Goal: Task Accomplishment & Management: Manage account settings

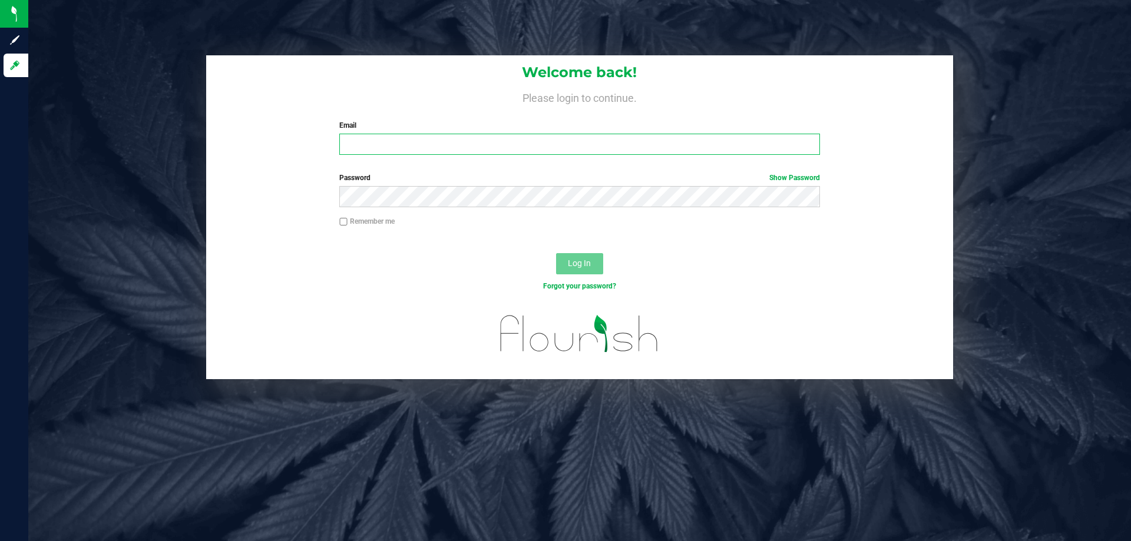
click at [432, 137] on input "Email" at bounding box center [579, 144] width 480 height 21
type input "[EMAIL_ADDRESS][DOMAIN_NAME]"
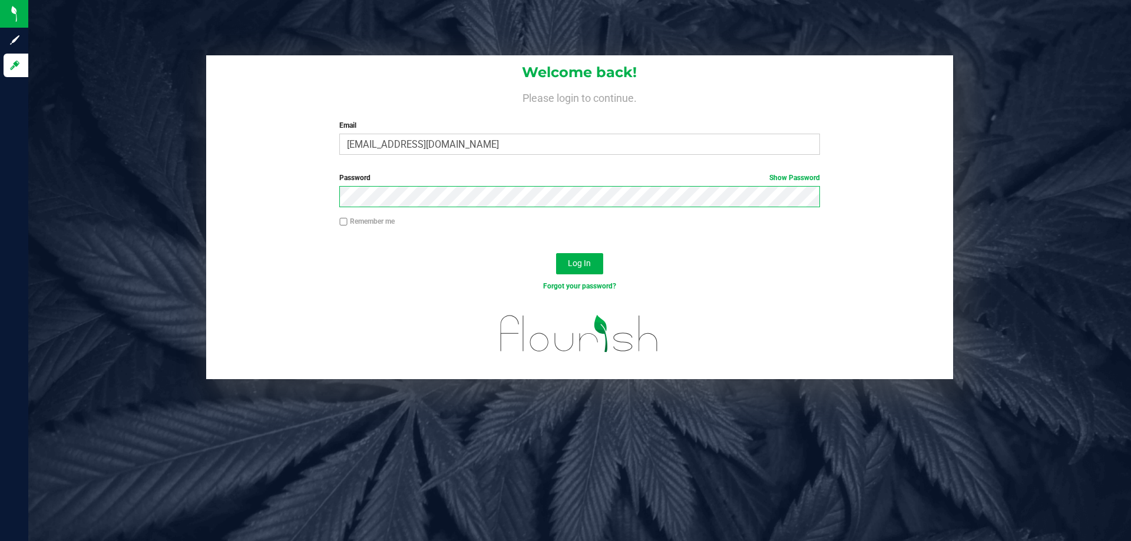
click at [556, 253] on button "Log In" at bounding box center [579, 263] width 47 height 21
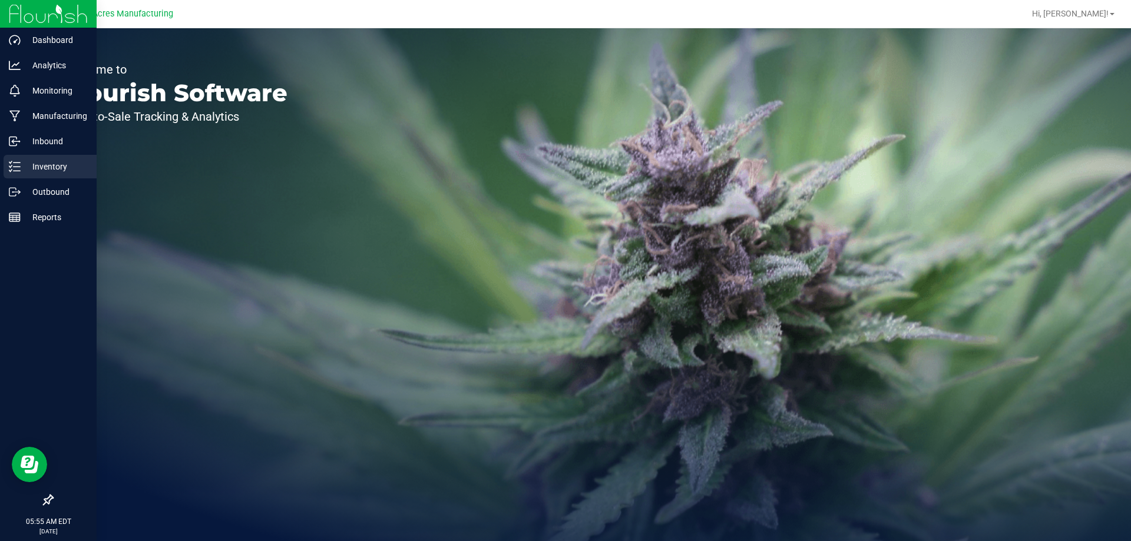
click at [16, 171] on line at bounding box center [17, 171] width 6 height 0
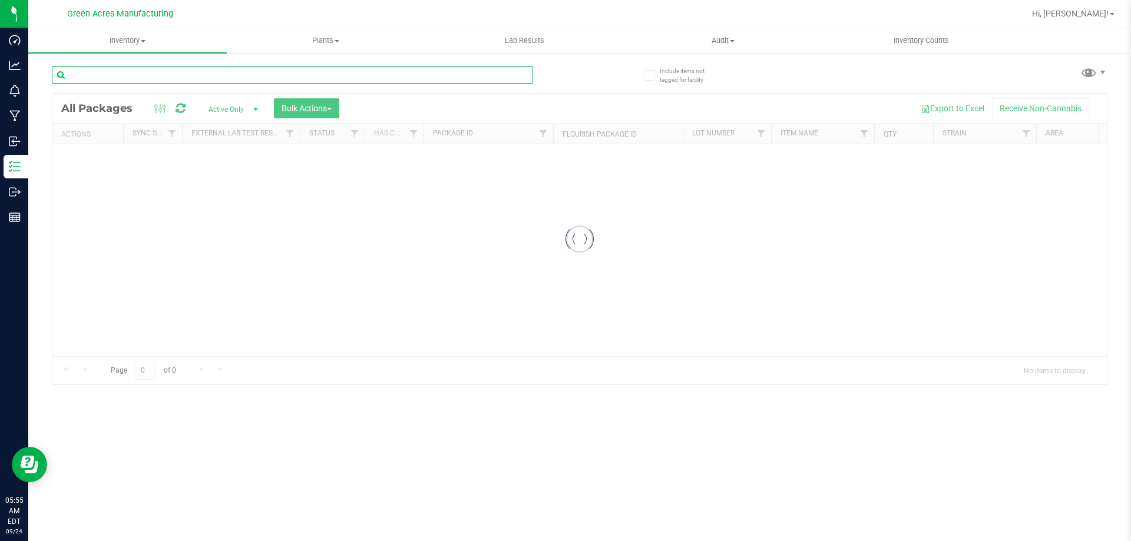
click at [110, 71] on input "text" at bounding box center [292, 75] width 481 height 18
type input "0049216587496040"
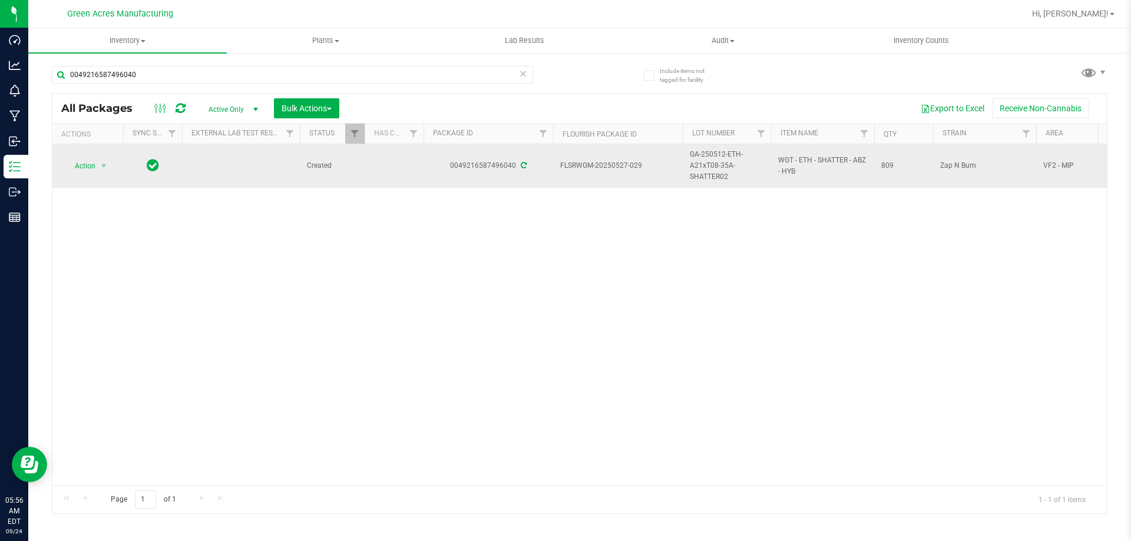
click at [712, 163] on span "GA-250512-ETH-A21xT08-35A-SHATTER02" at bounding box center [727, 166] width 74 height 34
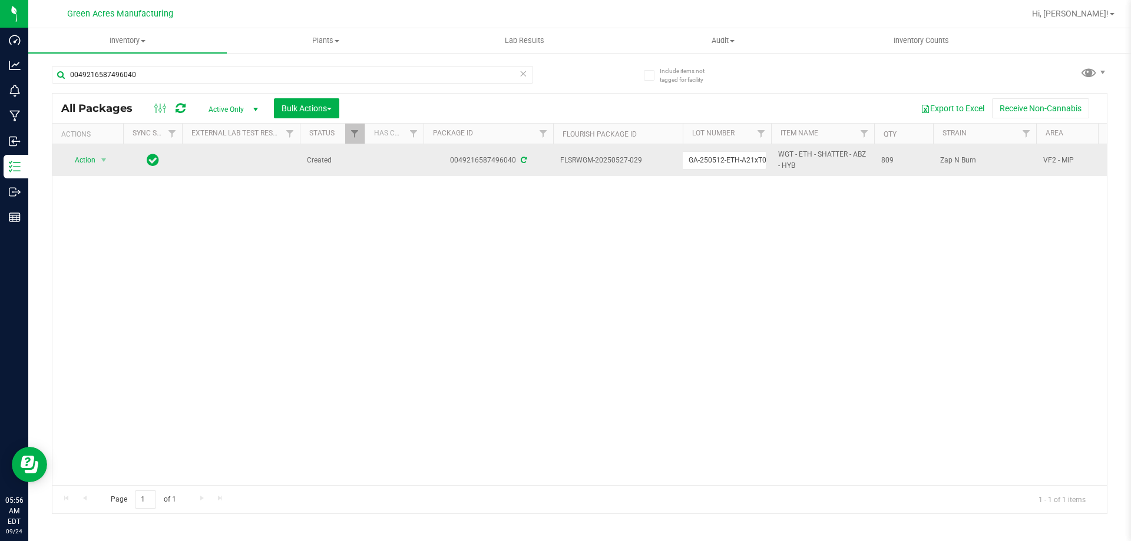
scroll to position [0, 58]
click at [712, 163] on input "GA-250512-ETH-A21xT08-35A-SHATTER02" at bounding box center [724, 160] width 84 height 18
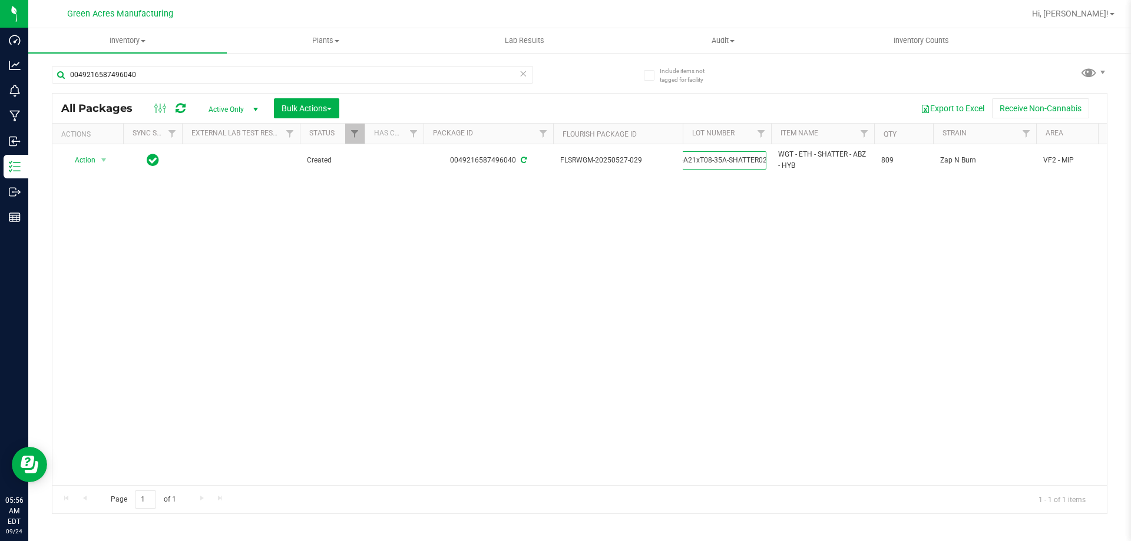
scroll to position [0, 0]
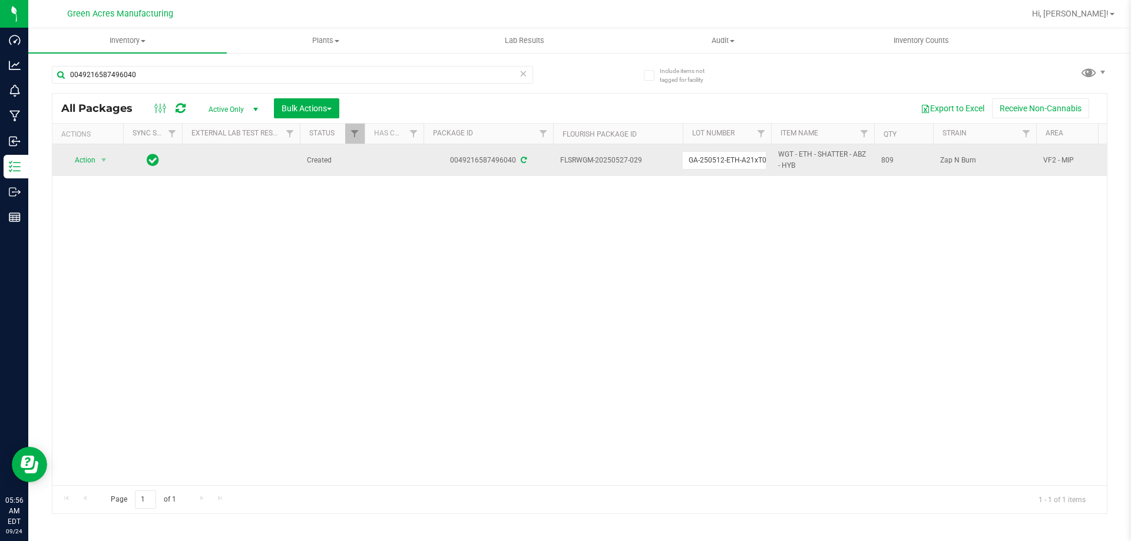
click at [84, 150] on td "Action Action Adjust qty Create package Edit attributes Global inventory Locate…" at bounding box center [87, 160] width 71 height 32
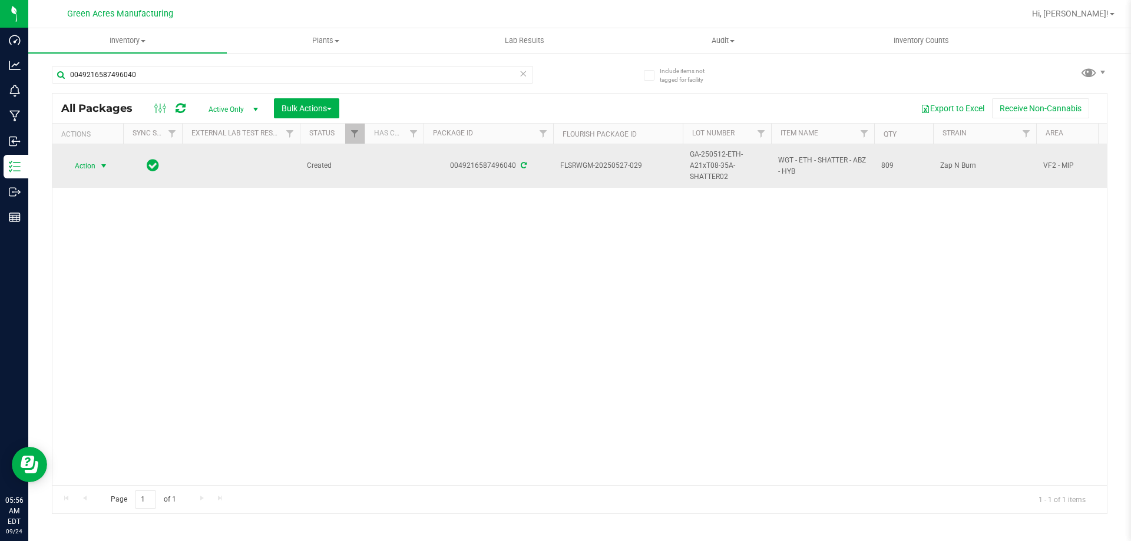
click at [102, 166] on span "select" at bounding box center [103, 165] width 9 height 9
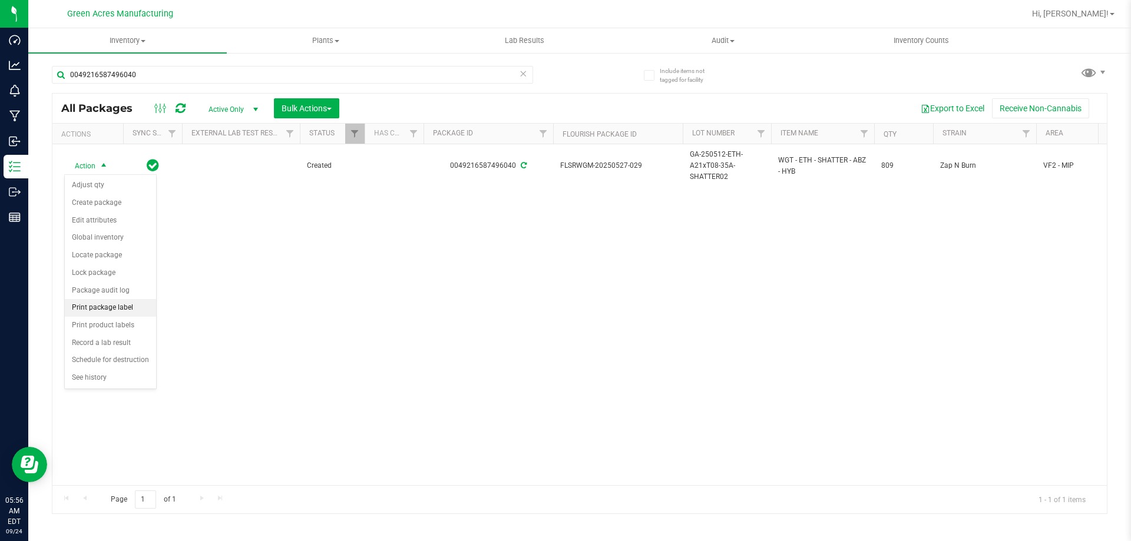
click at [135, 307] on li "Print package label" at bounding box center [110, 308] width 91 height 18
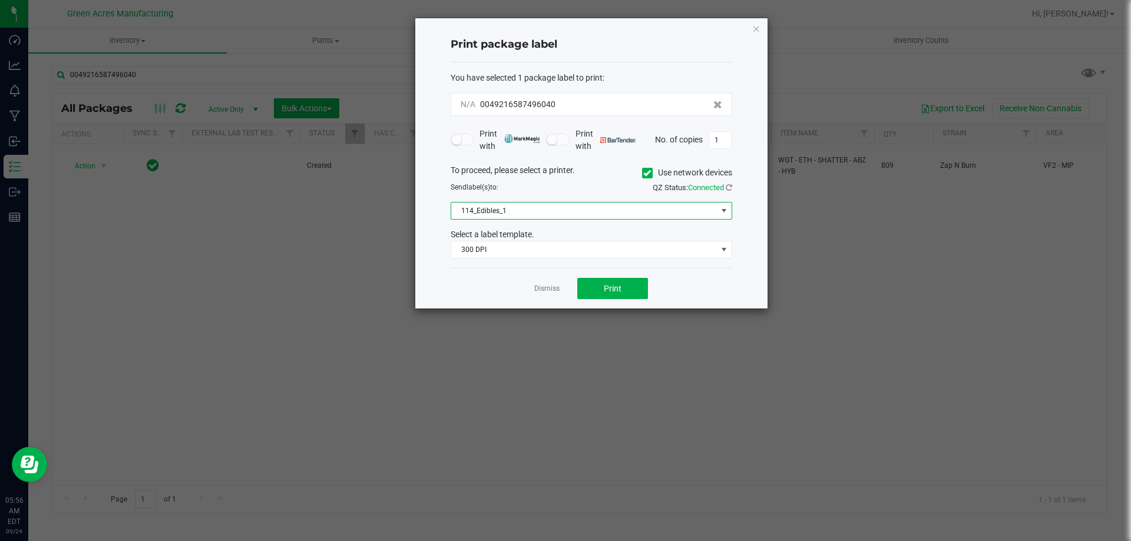
click at [527, 220] on span "114_Edibles_1" at bounding box center [592, 211] width 282 height 18
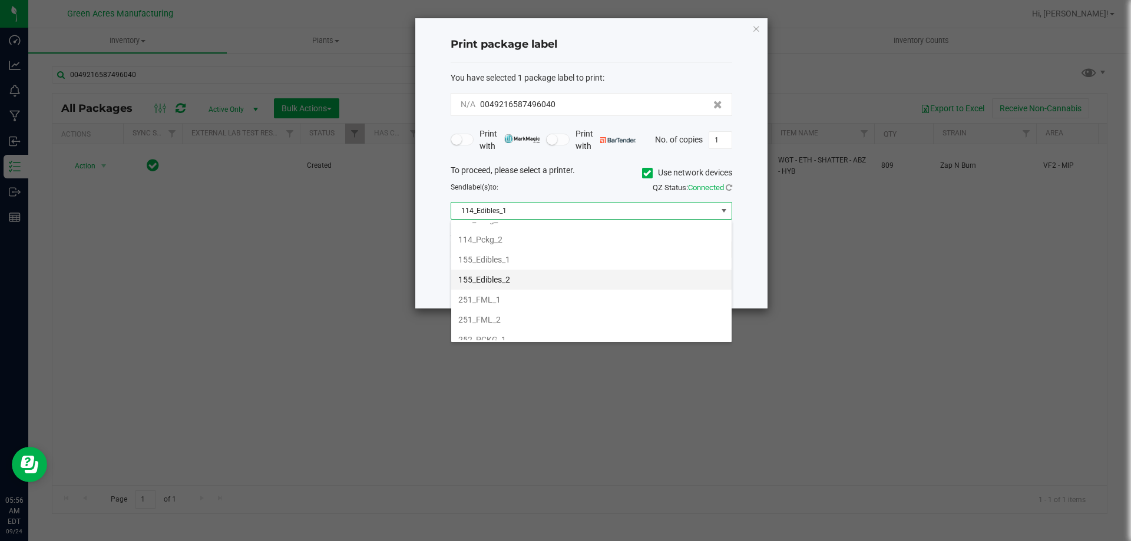
scroll to position [118, 0]
click at [527, 279] on li "252_PCKG_1" at bounding box center [591, 275] width 280 height 20
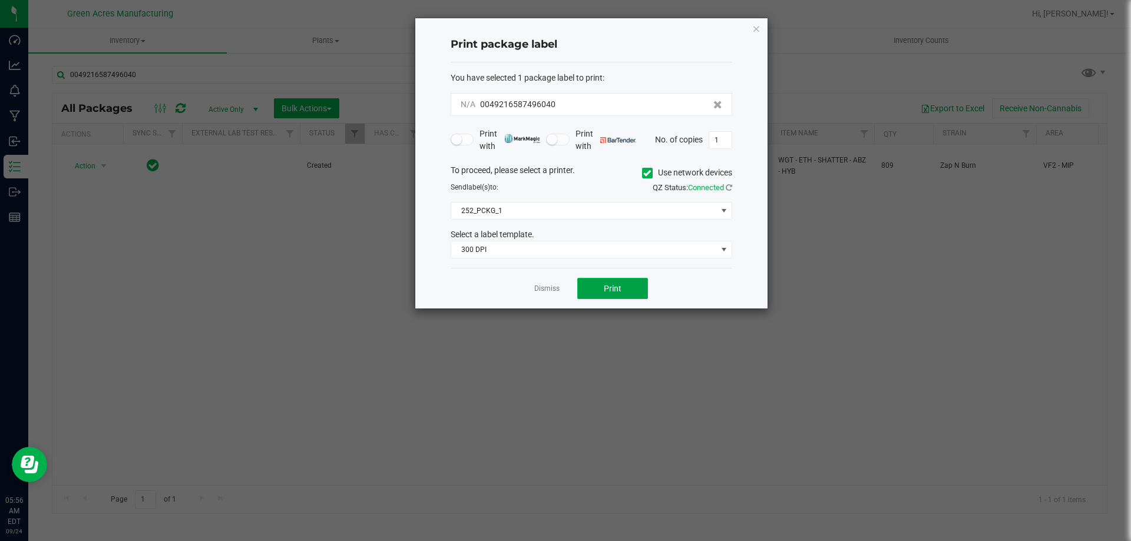
click at [593, 293] on button "Print" at bounding box center [612, 288] width 71 height 21
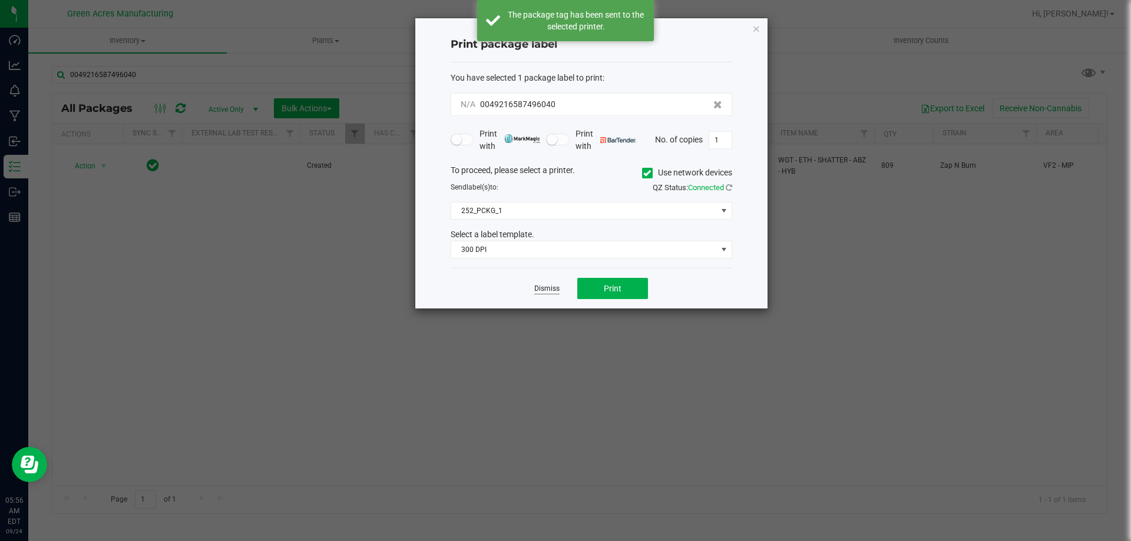
click at [552, 287] on link "Dismiss" at bounding box center [546, 289] width 25 height 10
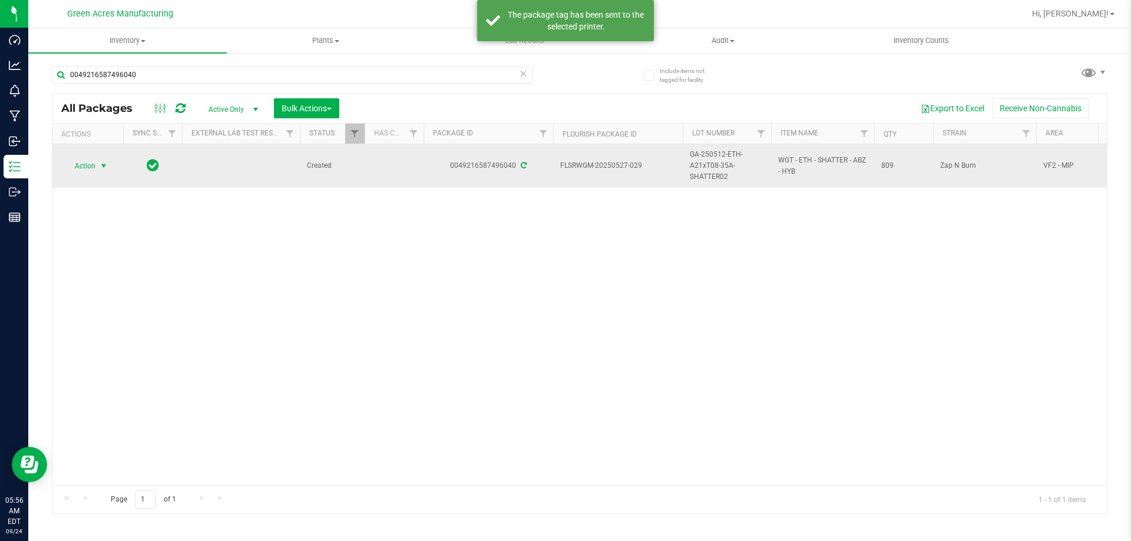
click at [722, 162] on span "GA-250512-ETH-A21xT08-35A-SHATTER02" at bounding box center [727, 166] width 74 height 34
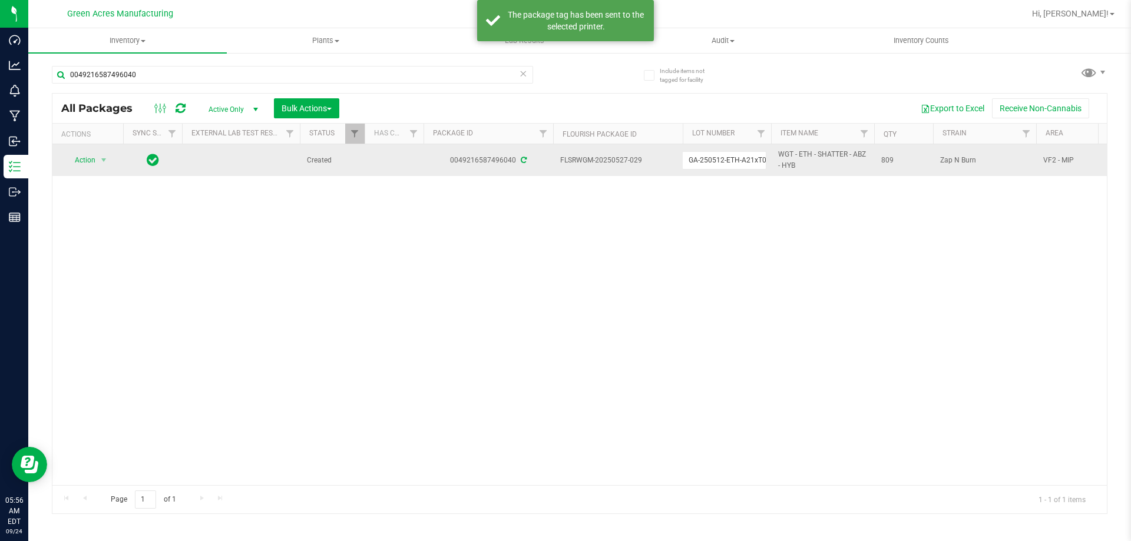
scroll to position [0, 58]
click at [722, 162] on input "GA-250512-ETH-A21xT08-35A-SHATTER02" at bounding box center [724, 160] width 84 height 18
type input "S-SEP25ABZ01-0924"
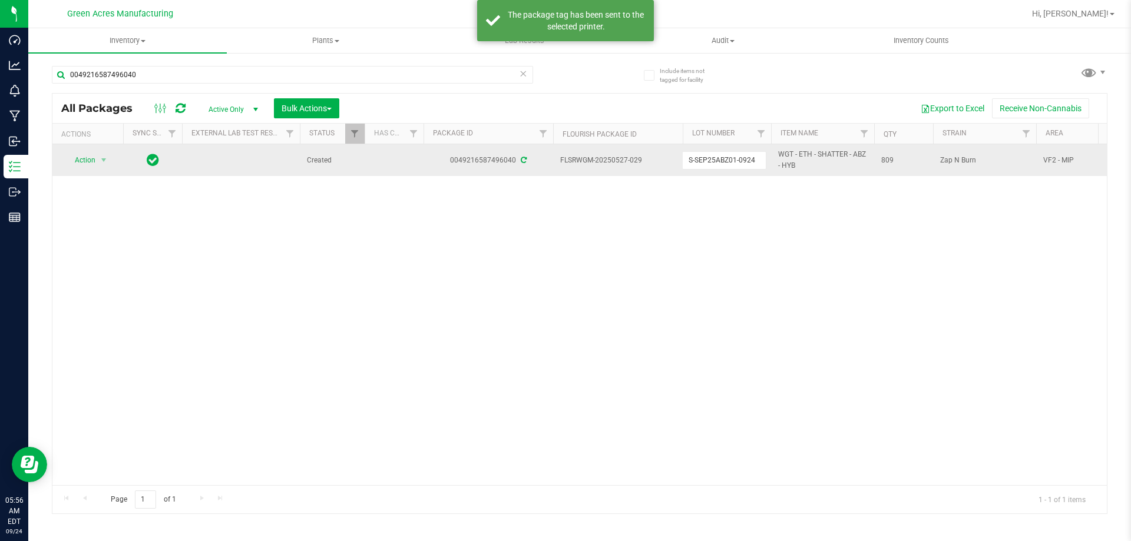
click at [749, 263] on div "All Packages Active Only Active Only Lab Samples Locked All External Internal B…" at bounding box center [579, 303] width 1055 height 421
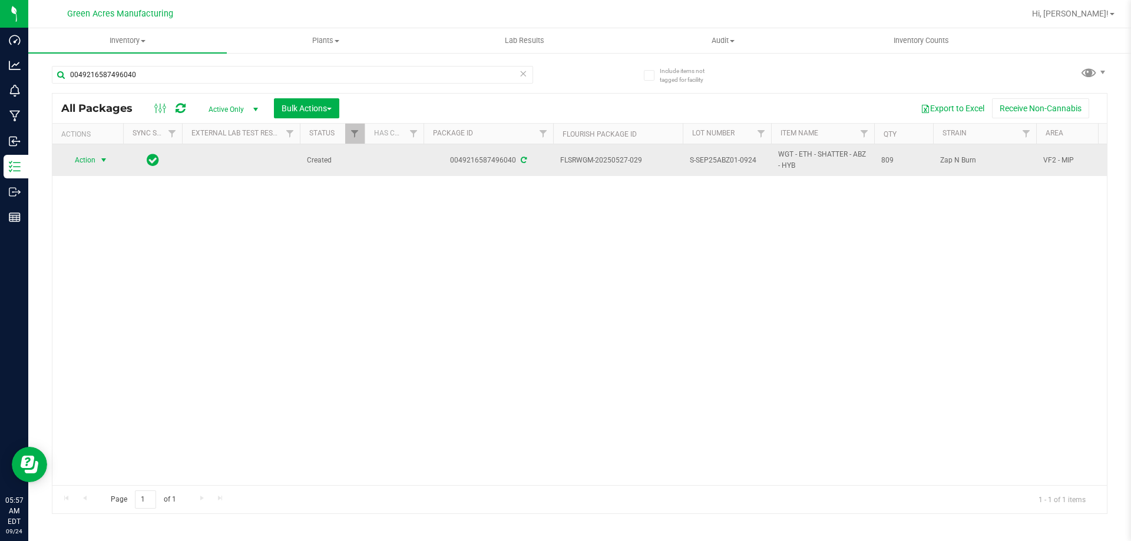
click at [100, 161] on span "select" at bounding box center [103, 159] width 9 height 9
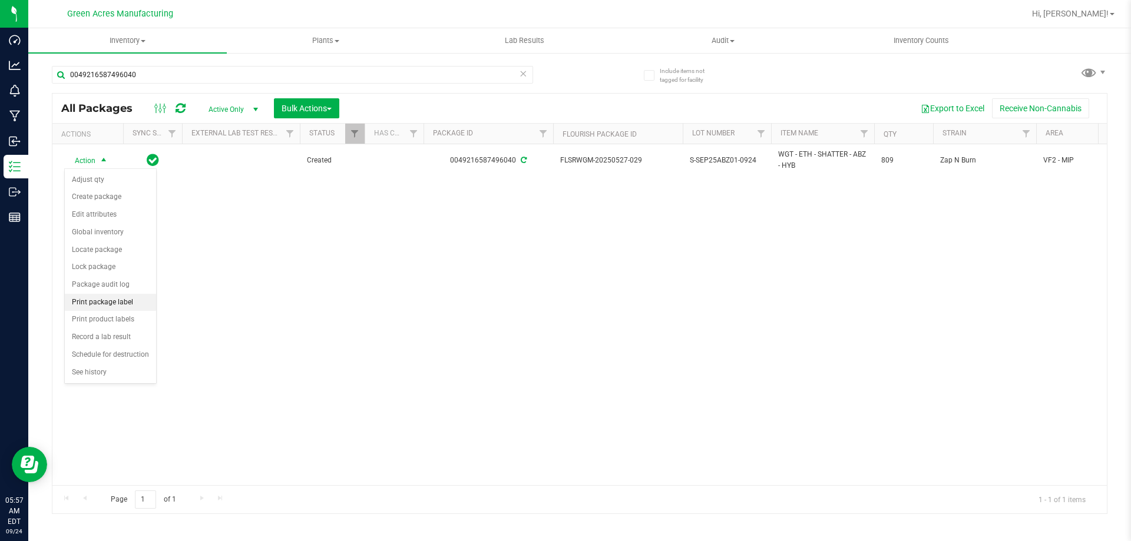
click at [127, 297] on li "Print package label" at bounding box center [110, 303] width 91 height 18
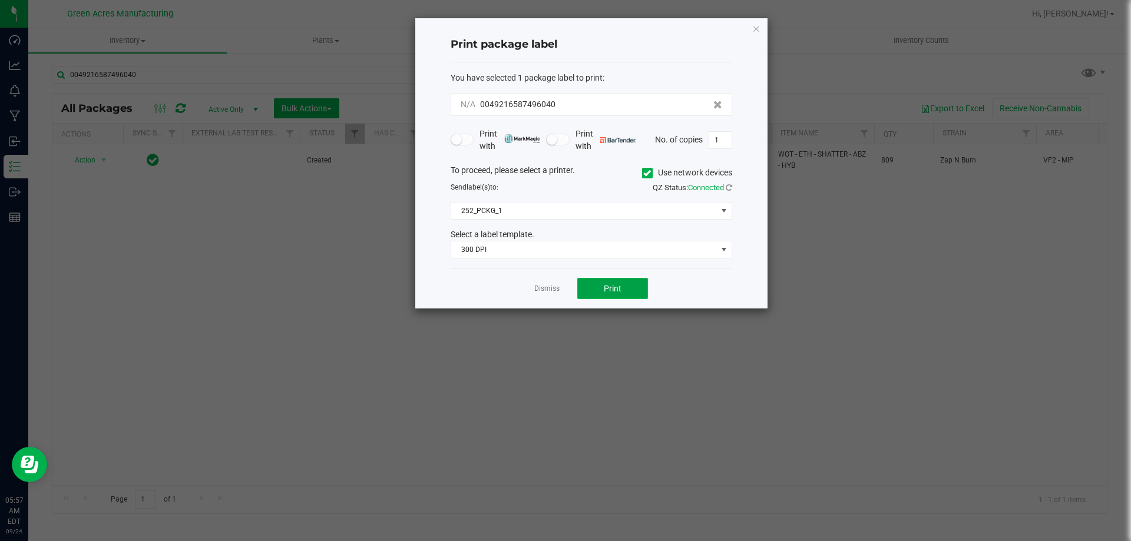
click at [645, 284] on button "Print" at bounding box center [612, 288] width 71 height 21
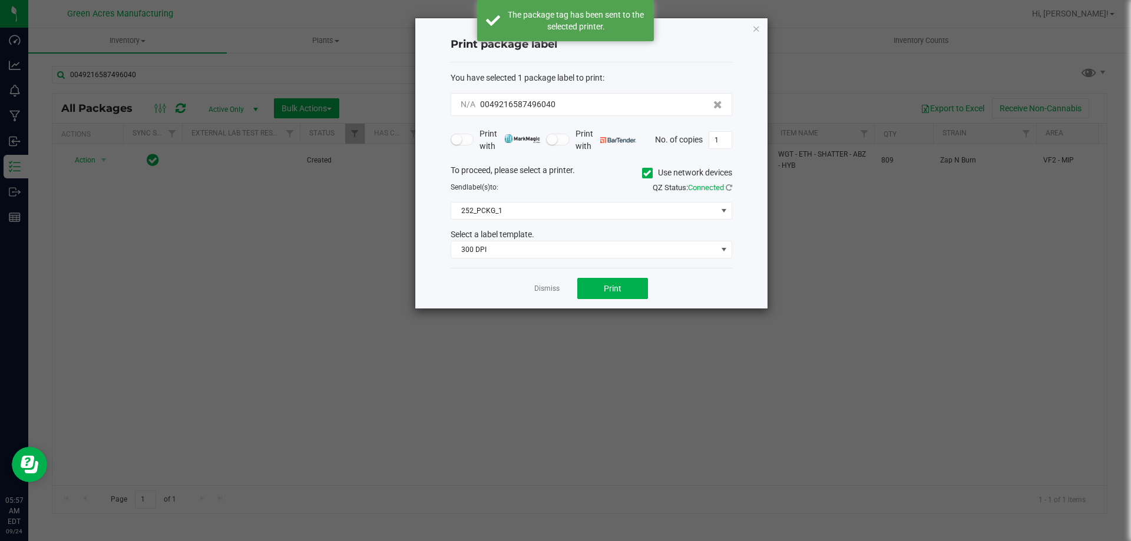
click at [564, 290] on div "Dismiss Print" at bounding box center [592, 288] width 282 height 41
click at [561, 290] on div "Dismiss Print" at bounding box center [592, 288] width 282 height 41
click at [557, 290] on link "Dismiss" at bounding box center [546, 289] width 25 height 10
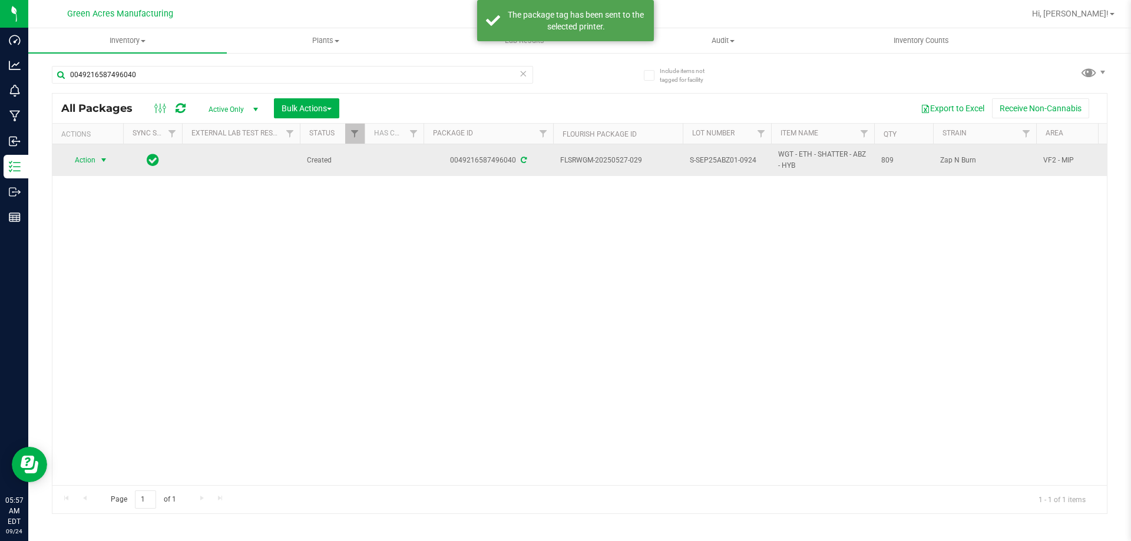
click at [67, 168] on span "Action" at bounding box center [80, 160] width 32 height 16
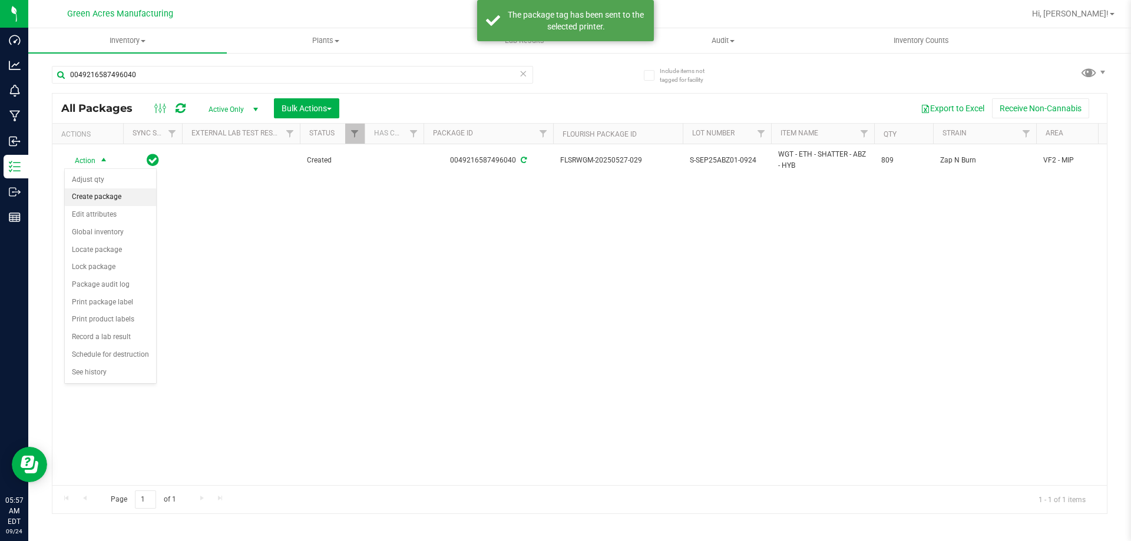
click at [107, 198] on li "Create package" at bounding box center [110, 197] width 91 height 18
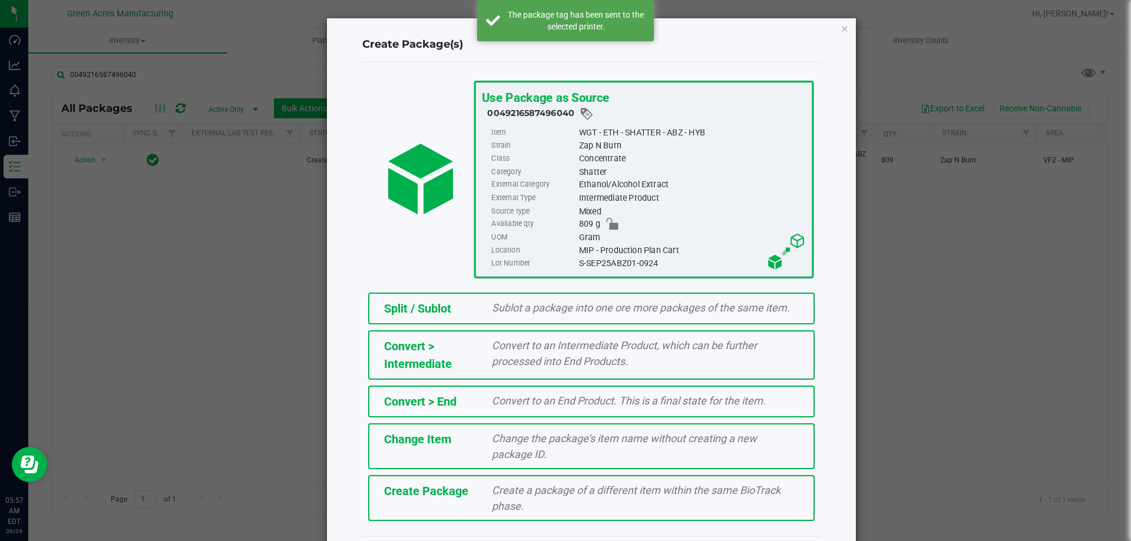
click at [497, 496] on span "Create a package of a different item within the same BioTrack phase." at bounding box center [636, 498] width 289 height 28
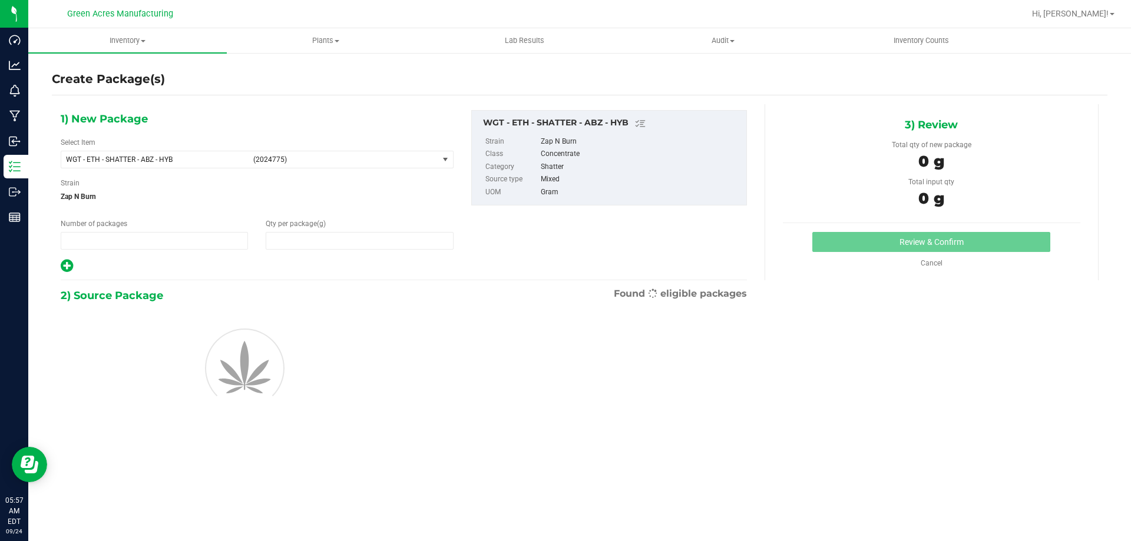
type input "1"
type input "0.0000"
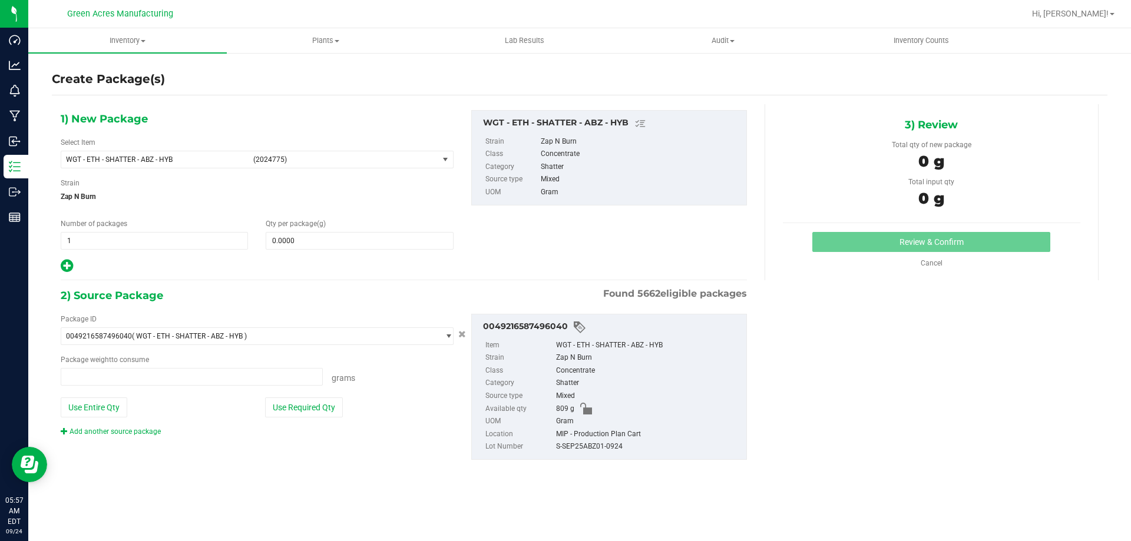
type input "0.0000 g"
click at [226, 164] on span "WGT - ETH - SHATTER - ABZ - HYB (2024775)" at bounding box center [249, 159] width 377 height 16
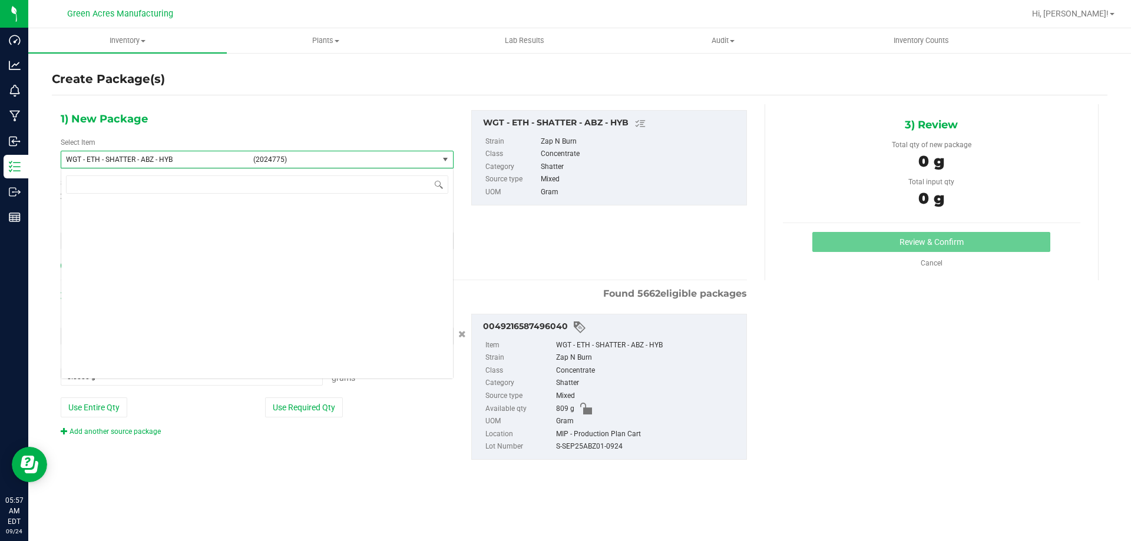
scroll to position [230675, 0]
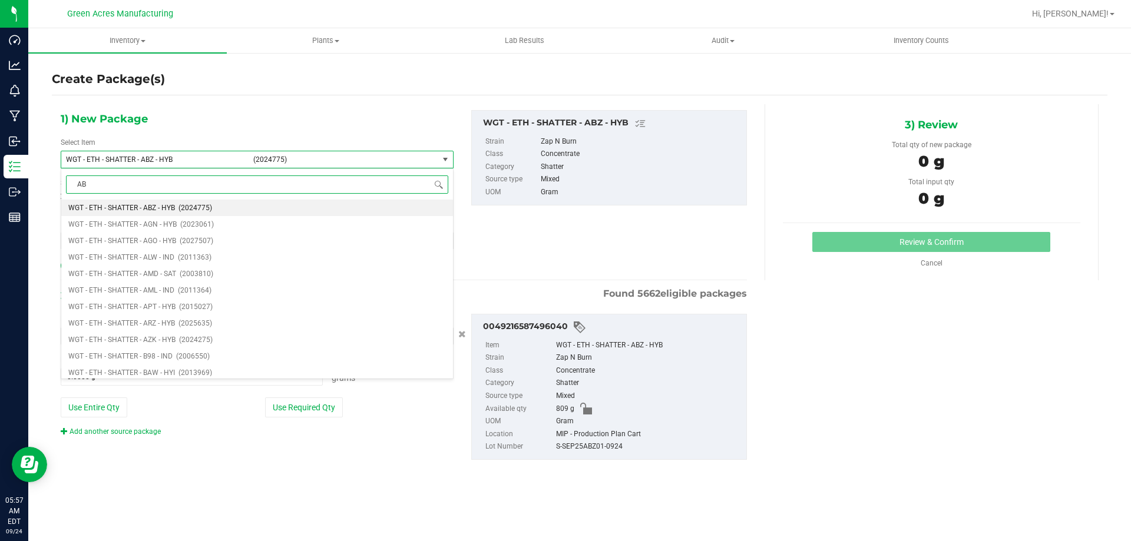
type input "ABZ"
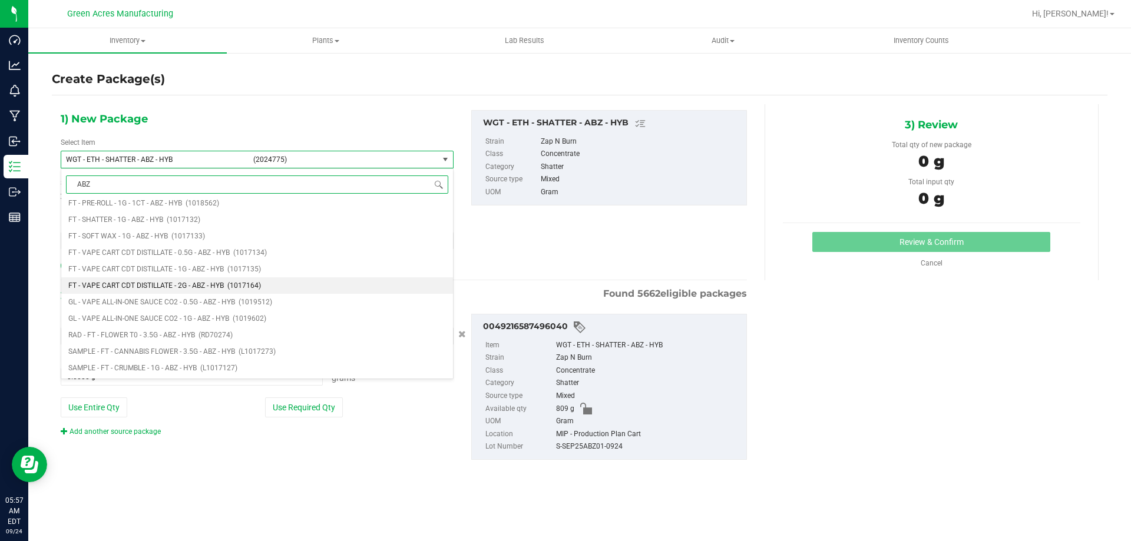
scroll to position [127, 0]
click at [181, 274] on li "FT - SHATTER - 1G - ABZ - HYB (1017132)" at bounding box center [257, 278] width 392 height 16
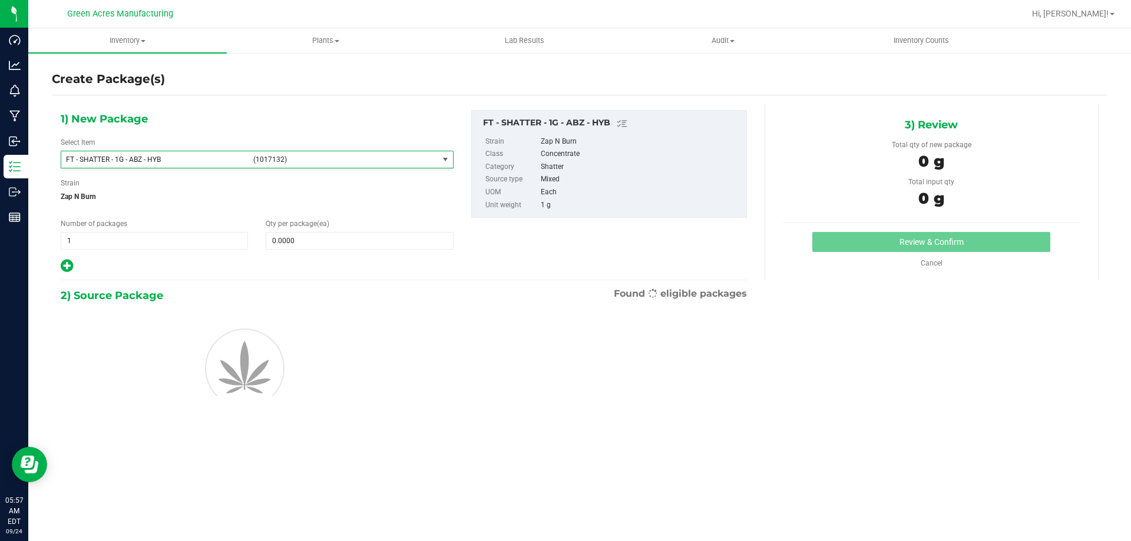
type input "0"
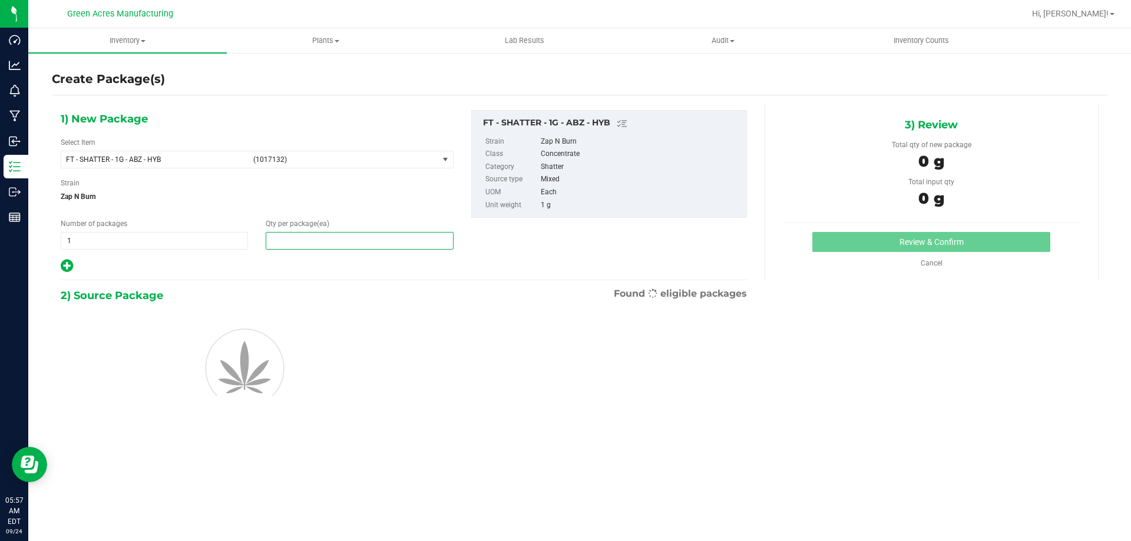
click at [310, 244] on span at bounding box center [359, 241] width 187 height 18
type input "1"
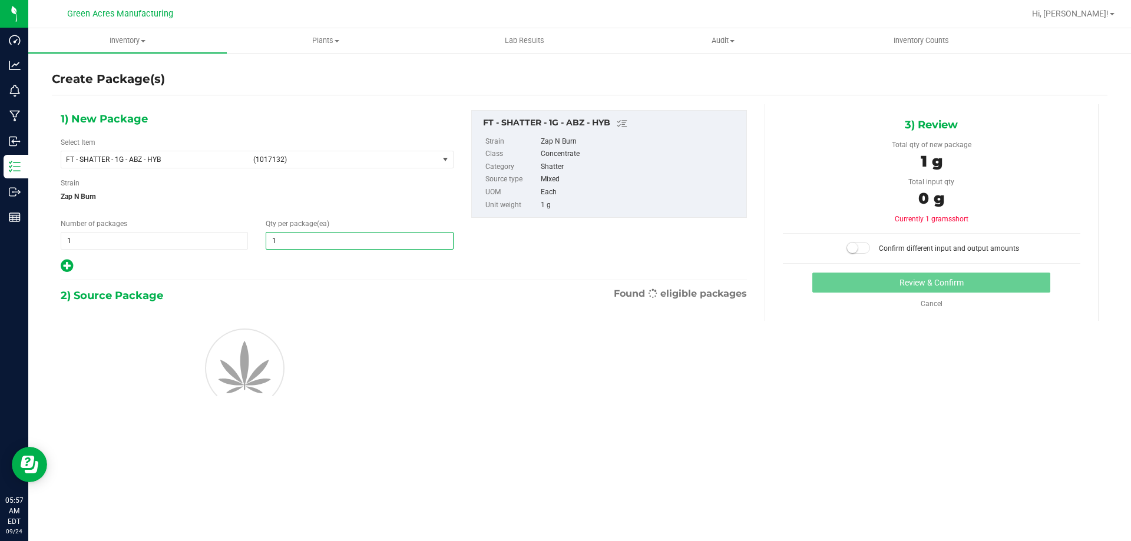
type input "1"
drag, startPoint x: 342, startPoint y: 284, endPoint x: 363, endPoint y: 356, distance: 74.9
click at [342, 285] on div "1) New Package Select Item FT - SHATTER - 1G - ABZ - HYB (1017132) FT - ROSIN -…" at bounding box center [404, 274] width 704 height 340
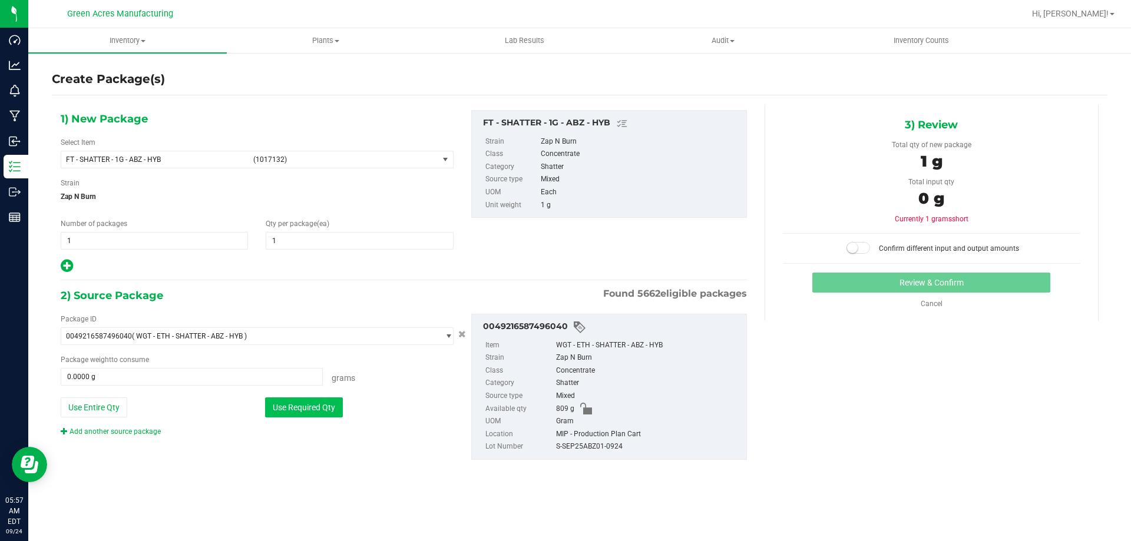
click at [321, 399] on button "Use Required Qty" at bounding box center [304, 408] width 78 height 20
type input "1.0000 g"
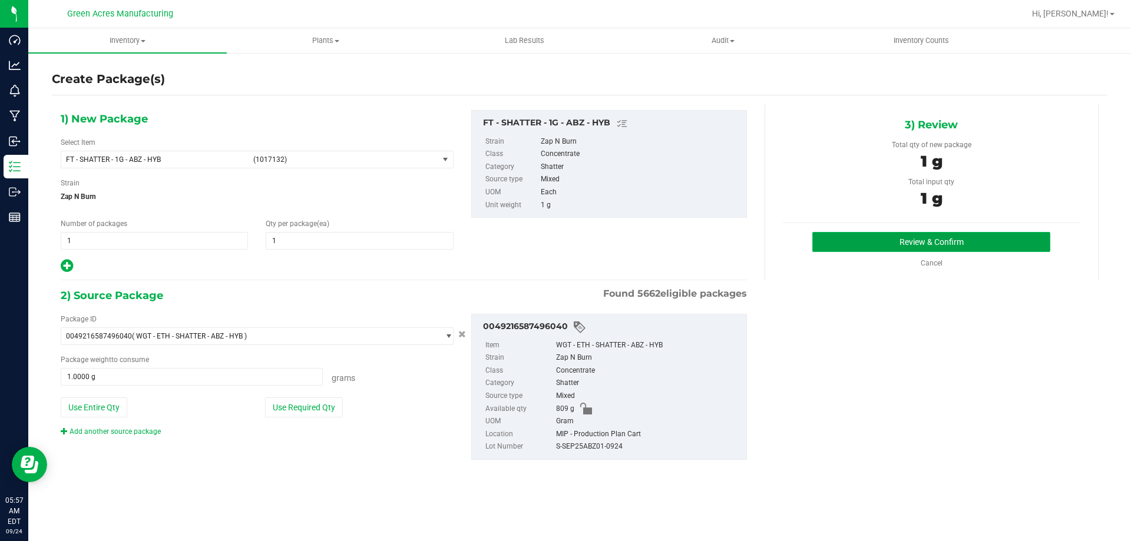
click at [847, 240] on button "Review & Confirm" at bounding box center [931, 242] width 238 height 20
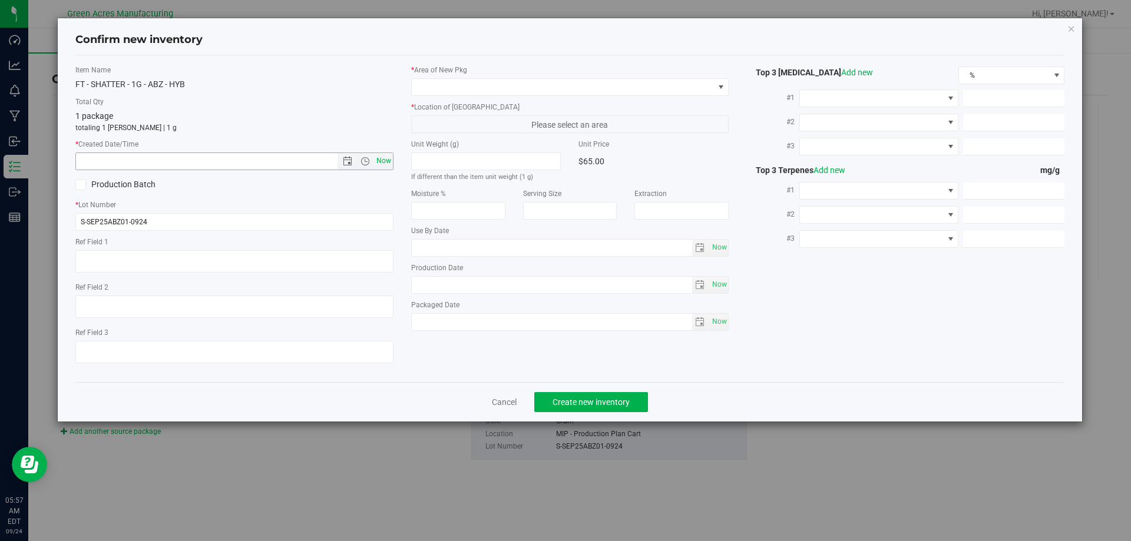
click at [388, 161] on span "Now" at bounding box center [383, 161] width 20 height 17
type input "9/24/2025 5:57 AM"
click at [462, 83] on span at bounding box center [563, 87] width 302 height 16
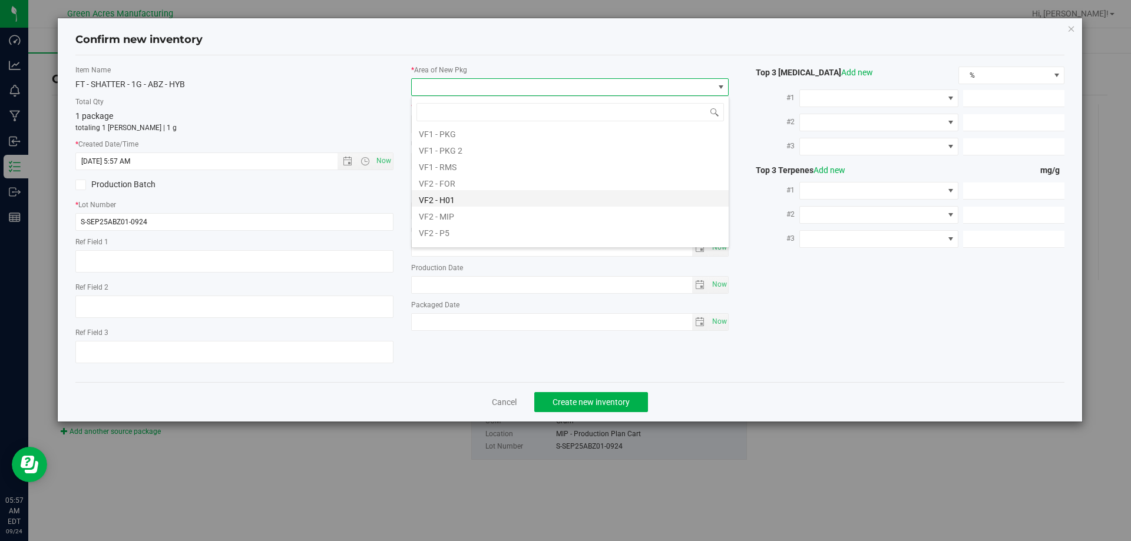
scroll to position [591, 0]
click at [472, 179] on li "VF2 - P5" at bounding box center [570, 187] width 317 height 16
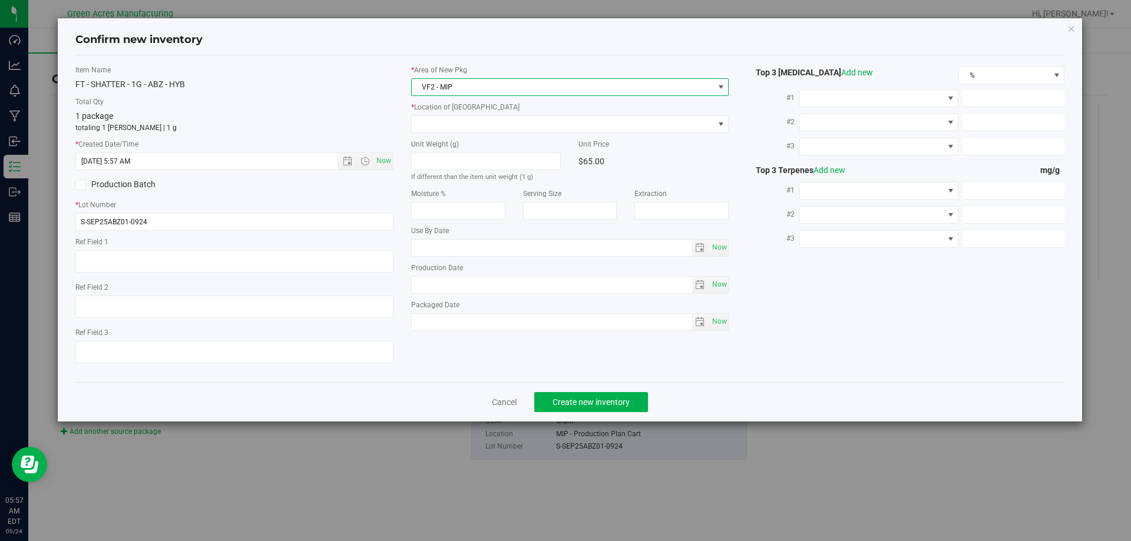
click at [457, 134] on div "* Area of New Pkg VF2 - MIP * Location of New Pkg MIP - Cannabis Waste MIP - Ca…" at bounding box center [570, 201] width 336 height 272
click at [466, 134] on div "* Area of New Pkg VF2 - MIP * Location of New Pkg MIP - Cannabis Waste MIP - Ca…" at bounding box center [570, 201] width 336 height 272
click at [491, 135] on div "* Area of New Pkg VF2 - MIP * Location of New Pkg MIP - Cannabis Waste MIP - Ca…" at bounding box center [570, 201] width 336 height 272
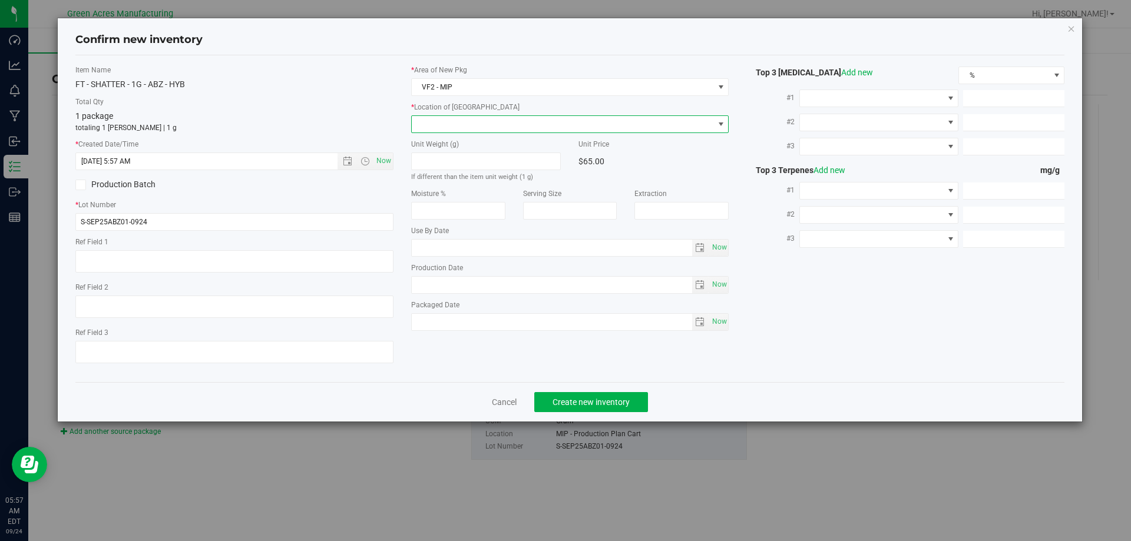
click at [500, 120] on span at bounding box center [563, 124] width 302 height 16
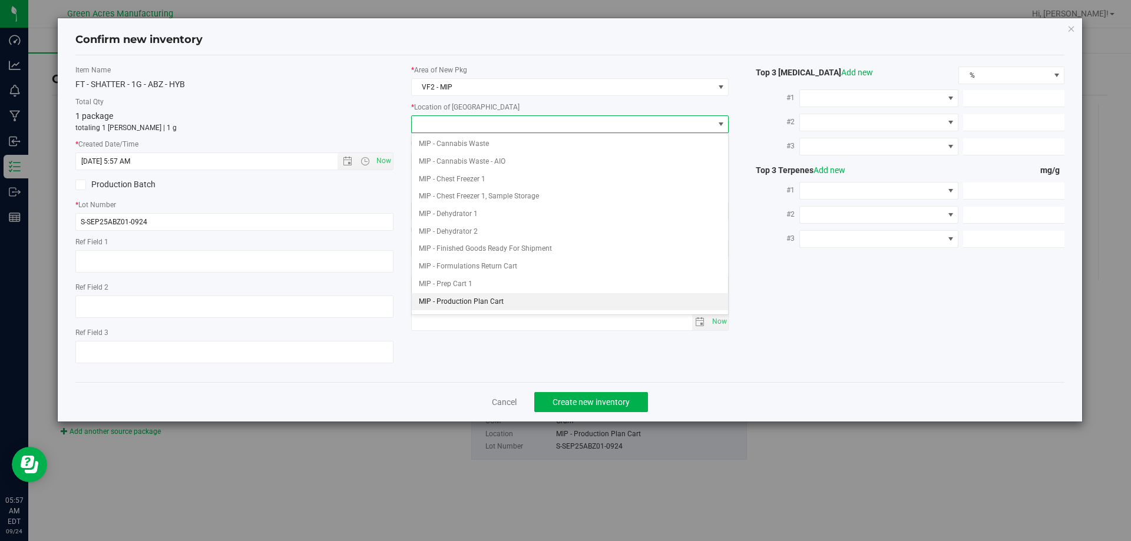
click at [492, 304] on li "MIP - Production Plan Cart" at bounding box center [570, 302] width 317 height 18
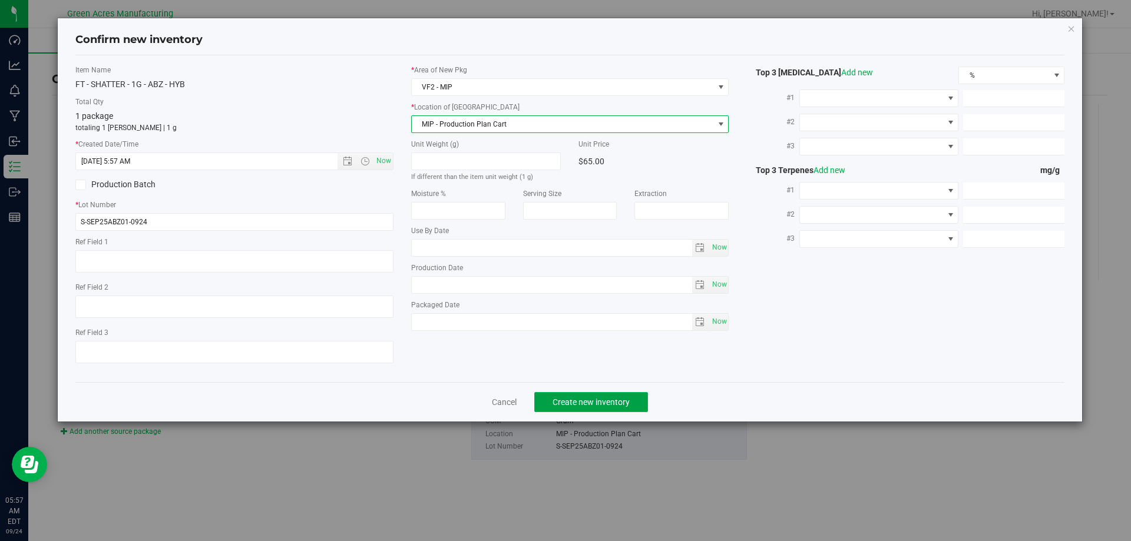
click at [571, 410] on button "Create new inventory" at bounding box center [591, 402] width 114 height 20
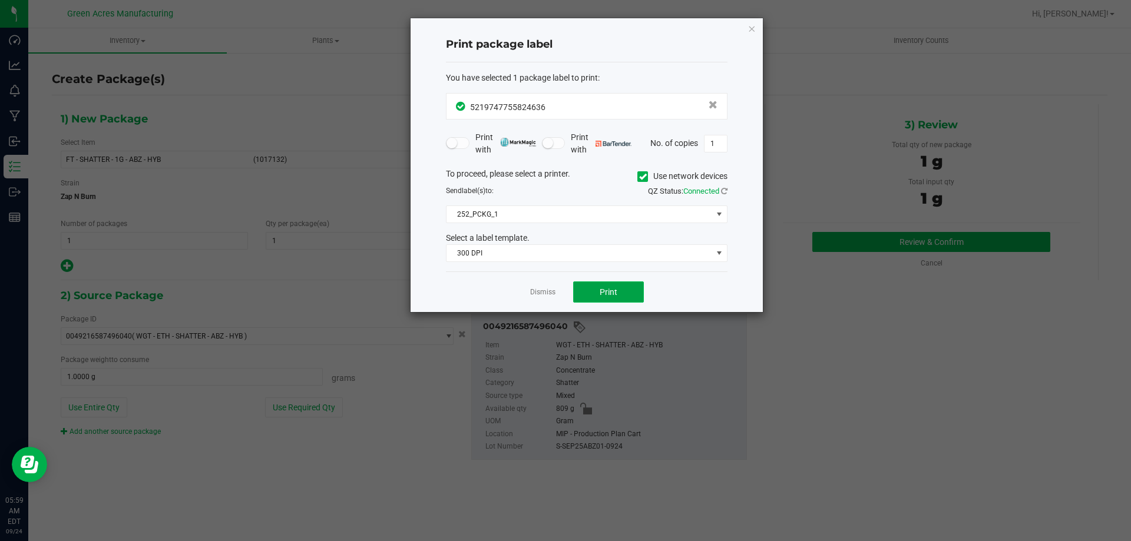
click at [591, 290] on button "Print" at bounding box center [608, 292] width 71 height 21
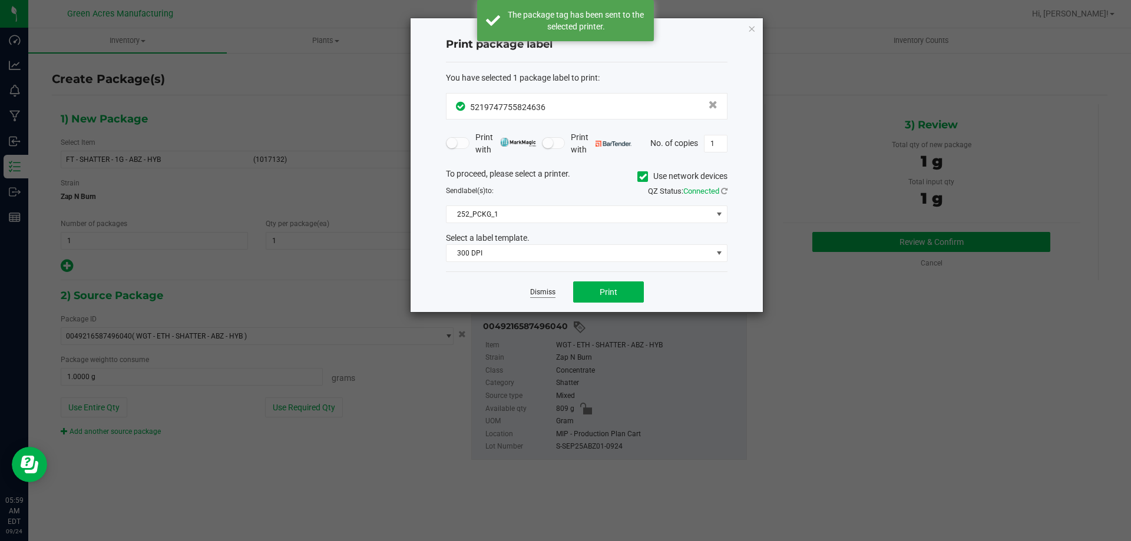
click at [547, 292] on link "Dismiss" at bounding box center [542, 292] width 25 height 10
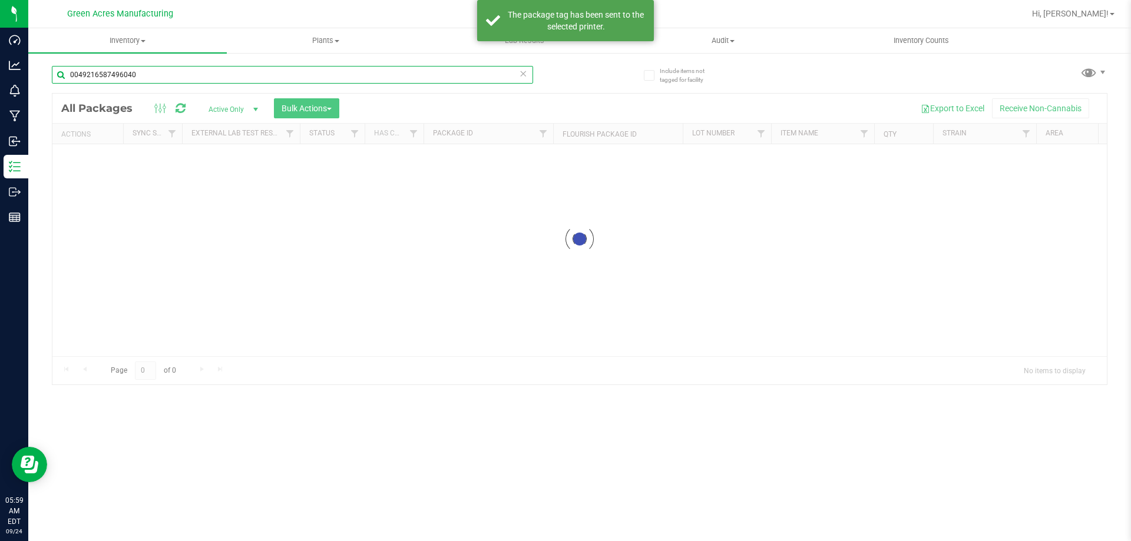
click at [135, 82] on input "0049216587496040" at bounding box center [292, 75] width 481 height 18
drag, startPoint x: 143, startPoint y: 79, endPoint x: 54, endPoint y: 112, distance: 94.3
click at [54, 112] on div "0049216587496040 Loading... All Packages Active Only Active Only Lab Samples Lo…" at bounding box center [579, 220] width 1055 height 330
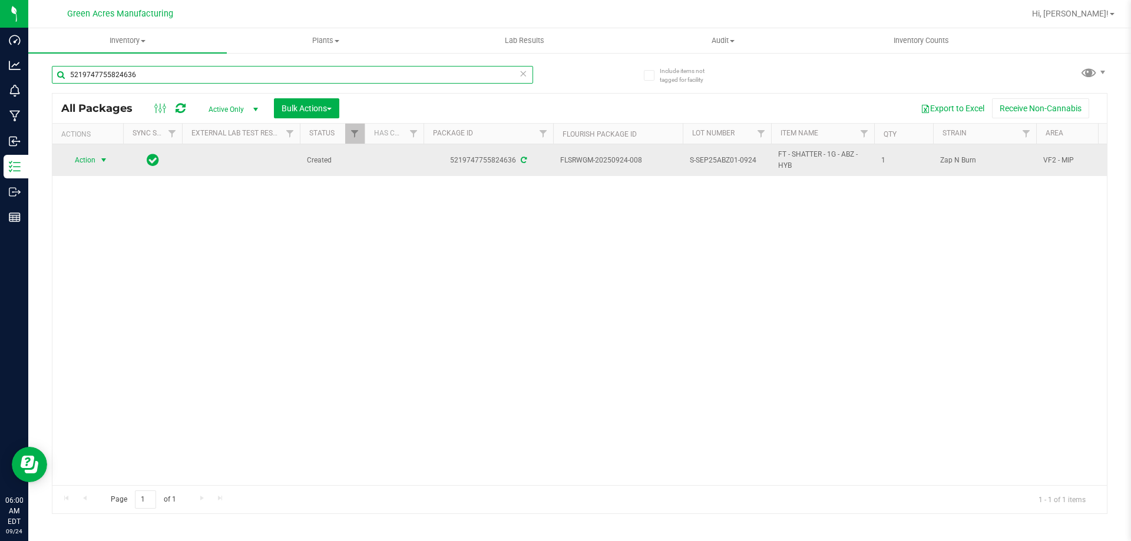
type input "5219747755824636"
click at [88, 152] on span "Action" at bounding box center [80, 160] width 32 height 16
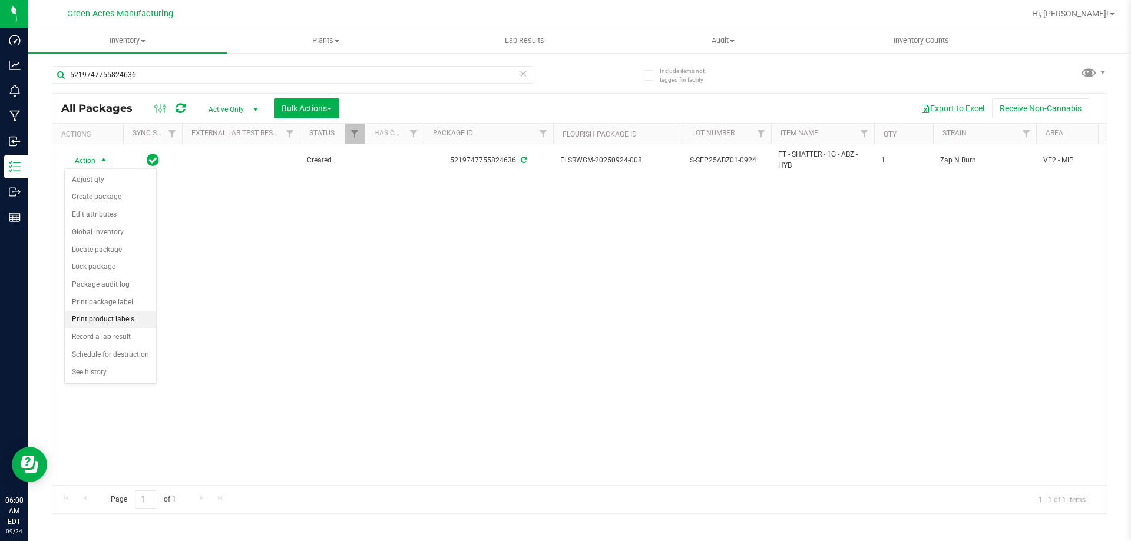
click at [108, 320] on li "Print product labels" at bounding box center [110, 320] width 91 height 18
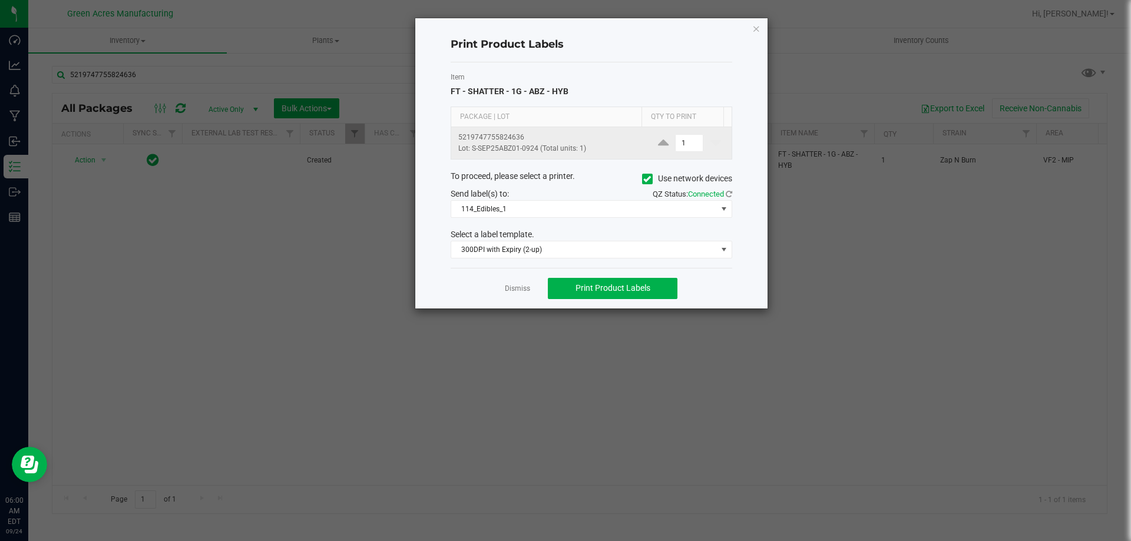
click at [690, 133] on td "1" at bounding box center [689, 143] width 84 height 32
click at [681, 140] on input "1" at bounding box center [689, 143] width 27 height 16
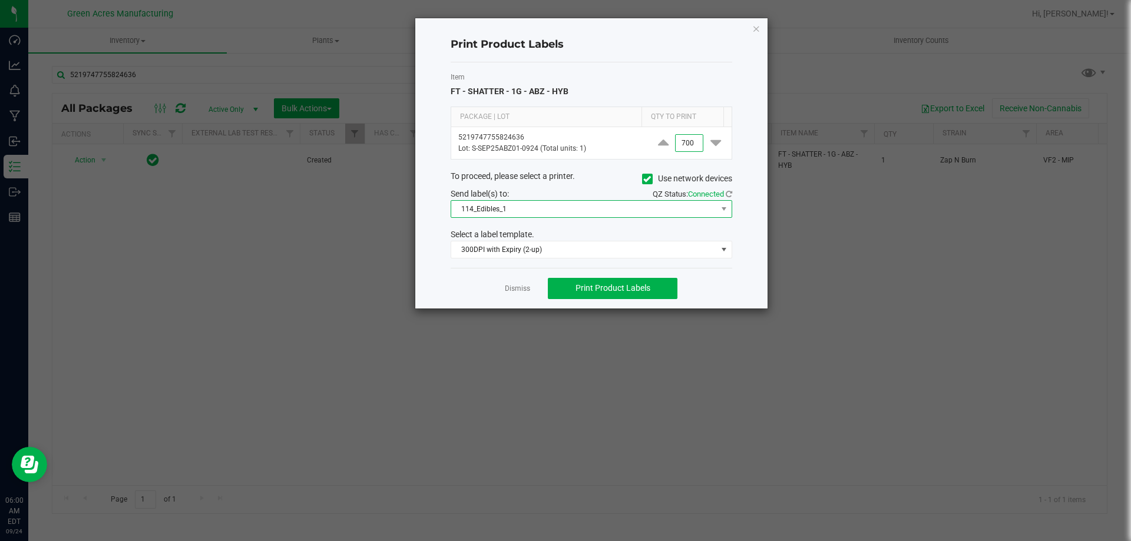
click at [531, 214] on span "114_Edibles_1" at bounding box center [584, 209] width 266 height 16
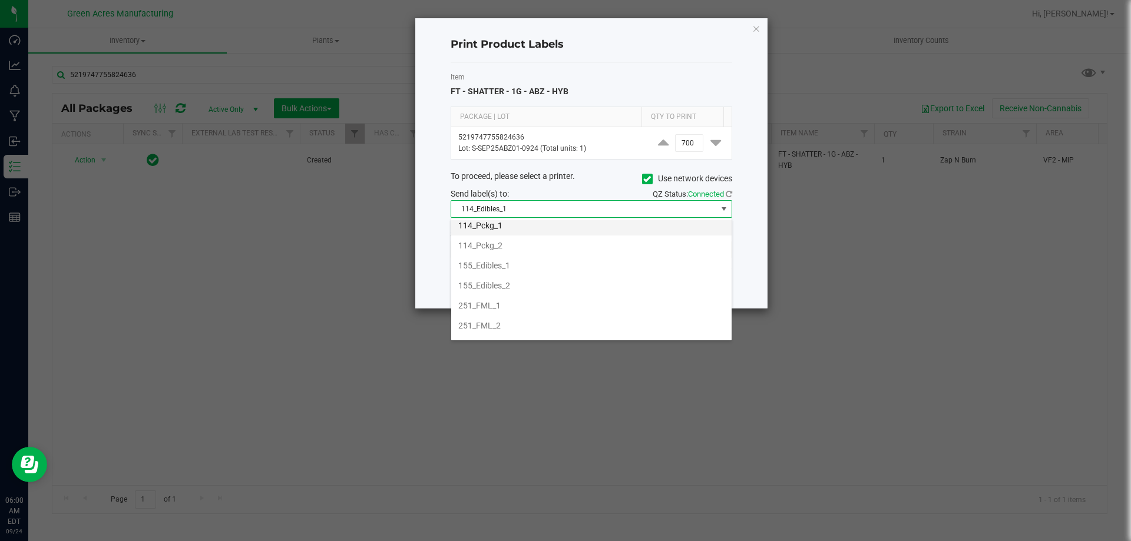
scroll to position [118, 0]
click at [517, 284] on li "252_PCKG_2" at bounding box center [591, 293] width 280 height 20
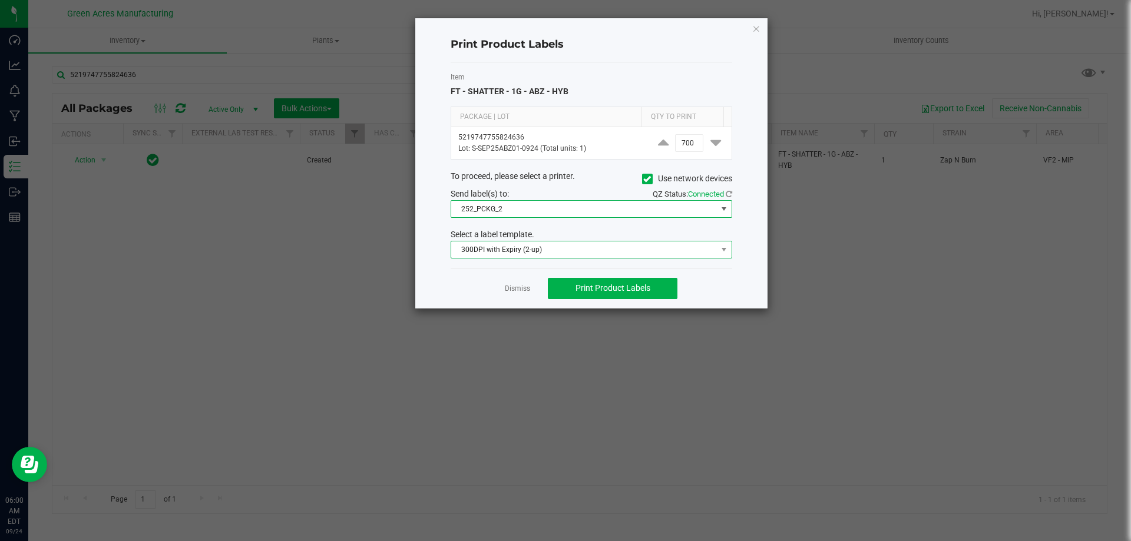
click at [518, 242] on span "300DPI with Expiry (2-up)" at bounding box center [584, 249] width 266 height 16
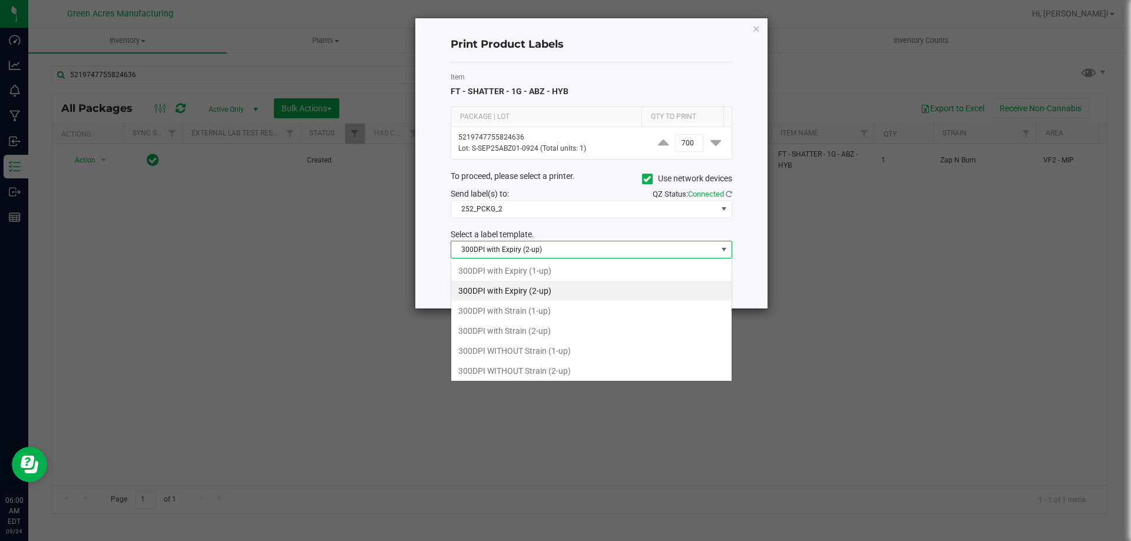
scroll to position [18, 282]
drag, startPoint x: 527, startPoint y: 330, endPoint x: 547, endPoint y: 319, distance: 22.9
click at [527, 330] on li "300DPI with Strain (2-up)" at bounding box center [591, 331] width 280 height 20
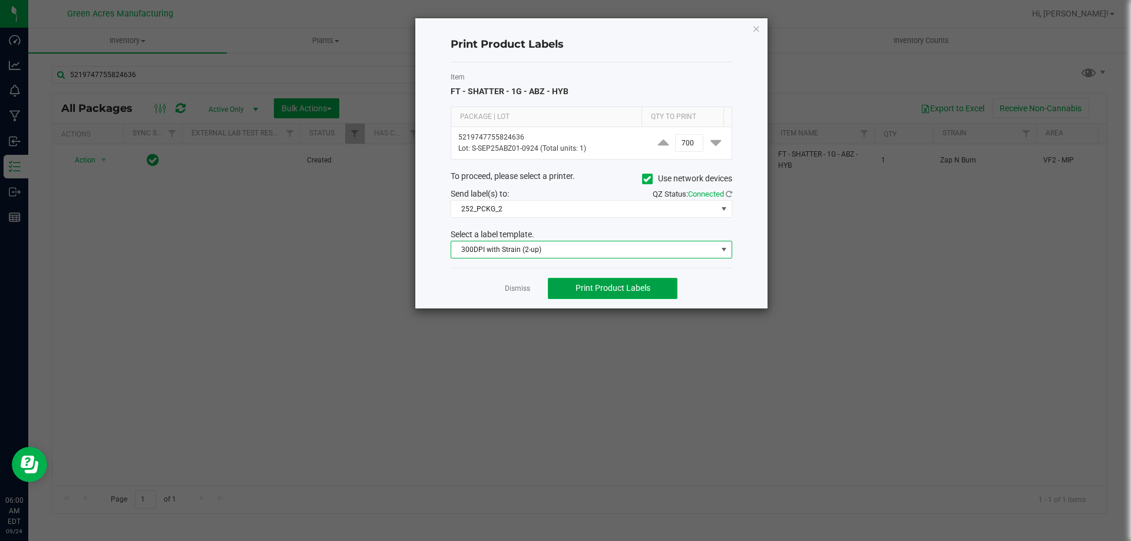
click at [588, 294] on button "Print Product Labels" at bounding box center [613, 288] width 130 height 21
click at [682, 126] on th "Qty to Print" at bounding box center [682, 117] width 82 height 20
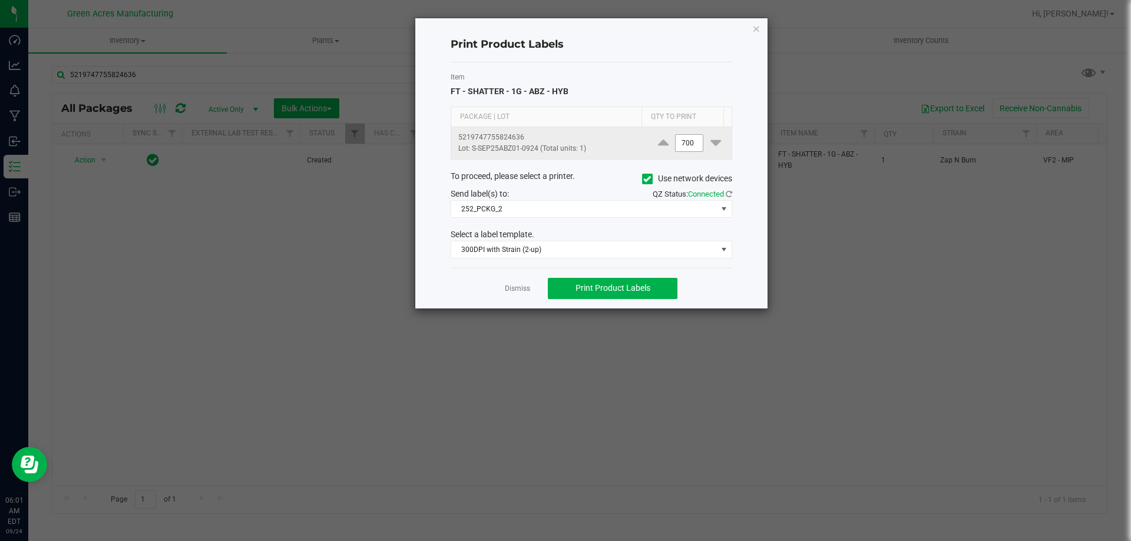
click at [681, 137] on input "700" at bounding box center [689, 143] width 27 height 16
type input "2"
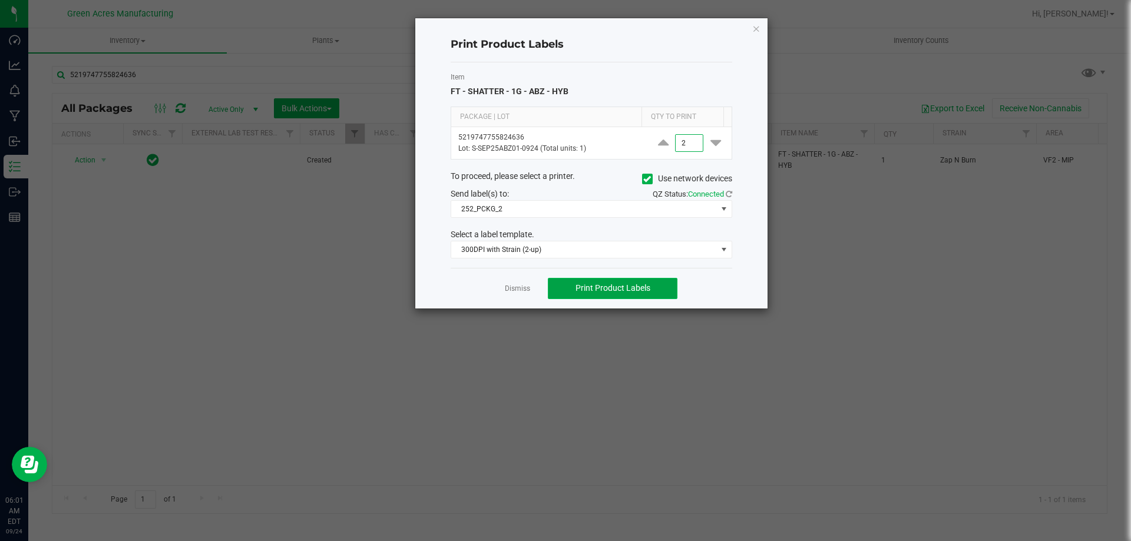
click at [639, 291] on span "Print Product Labels" at bounding box center [612, 287] width 75 height 9
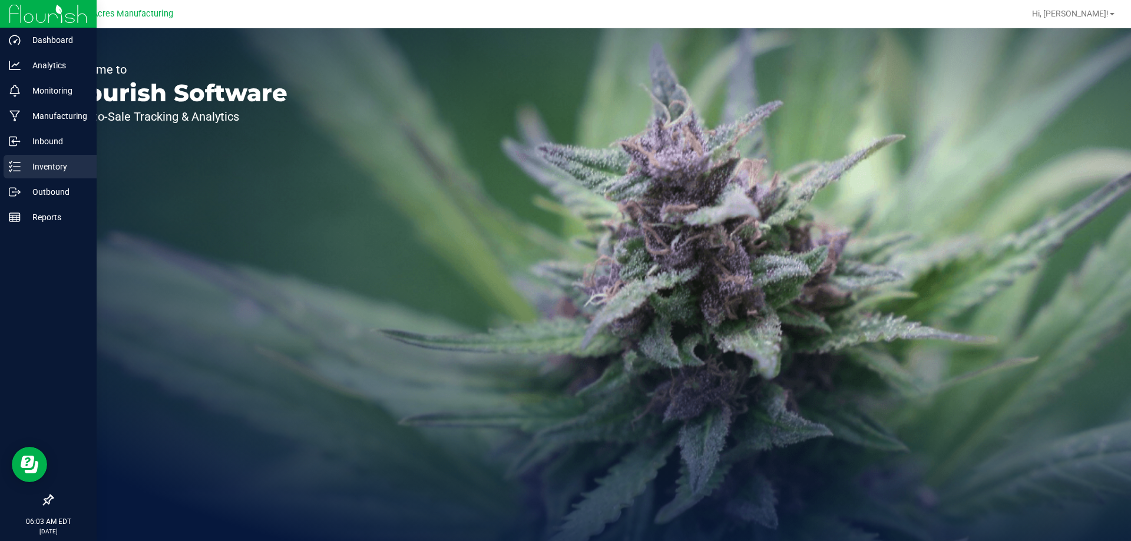
click at [24, 167] on p "Inventory" at bounding box center [56, 167] width 71 height 14
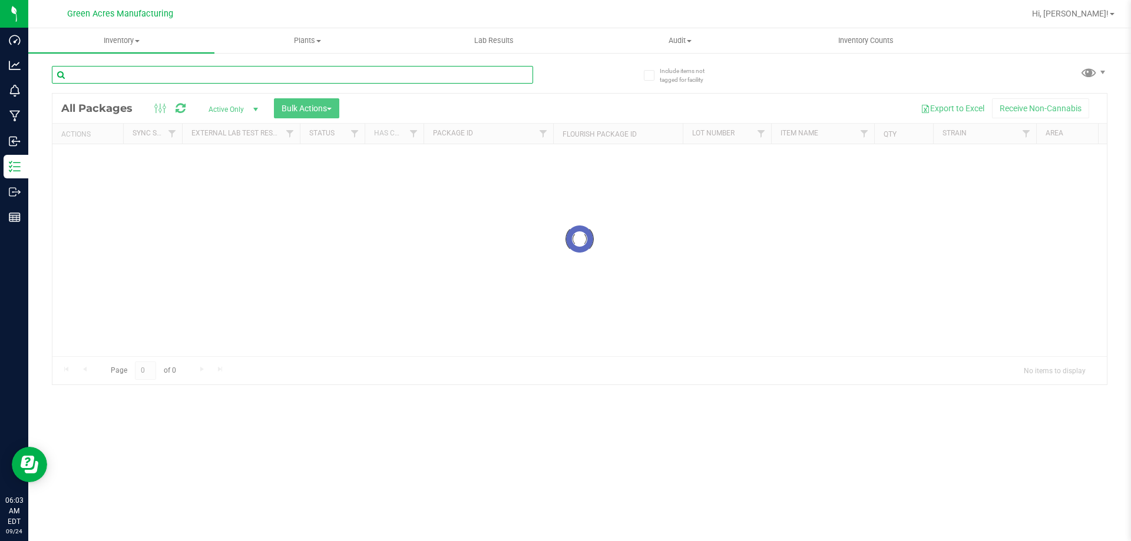
click at [220, 74] on input "text" at bounding box center [292, 75] width 481 height 18
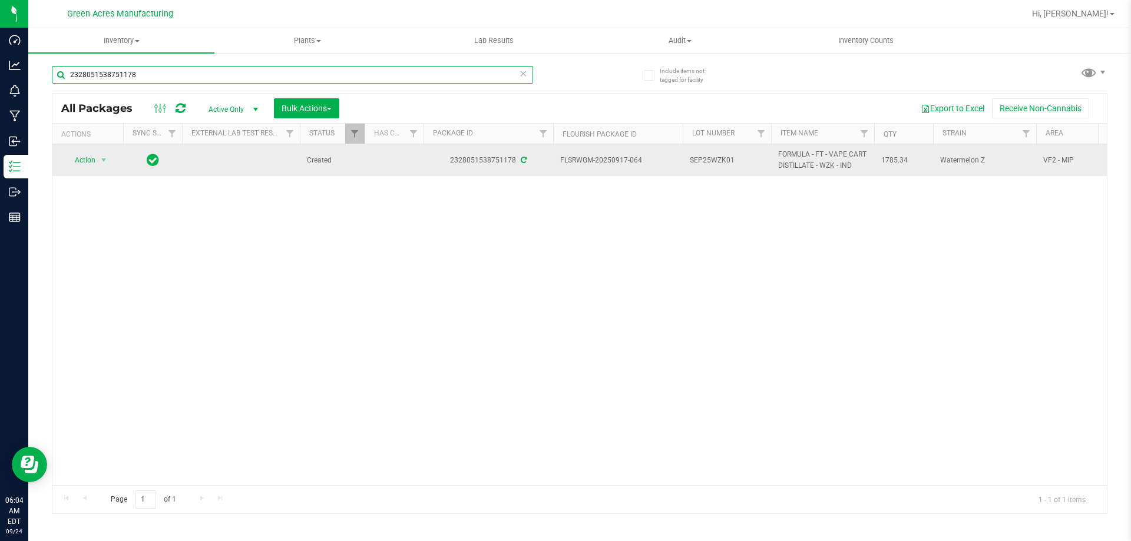
type input "2328051538751178"
click at [74, 150] on td "Action Action Adjust qty Create package Edit attributes Global inventory Locate…" at bounding box center [87, 160] width 71 height 32
click at [97, 161] on span "select" at bounding box center [104, 160] width 15 height 16
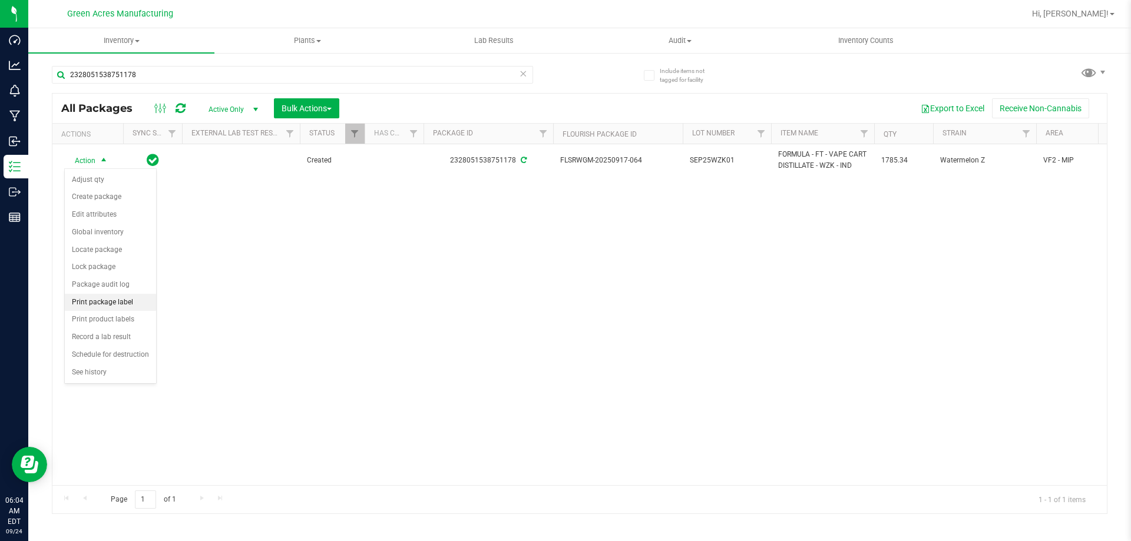
click at [105, 296] on li "Print package label" at bounding box center [110, 303] width 91 height 18
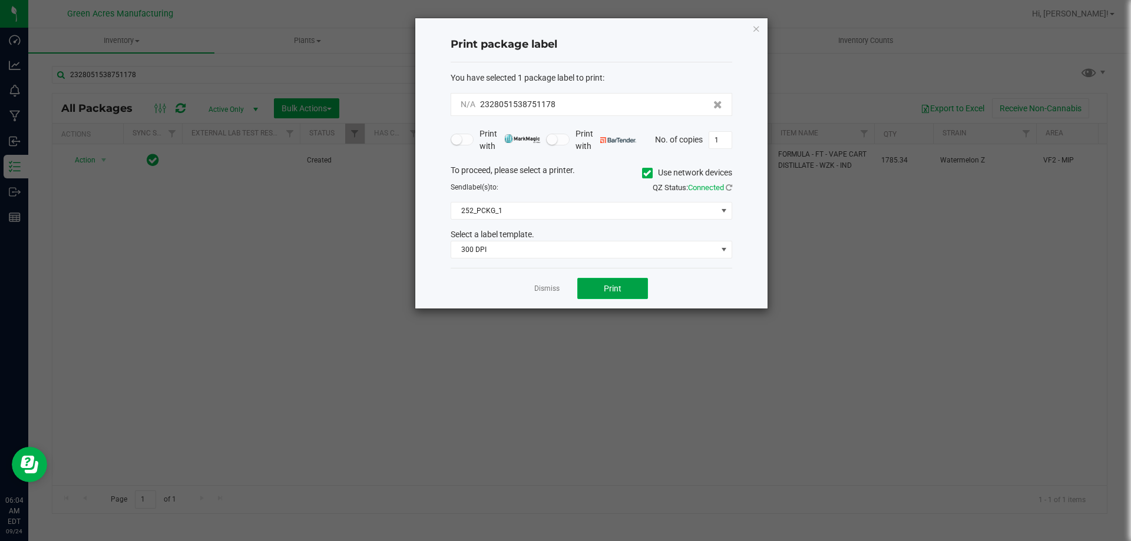
click at [623, 298] on button "Print" at bounding box center [612, 288] width 71 height 21
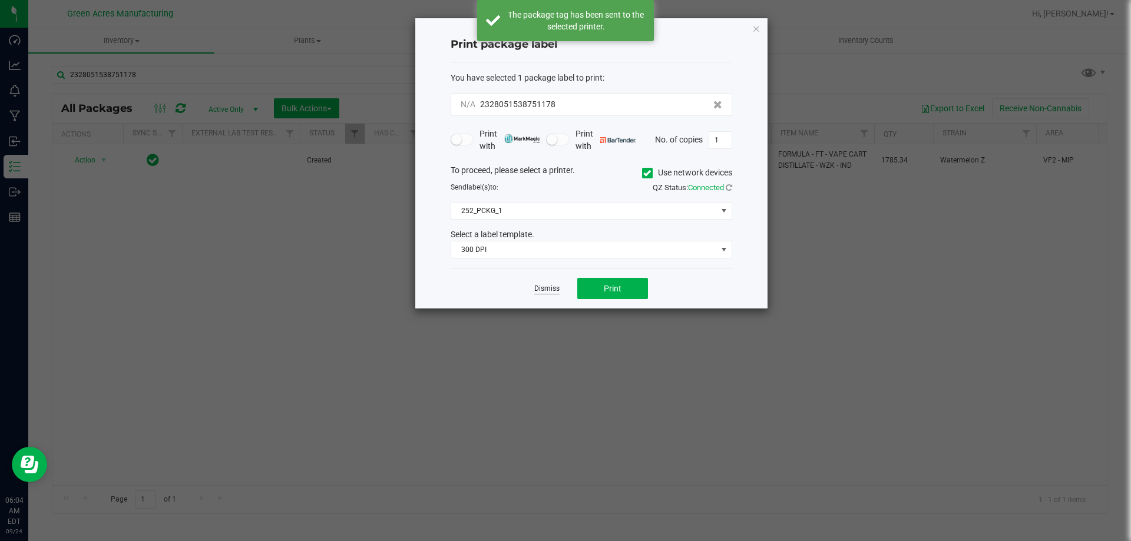
click at [555, 288] on link "Dismiss" at bounding box center [546, 289] width 25 height 10
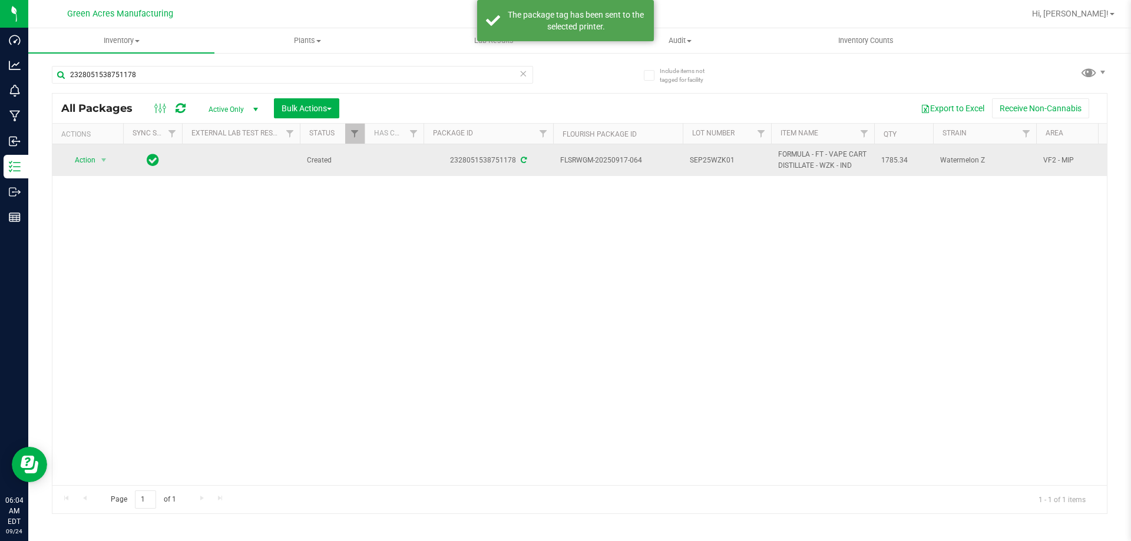
click at [710, 147] on td "SEP25WZK01" at bounding box center [727, 160] width 88 height 32
type input "SEP25WZK01B-0924"
click at [717, 159] on span "SEP25WZK01B-0924" at bounding box center [727, 160] width 74 height 11
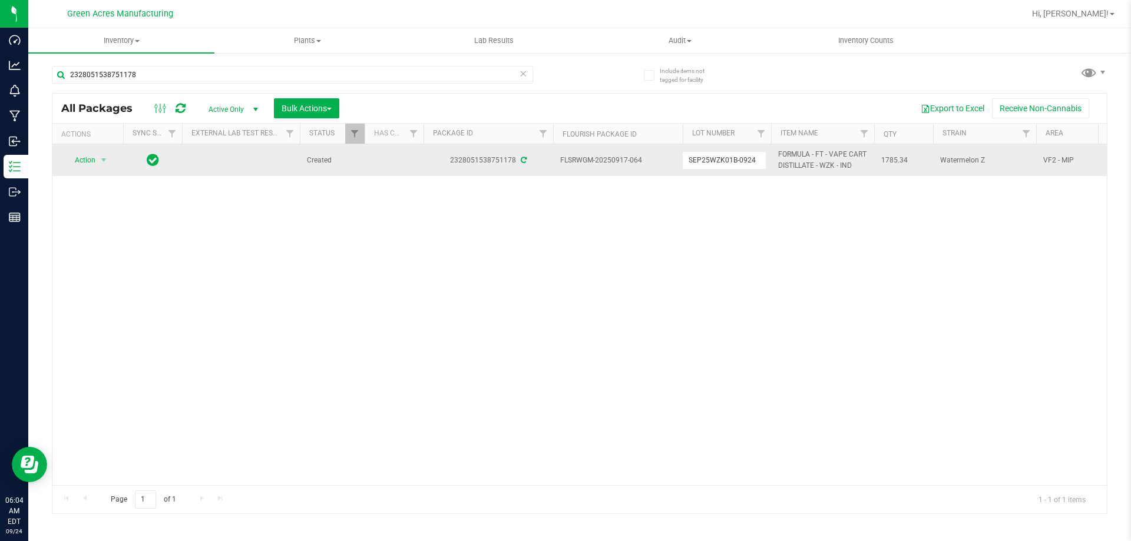
click at [717, 159] on input "SEP25WZK01B-0924" at bounding box center [724, 160] width 84 height 18
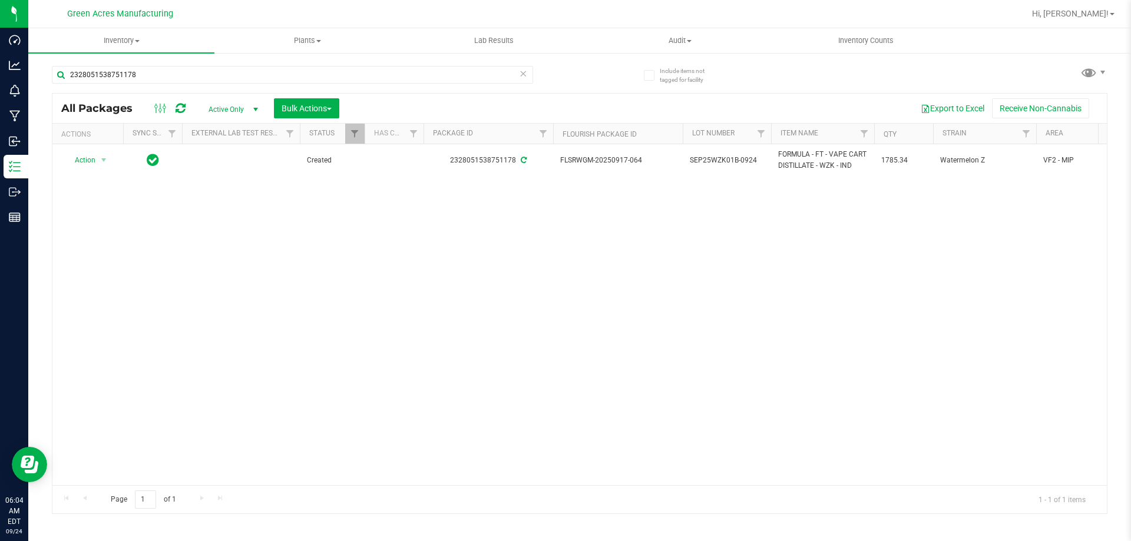
drag, startPoint x: 737, startPoint y: 249, endPoint x: 712, endPoint y: 250, distance: 25.4
click at [737, 250] on div "Action Action Adjust qty Create package Edit attributes Global inventory Locate…" at bounding box center [579, 314] width 1054 height 341
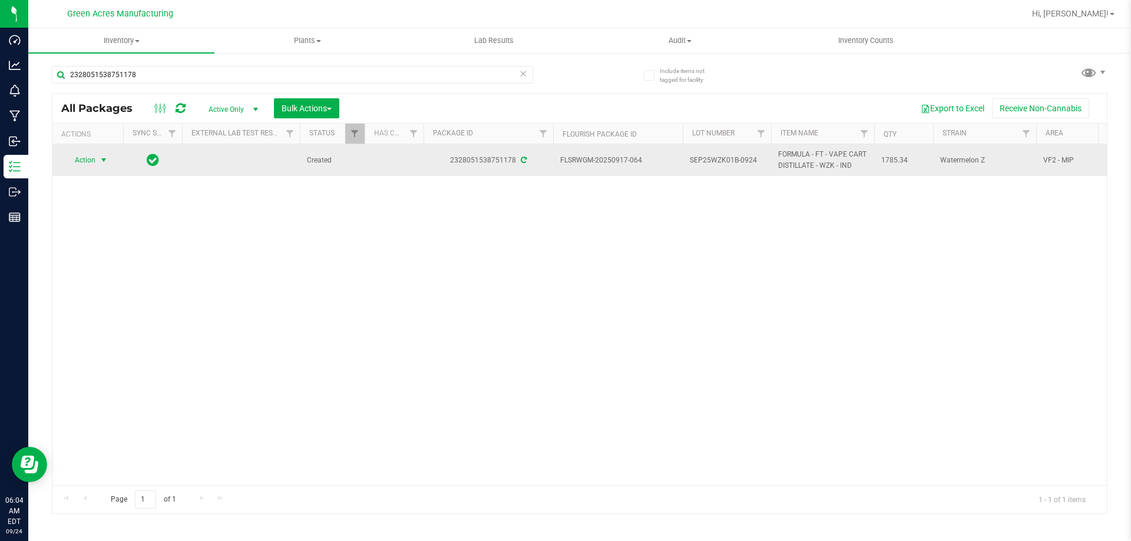
click at [101, 163] on span "select" at bounding box center [103, 159] width 9 height 9
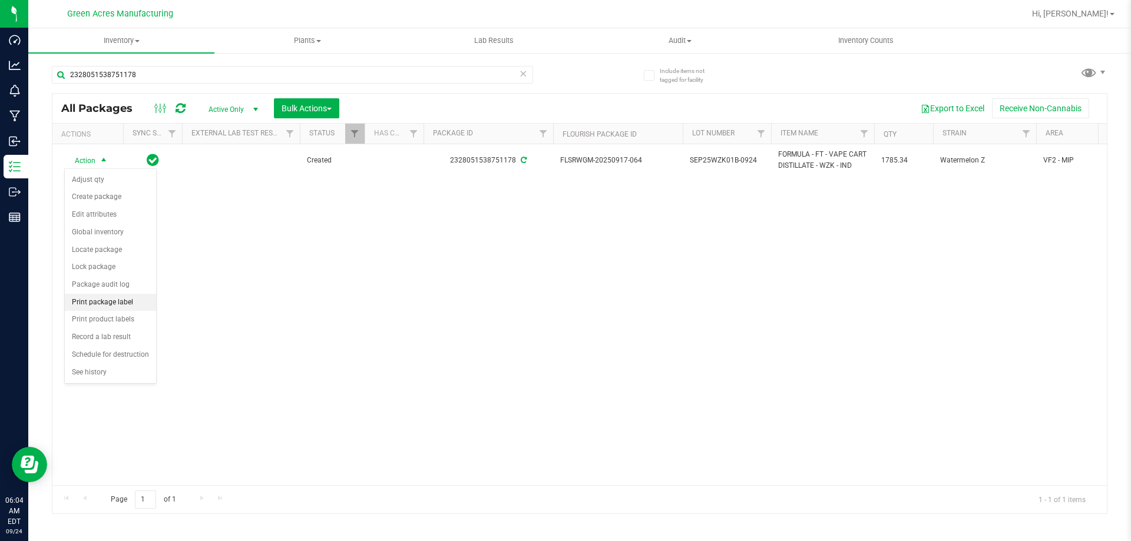
drag, startPoint x: 124, startPoint y: 300, endPoint x: 144, endPoint y: 303, distance: 19.7
click at [124, 302] on li "Print package label" at bounding box center [110, 303] width 91 height 18
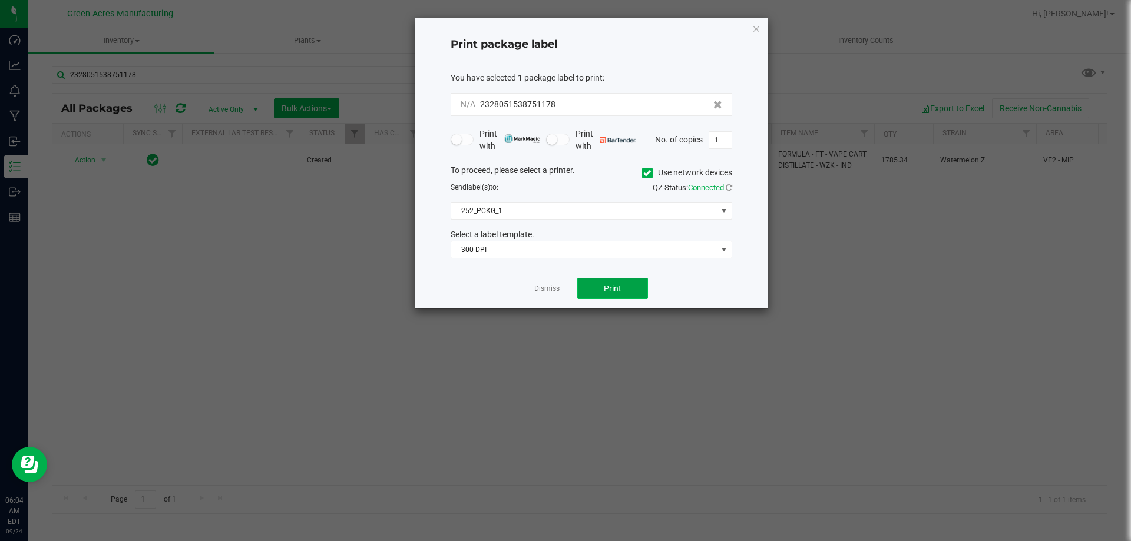
click at [605, 298] on button "Print" at bounding box center [612, 288] width 71 height 21
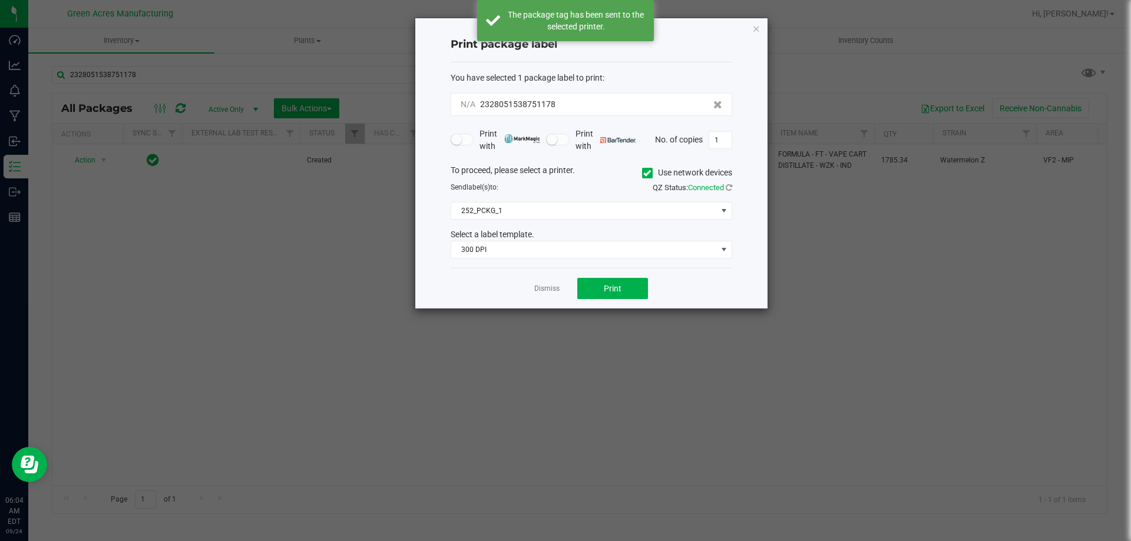
click at [545, 290] on link "Dismiss" at bounding box center [546, 289] width 25 height 10
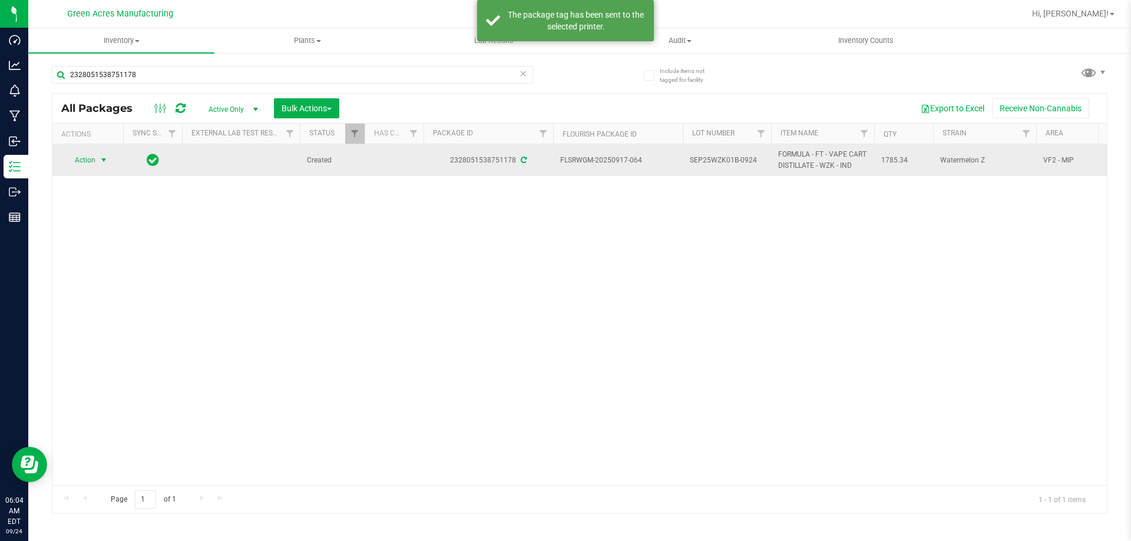
click at [86, 163] on span "Action" at bounding box center [80, 160] width 32 height 16
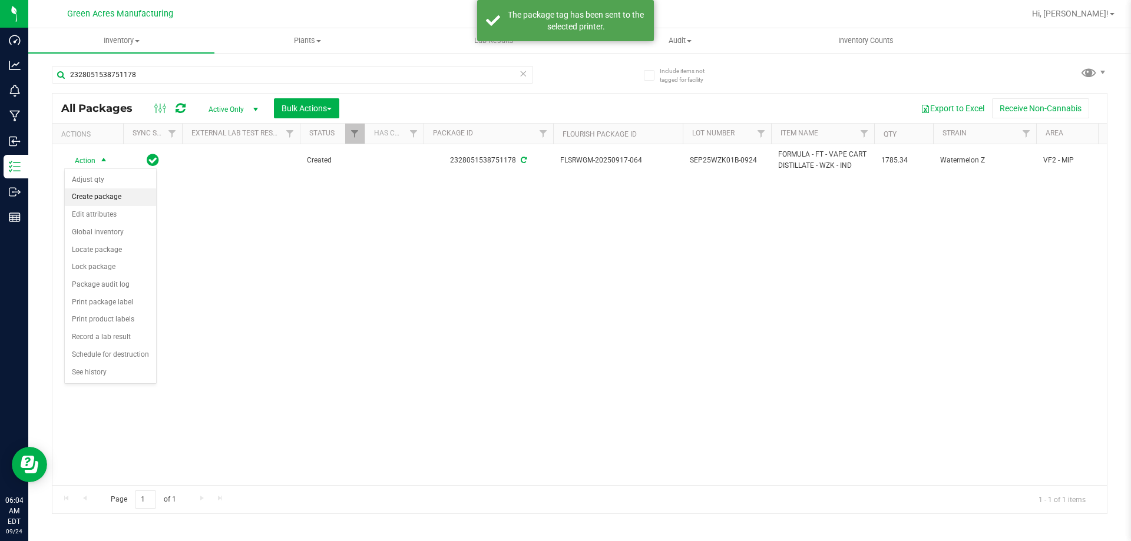
click at [97, 200] on li "Create package" at bounding box center [110, 197] width 91 height 18
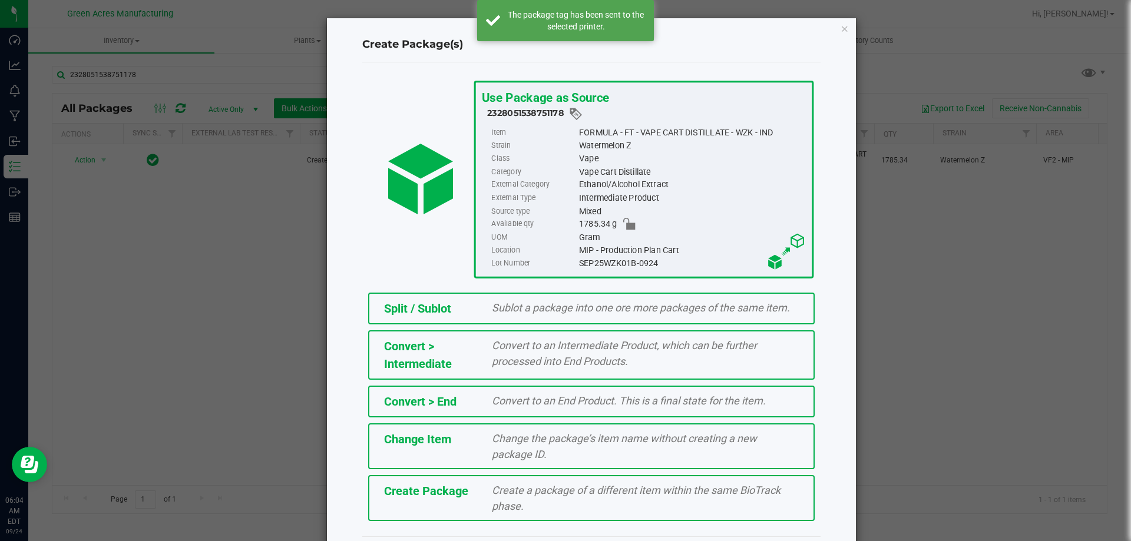
click at [572, 494] on span "Create a package of a different item within the same BioTrack phase." at bounding box center [636, 498] width 289 height 28
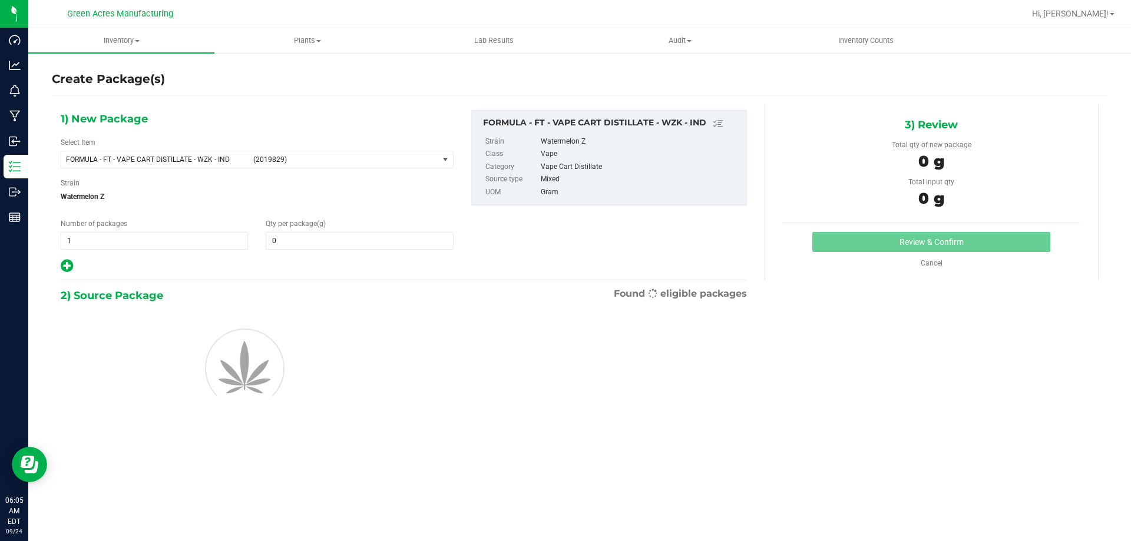
type input "0.0000"
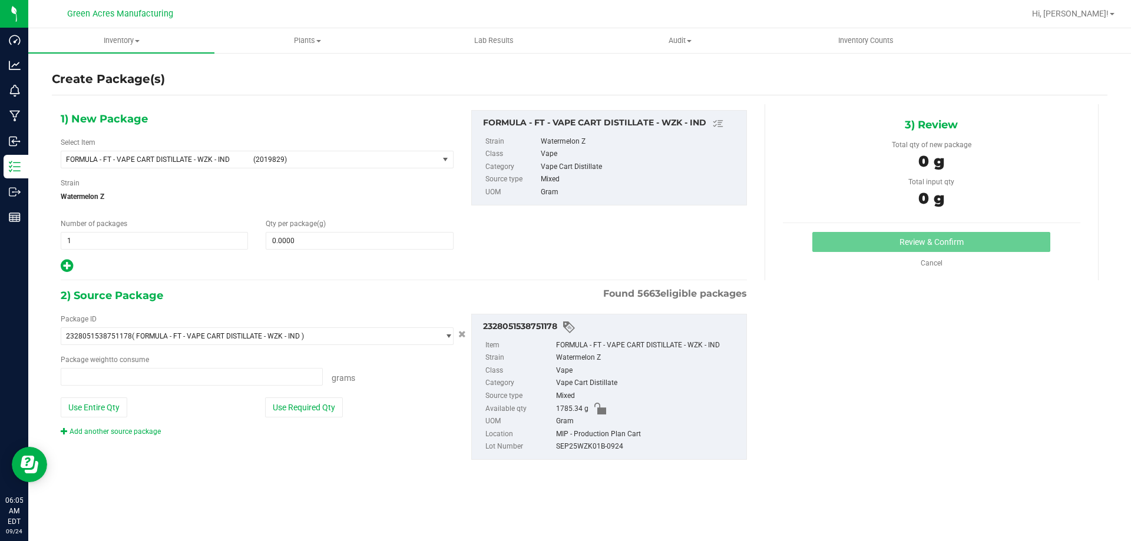
type input "0.0000 g"
click at [261, 151] on span "FORMULA - FT - VAPE CART DISTILLATE - WZK - IND (2019829)" at bounding box center [257, 160] width 393 height 18
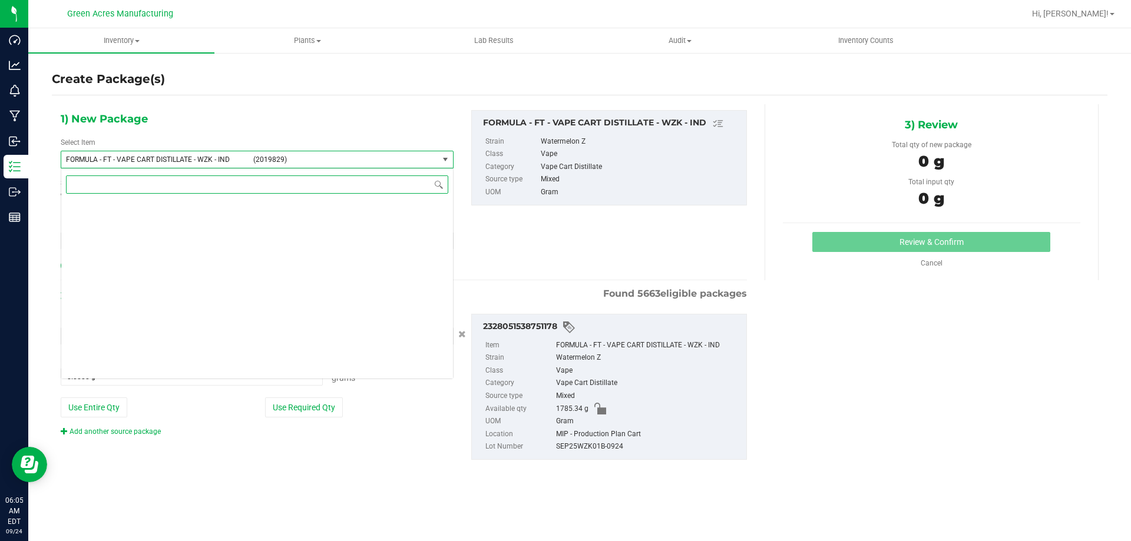
scroll to position [26221, 0]
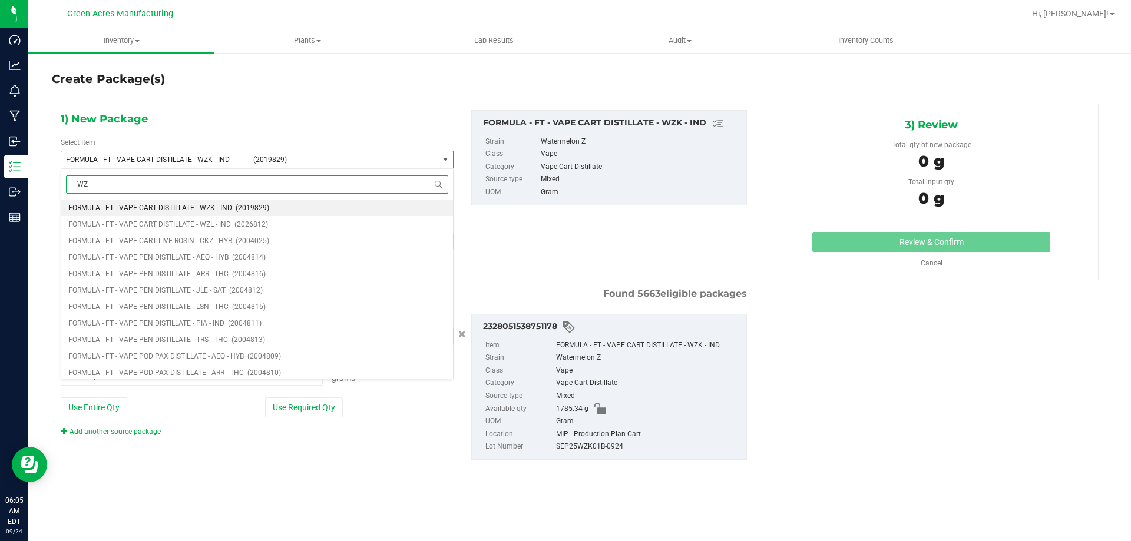
type input "WZK"
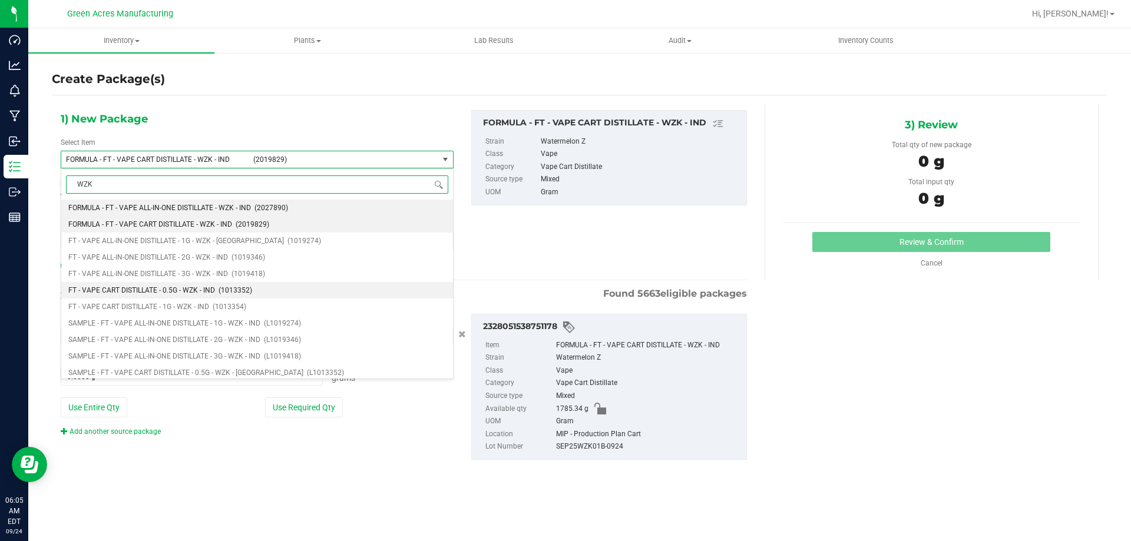
click at [220, 296] on li "FT - VAPE CART DISTILLATE - 0.5G - WZK - IND (1013352)" at bounding box center [257, 290] width 392 height 16
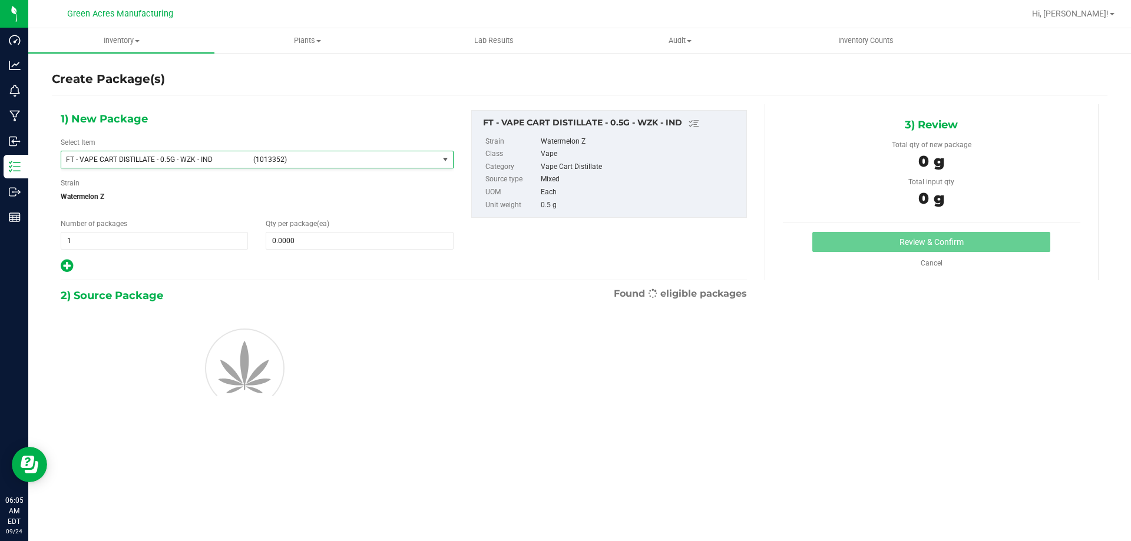
type input "0"
click at [301, 241] on span at bounding box center [359, 241] width 187 height 18
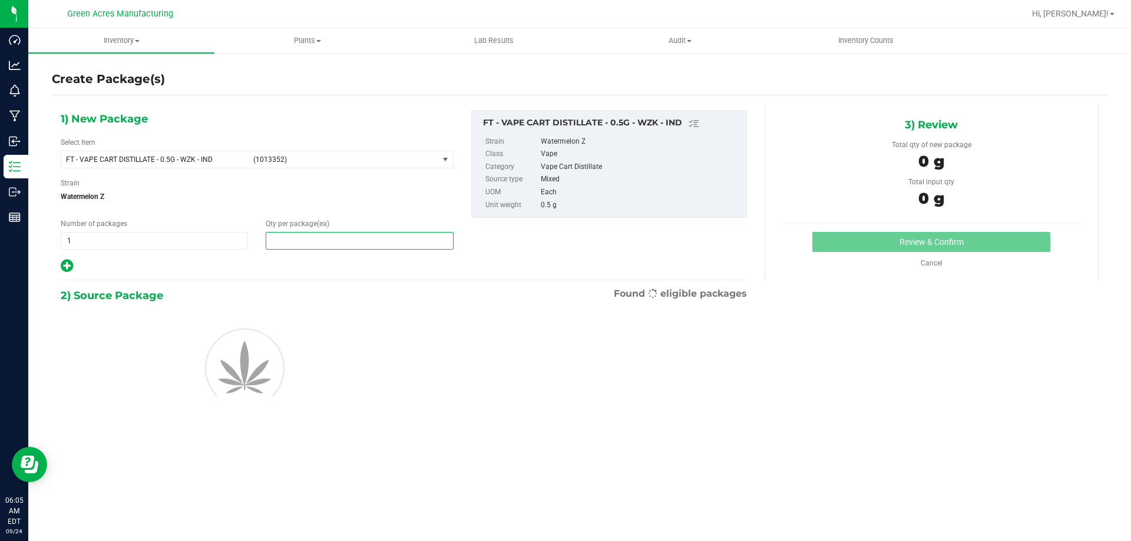
type input "1"
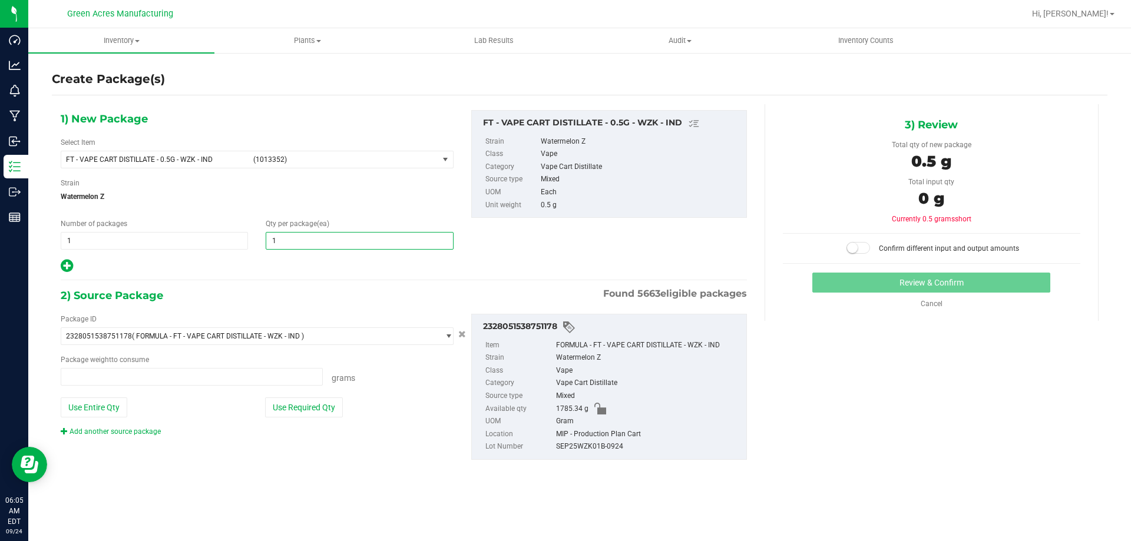
type input "0.0000 g"
click at [315, 408] on button "Use Required Qty" at bounding box center [304, 408] width 78 height 20
type input "1"
type input "0.5000 g"
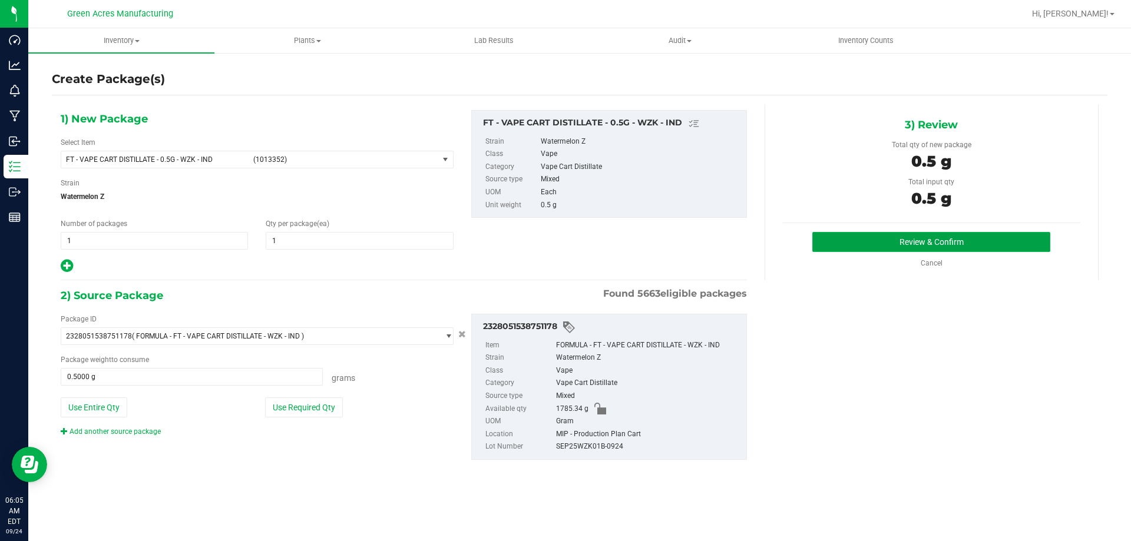
click at [830, 249] on button "Review & Confirm" at bounding box center [931, 242] width 238 height 20
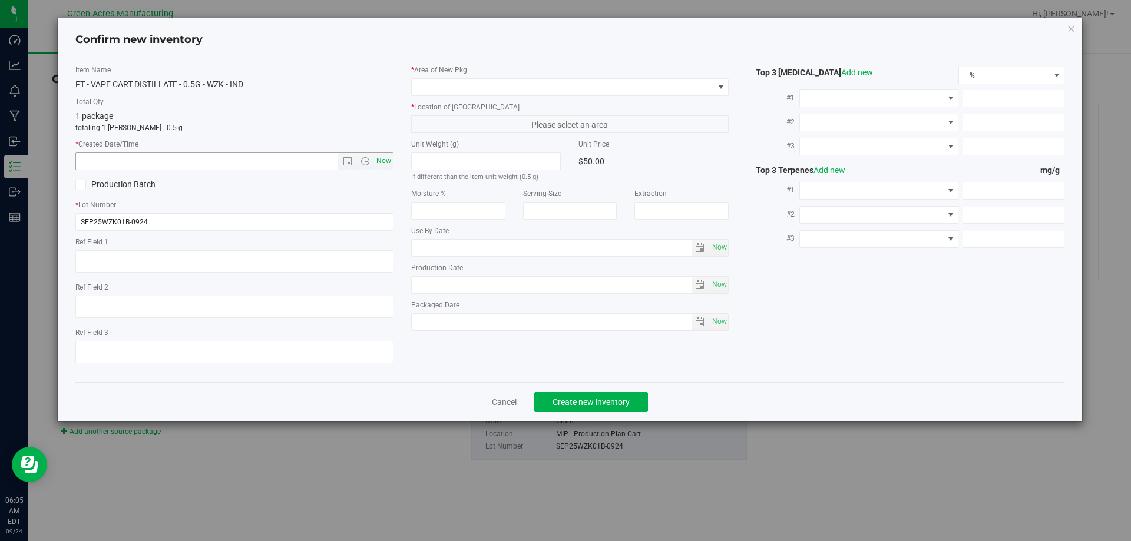
click at [388, 164] on span "Now" at bounding box center [383, 161] width 20 height 17
type input "9/24/2025 6:05 AM"
click at [480, 82] on span at bounding box center [563, 87] width 302 height 16
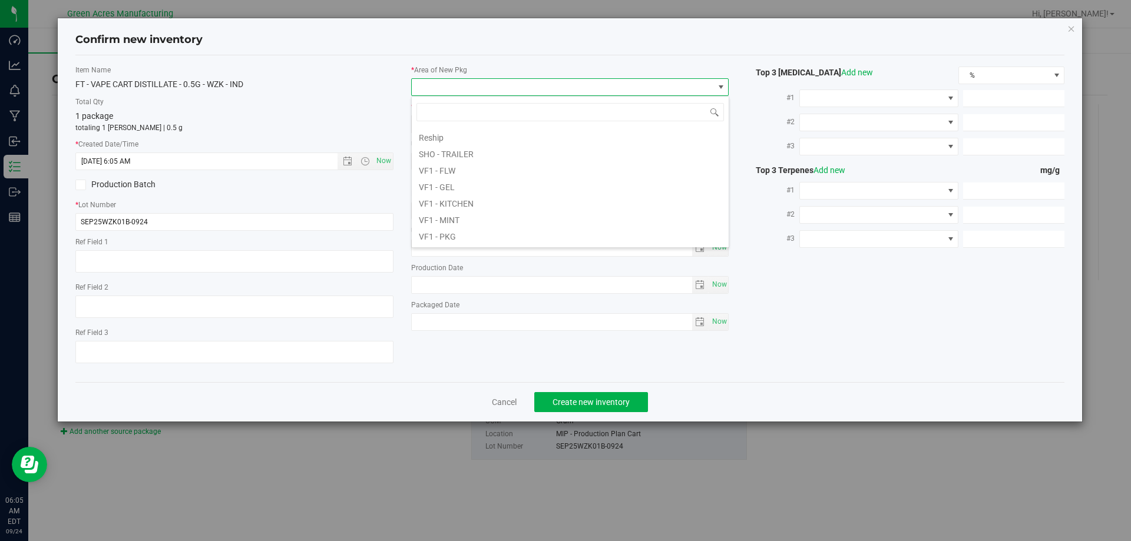
scroll to position [530, 0]
click at [462, 231] on li "VF2 - MIP" at bounding box center [570, 232] width 317 height 16
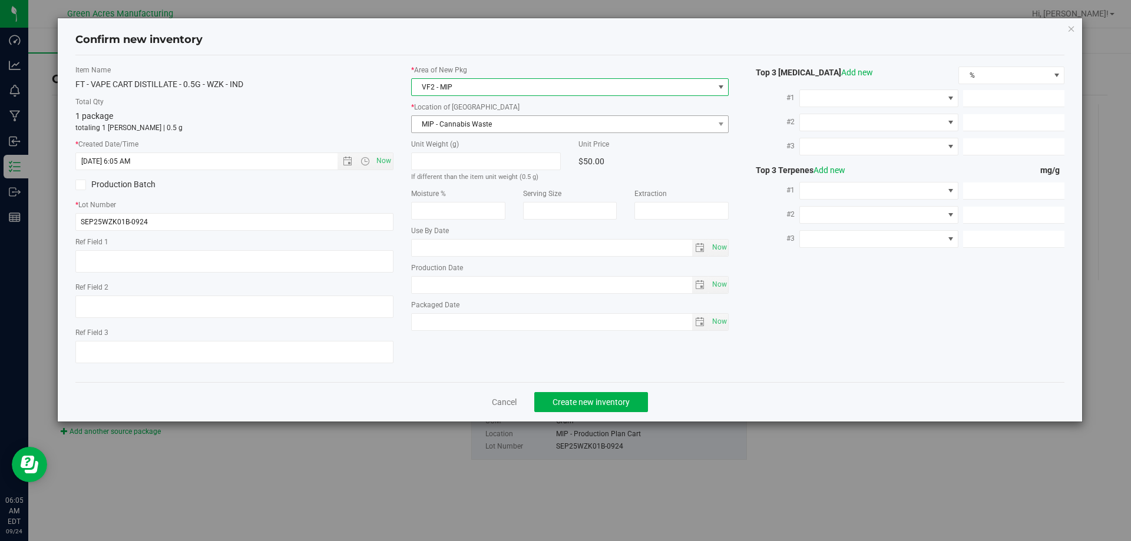
click at [488, 118] on span "MIP - Cannabis Waste" at bounding box center [563, 124] width 302 height 16
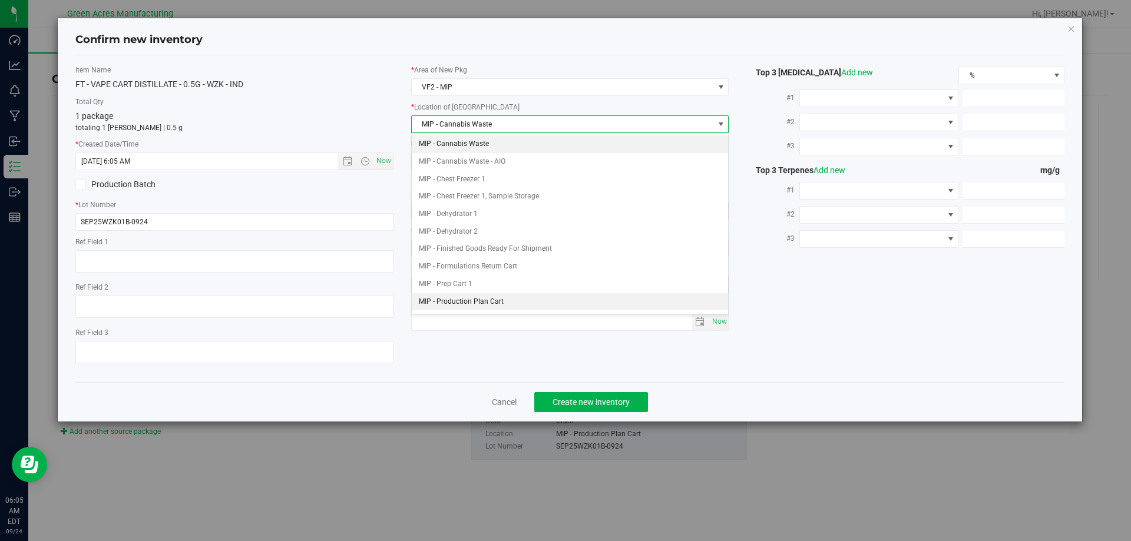
click at [489, 297] on li "MIP - Production Plan Cart" at bounding box center [570, 302] width 317 height 18
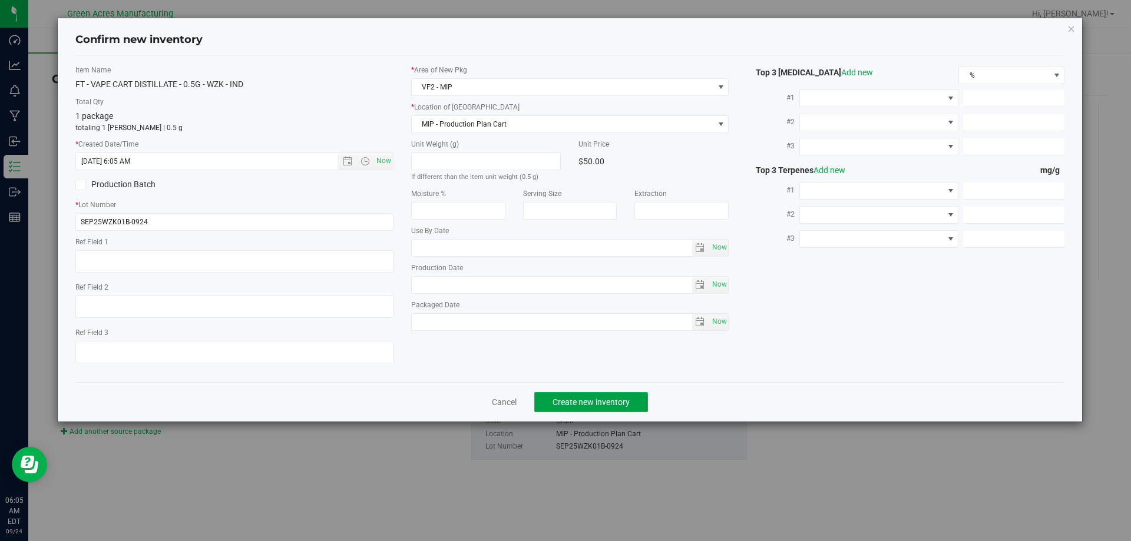
click at [592, 407] on button "Create new inventory" at bounding box center [591, 402] width 114 height 20
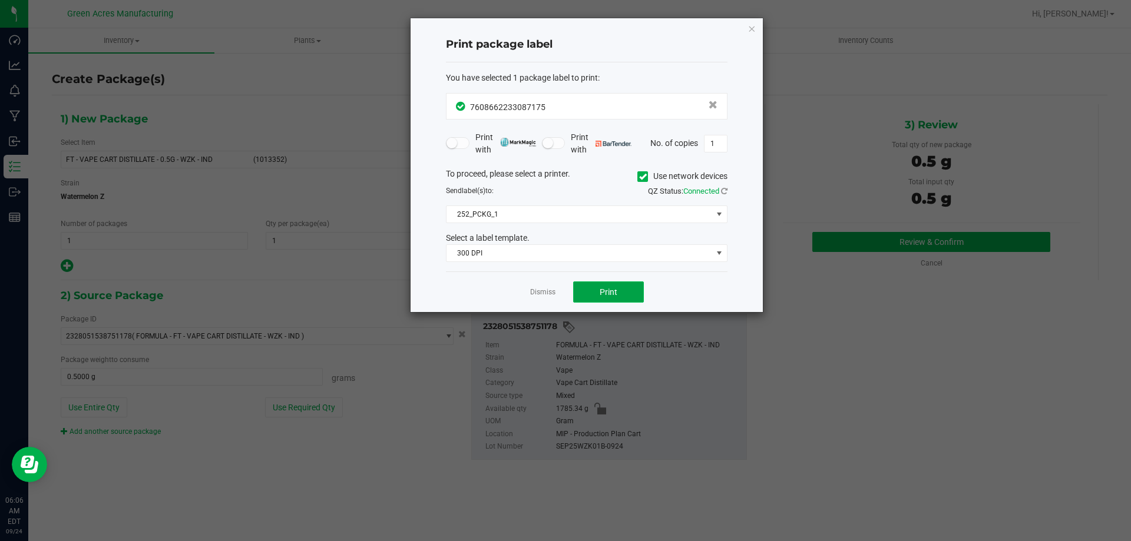
click at [607, 287] on span "Print" at bounding box center [609, 291] width 18 height 9
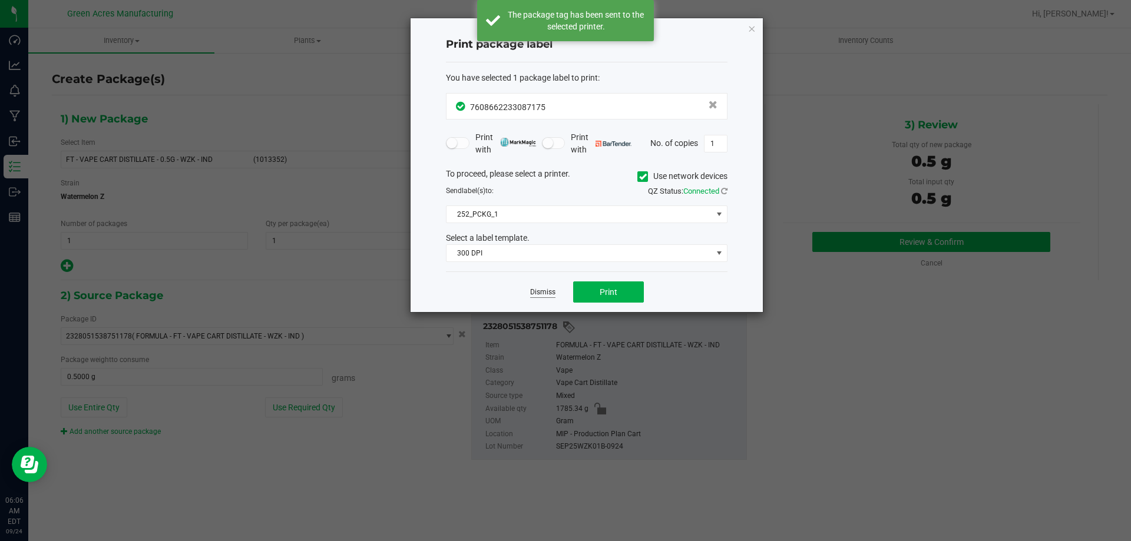
click at [548, 291] on link "Dismiss" at bounding box center [542, 292] width 25 height 10
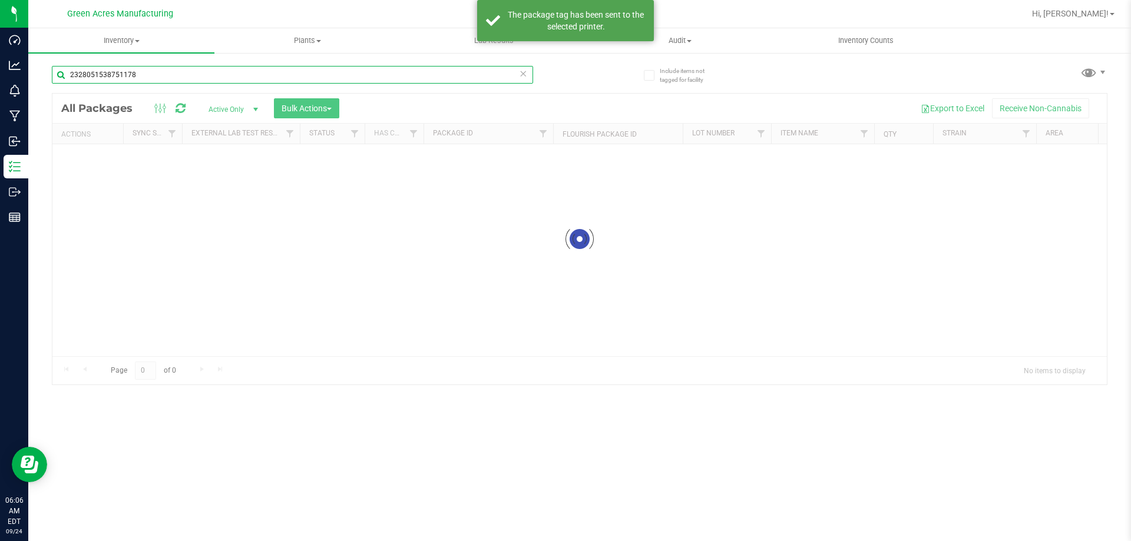
drag, startPoint x: 153, startPoint y: 77, endPoint x: 62, endPoint y: 100, distance: 93.7
click at [62, 100] on div "2328051538751178 Loading... All Packages Active Only Active Only Lab Samples Lo…" at bounding box center [579, 220] width 1055 height 330
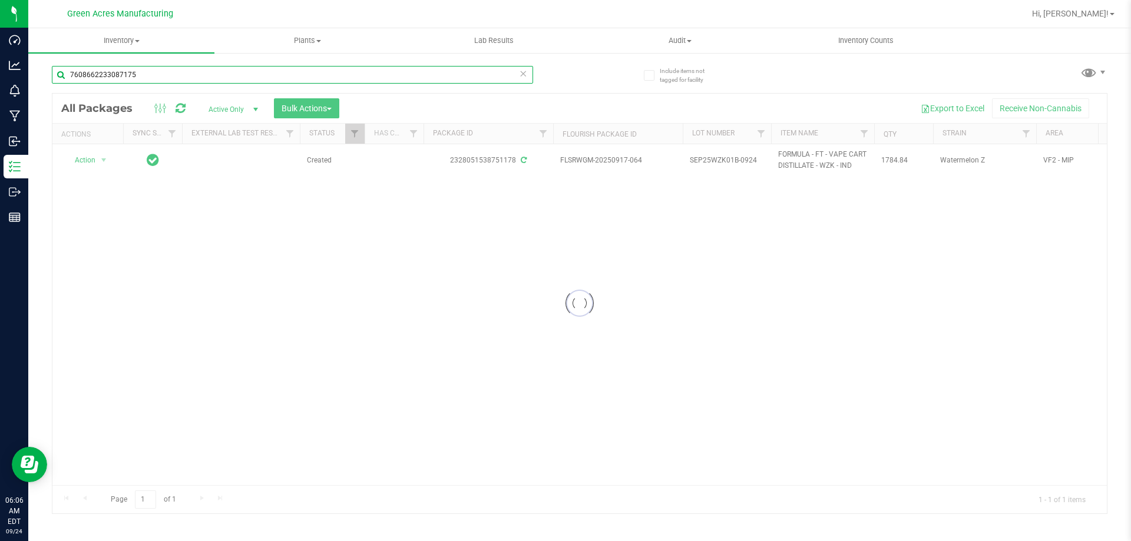
type input "7608662233087175"
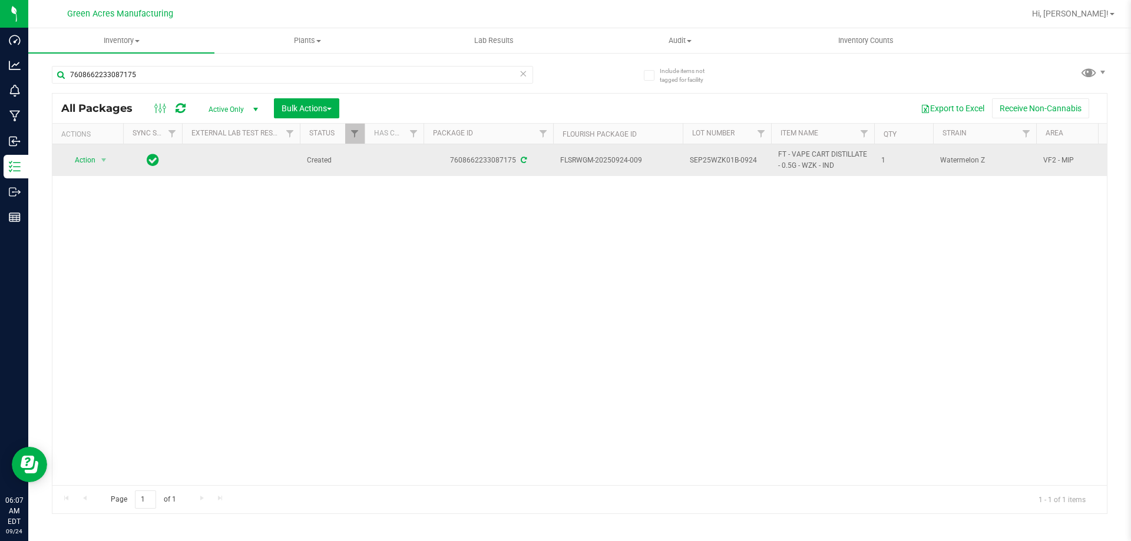
click at [79, 147] on td "Action Action Adjust qty Create package Edit attributes Global inventory Locate…" at bounding box center [87, 160] width 71 height 32
click at [82, 163] on span "Action" at bounding box center [80, 160] width 32 height 16
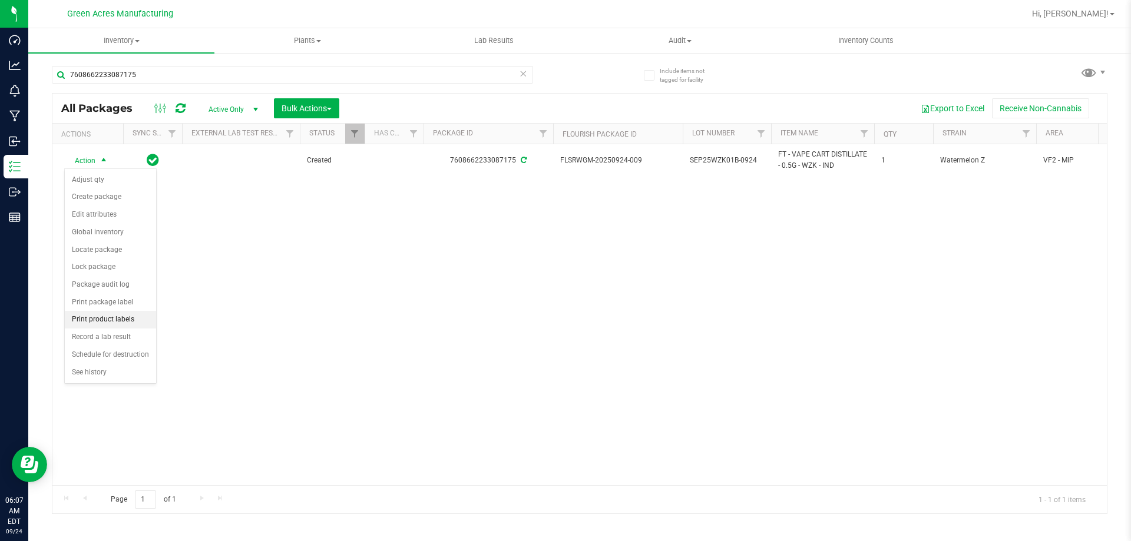
click at [125, 320] on li "Print product labels" at bounding box center [110, 320] width 91 height 18
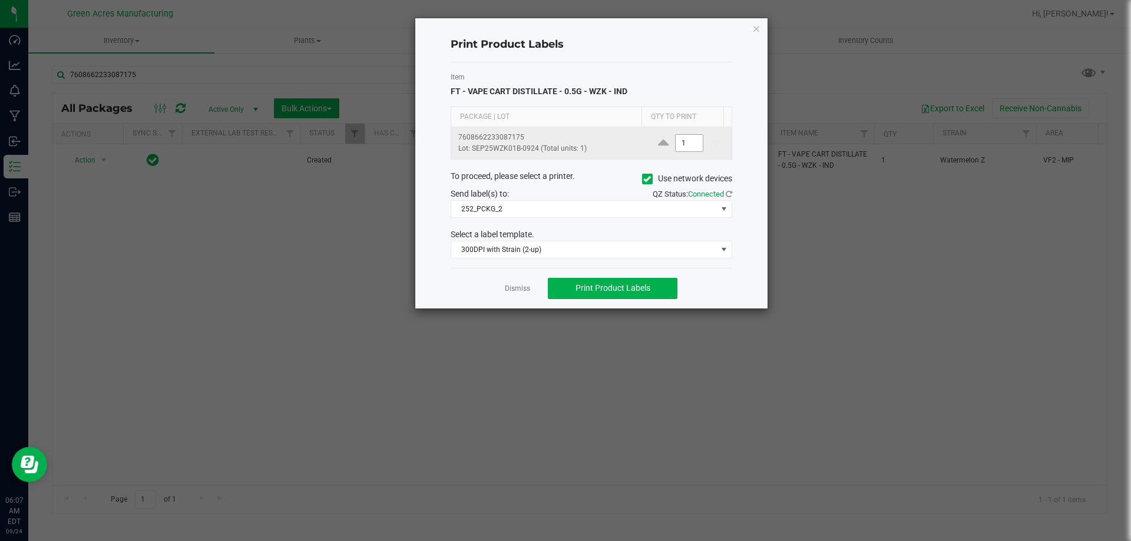
click at [676, 143] on input "1" at bounding box center [689, 143] width 27 height 16
type input "900"
click at [617, 290] on span "Print Product Labels" at bounding box center [612, 287] width 75 height 9
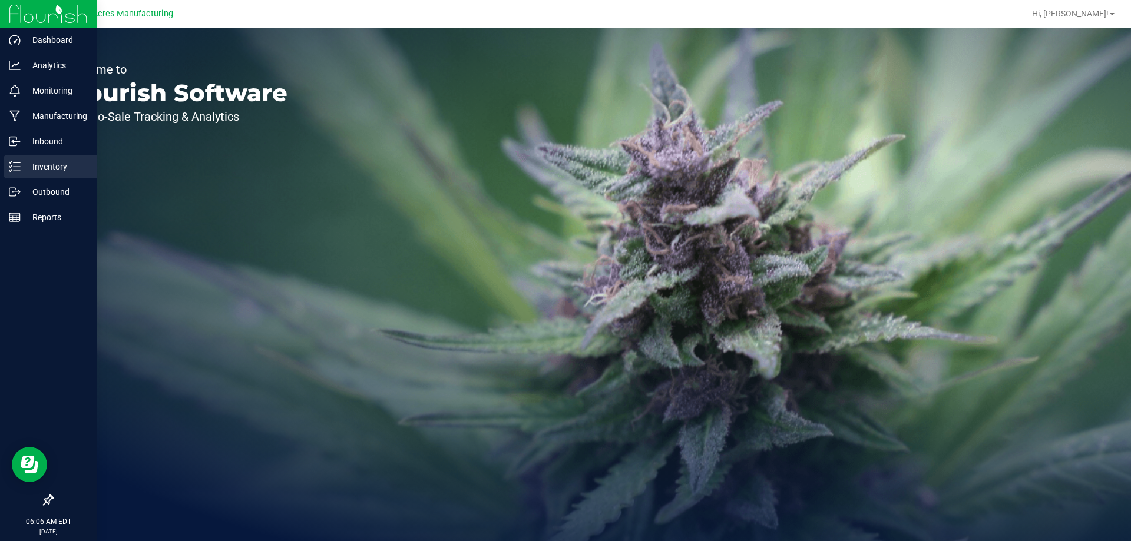
click at [34, 173] on p "Inventory" at bounding box center [56, 167] width 71 height 14
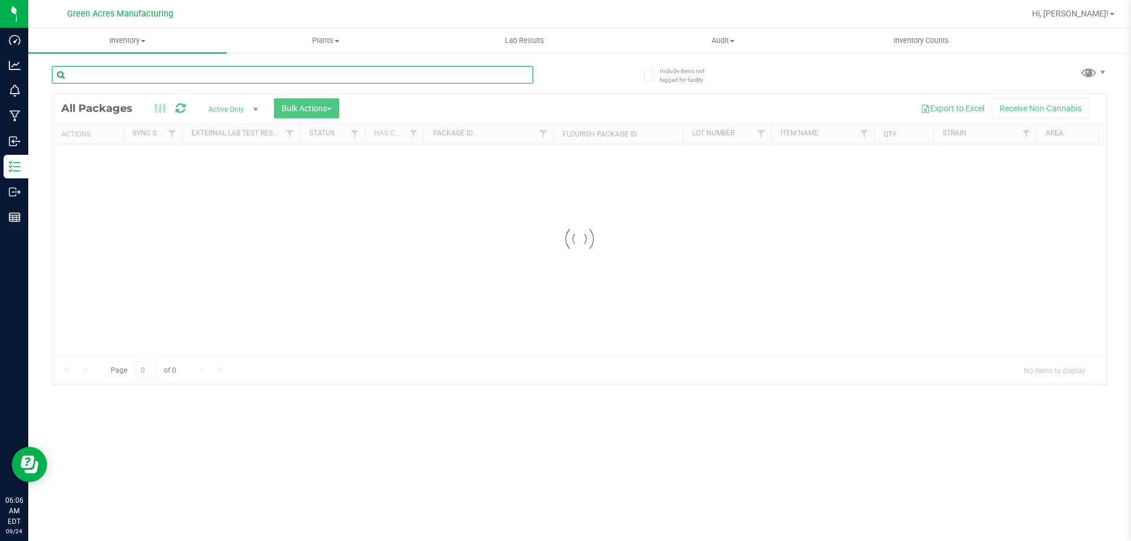
click at [169, 69] on input "text" at bounding box center [292, 75] width 481 height 18
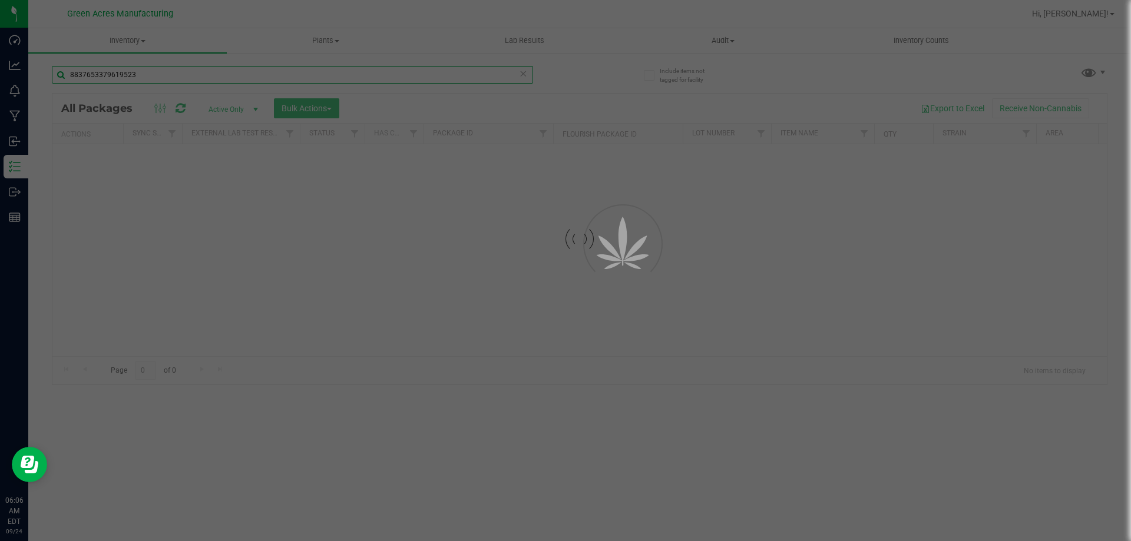
type input "8837653379619523"
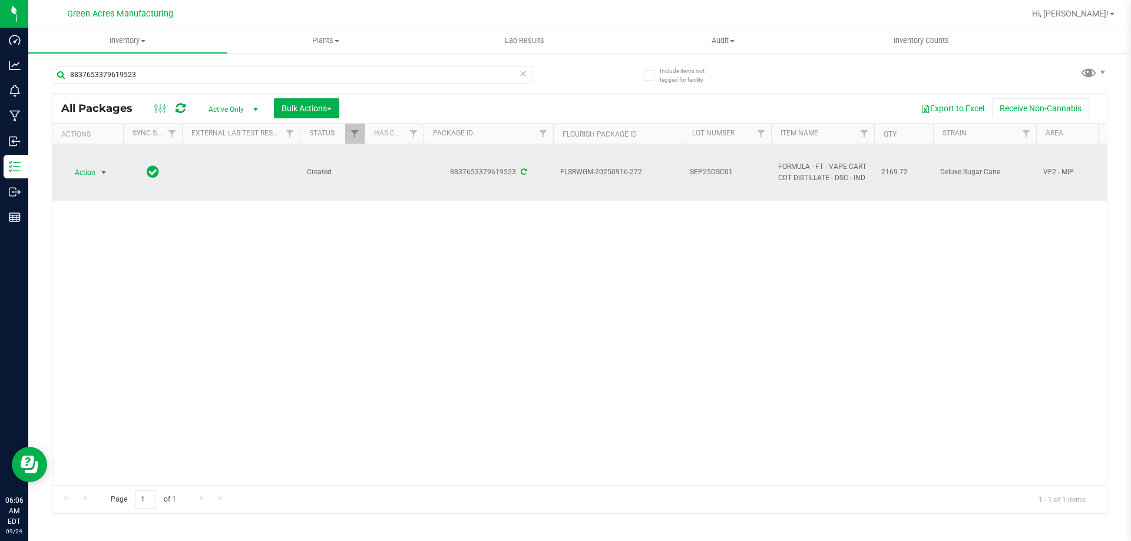
click at [92, 164] on span "Action" at bounding box center [80, 172] width 32 height 16
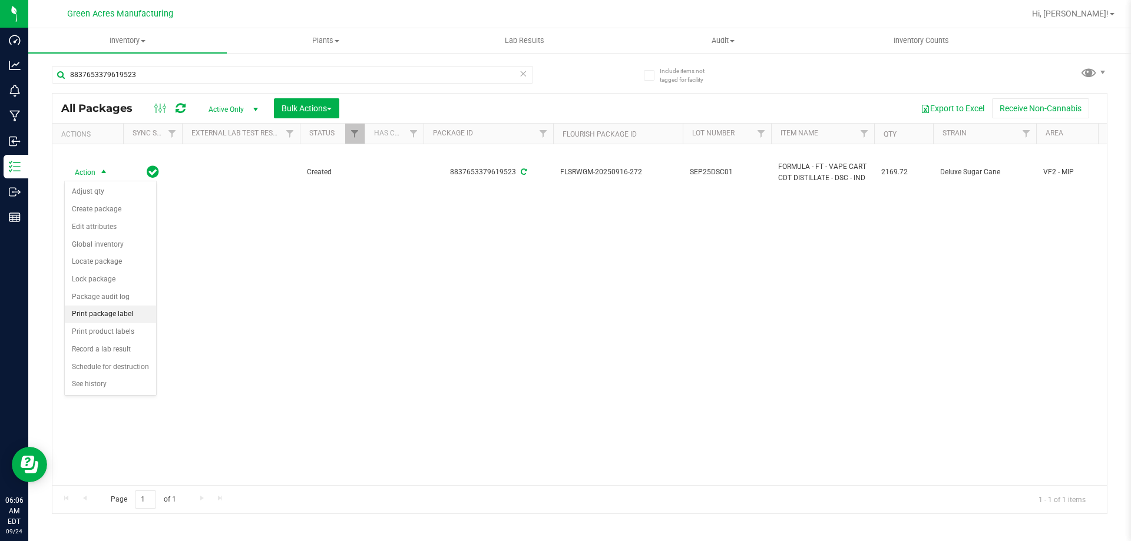
click at [98, 313] on li "Print package label" at bounding box center [110, 315] width 91 height 18
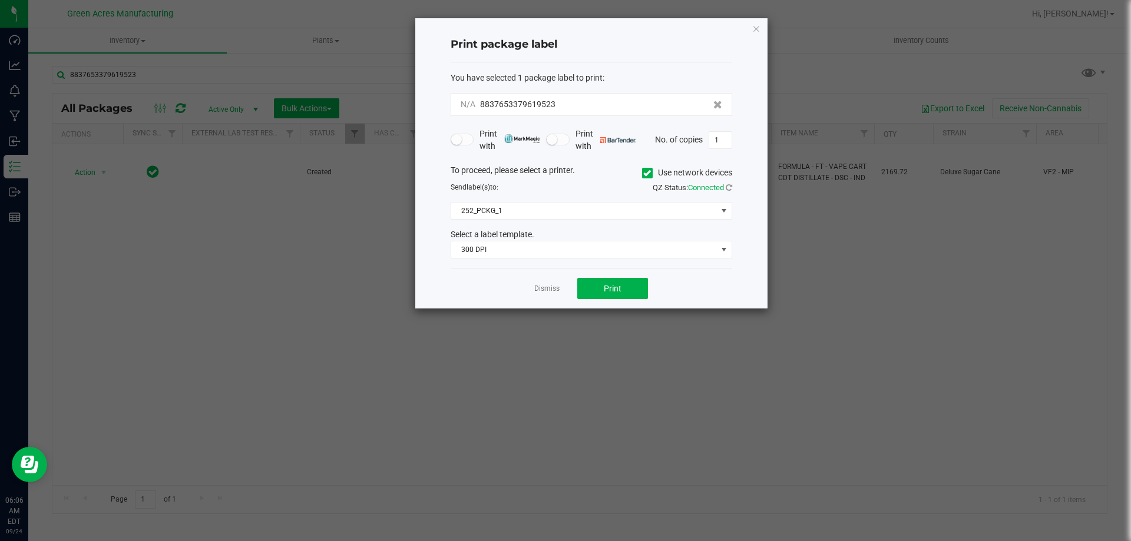
click at [602, 277] on div "Dismiss Print" at bounding box center [592, 288] width 282 height 41
click at [601, 285] on button "Print" at bounding box center [612, 288] width 71 height 21
click at [558, 291] on link "Dismiss" at bounding box center [546, 289] width 25 height 10
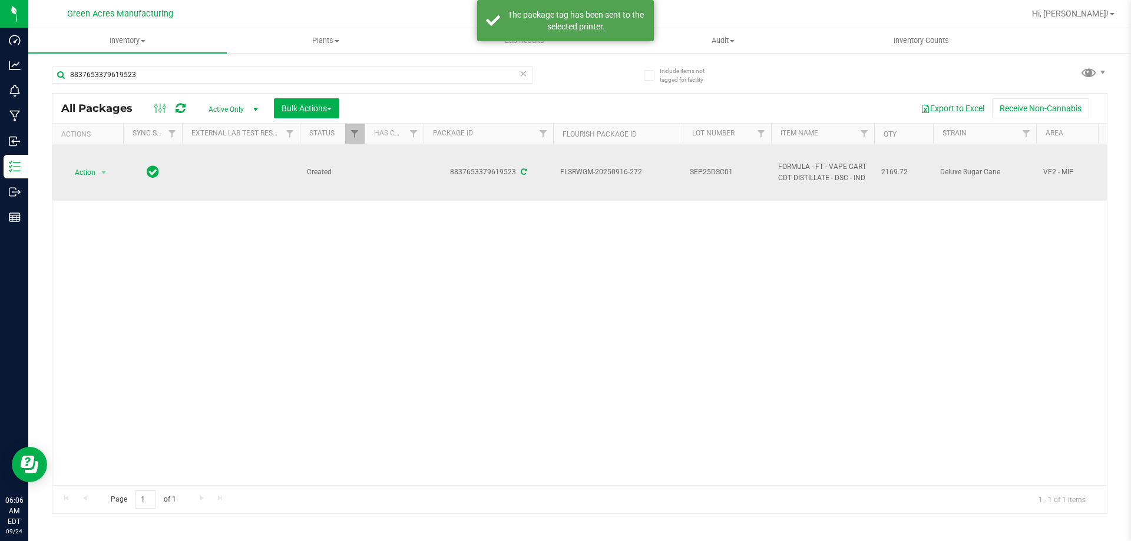
click at [719, 171] on span "SEP25DSC01" at bounding box center [727, 172] width 74 height 11
type input "SEP25DSC01-0924"
click at [724, 165] on td "SEP25DSC01-0924" at bounding box center [727, 172] width 88 height 57
click at [726, 165] on input "SEP25DSC01-0924" at bounding box center [724, 172] width 84 height 18
drag, startPoint x: 727, startPoint y: 165, endPoint x: 711, endPoint y: 249, distance: 84.6
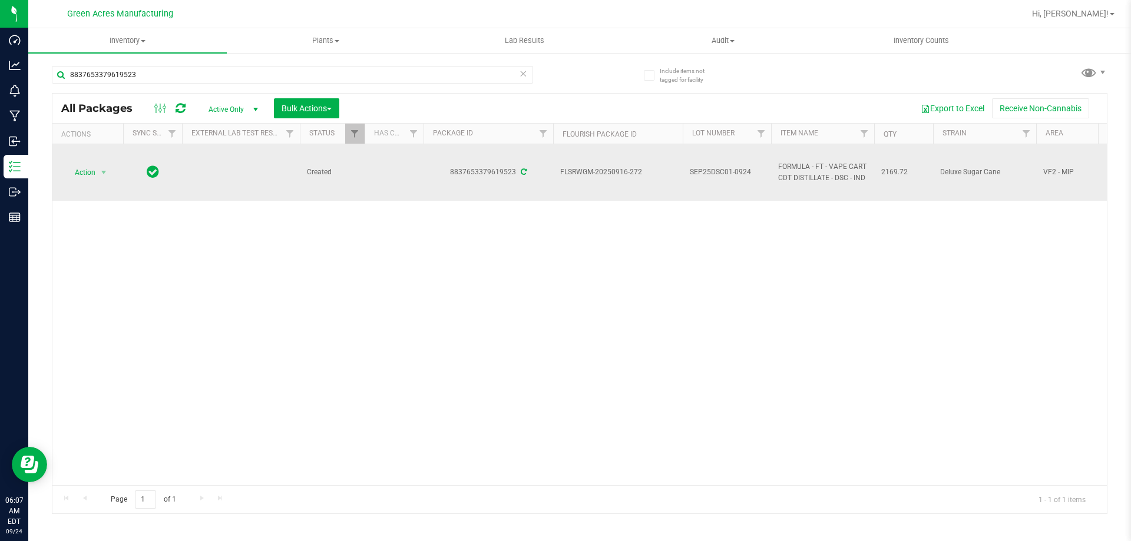
click at [711, 249] on div "Action Action Adjust qty Create package Edit attributes Global inventory Locate…" at bounding box center [579, 314] width 1054 height 341
click at [736, 177] on span "SEP25DSC01-0924" at bounding box center [727, 172] width 74 height 11
click at [740, 174] on input "SEP25DSC01-0924" at bounding box center [724, 172] width 84 height 18
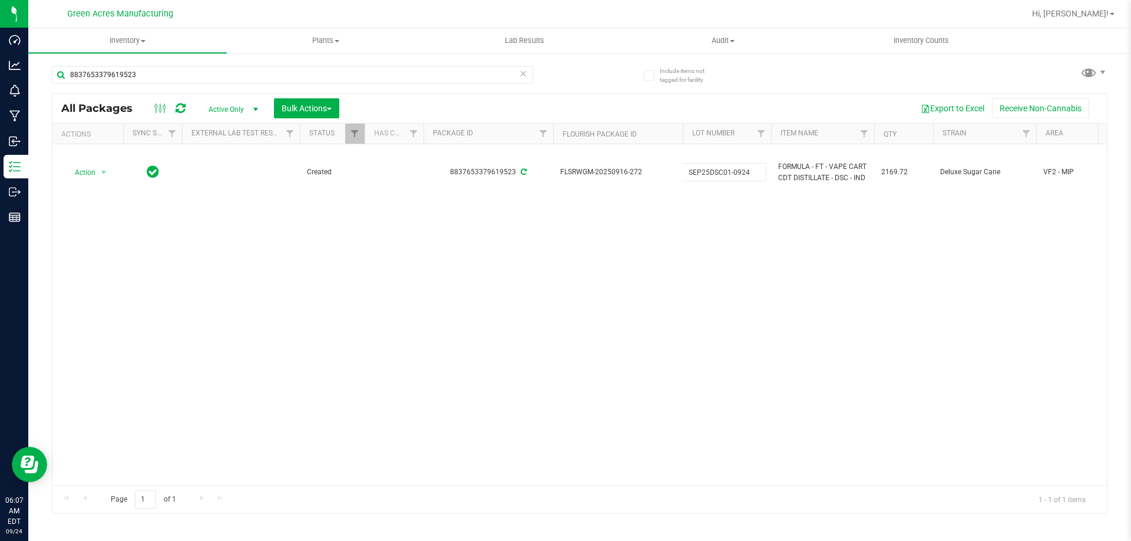
click at [813, 263] on div "Action Action Adjust qty Create package Edit attributes Global inventory Locate…" at bounding box center [579, 314] width 1054 height 341
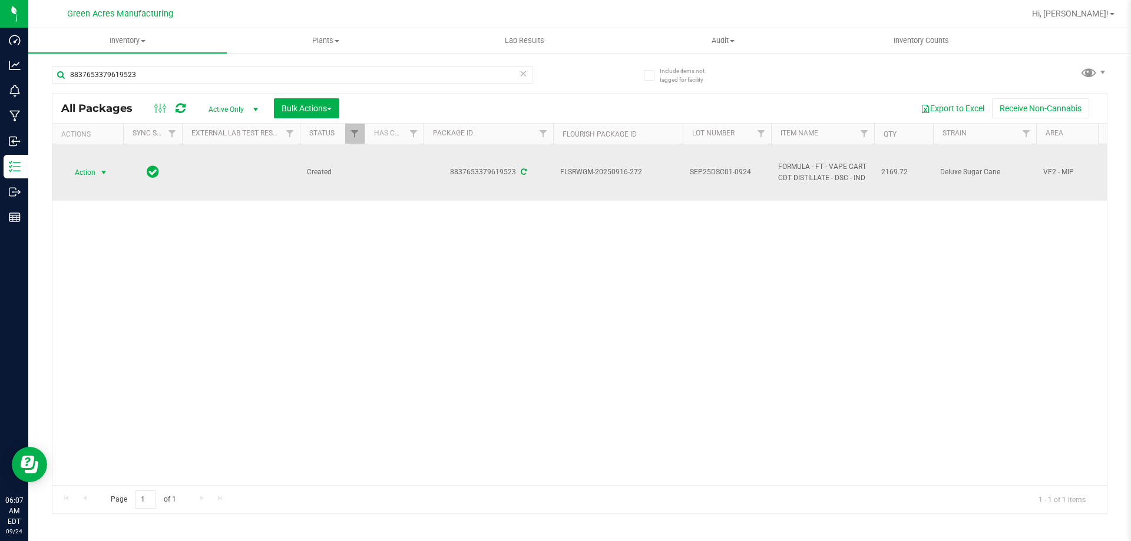
click at [102, 177] on span "select" at bounding box center [103, 172] width 9 height 9
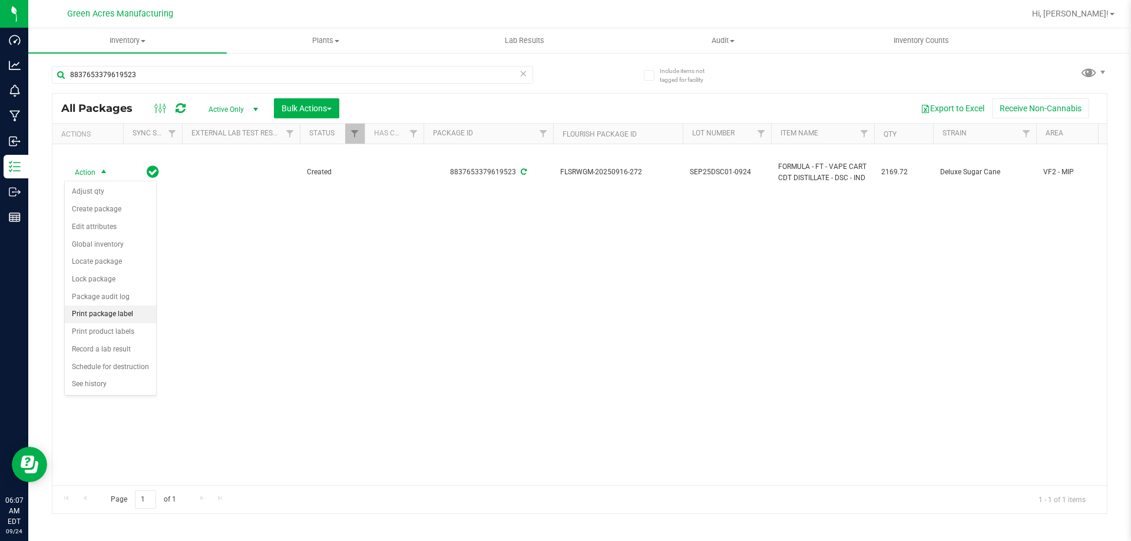
click at [127, 311] on li "Print package label" at bounding box center [110, 315] width 91 height 18
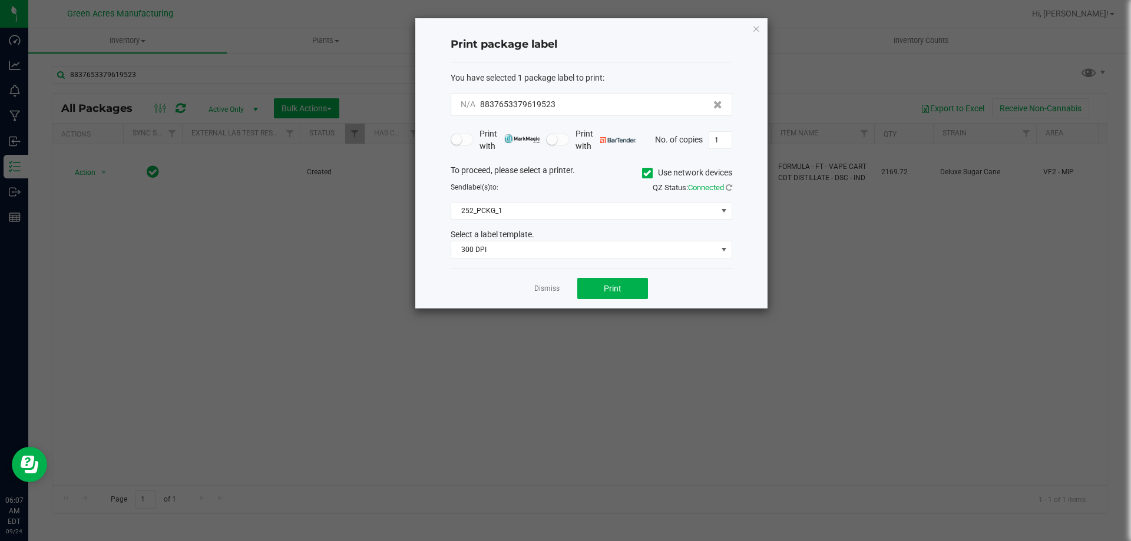
click at [612, 272] on div "Dismiss Print" at bounding box center [592, 288] width 282 height 41
click at [607, 285] on span "Print" at bounding box center [613, 288] width 18 height 9
click at [539, 287] on link "Dismiss" at bounding box center [546, 289] width 25 height 10
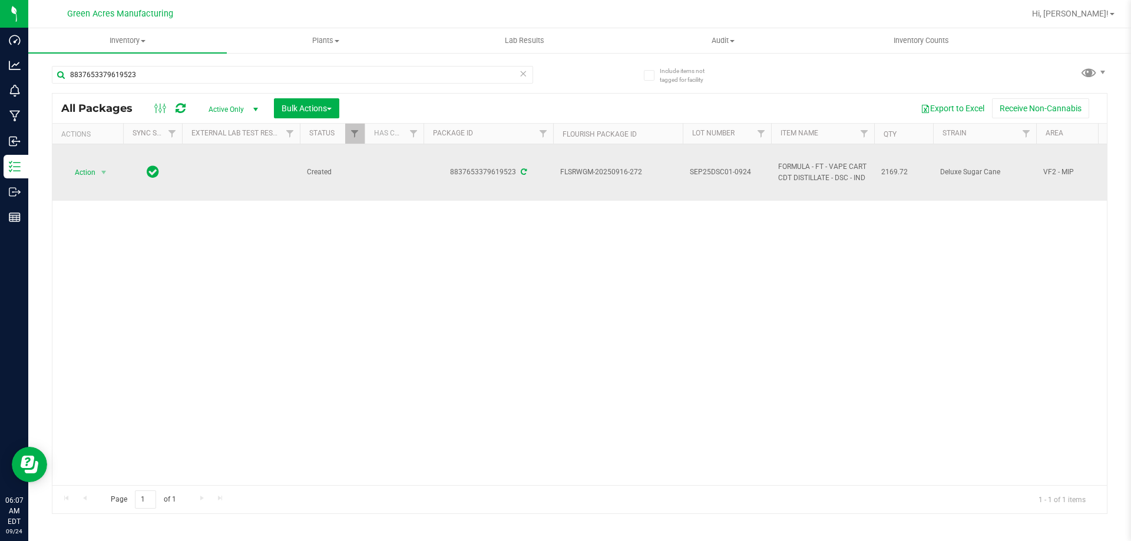
click at [81, 159] on td "Action Action Adjust qty Create package Edit attributes Global inventory Locate…" at bounding box center [87, 172] width 71 height 57
click at [91, 186] on td "Action Action Adjust qty Create package Edit attributes Global inventory Locate…" at bounding box center [87, 172] width 71 height 57
click at [93, 177] on span "Action" at bounding box center [80, 172] width 32 height 16
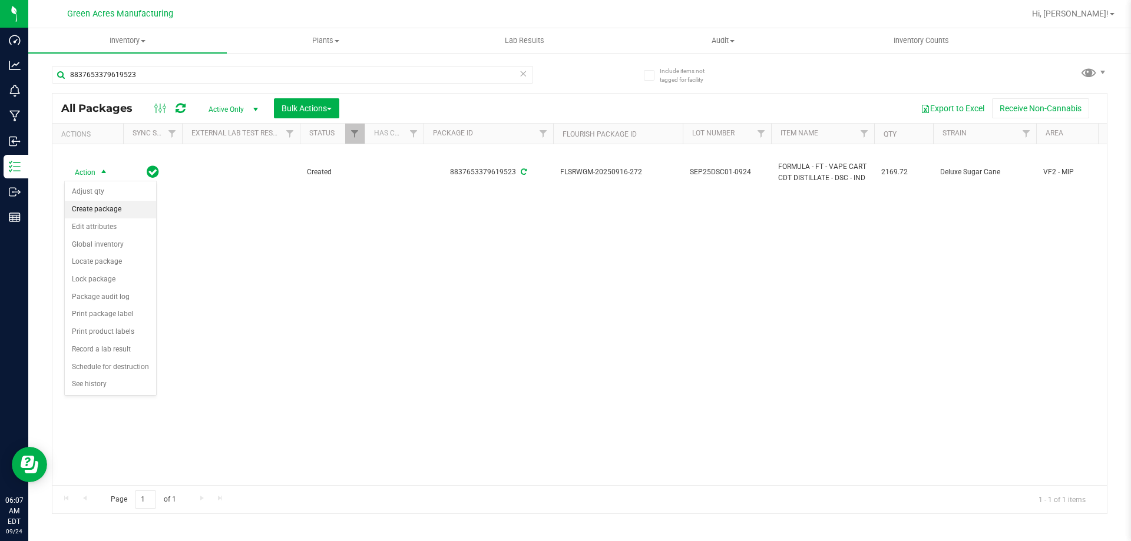
click at [121, 213] on li "Create package" at bounding box center [110, 210] width 91 height 18
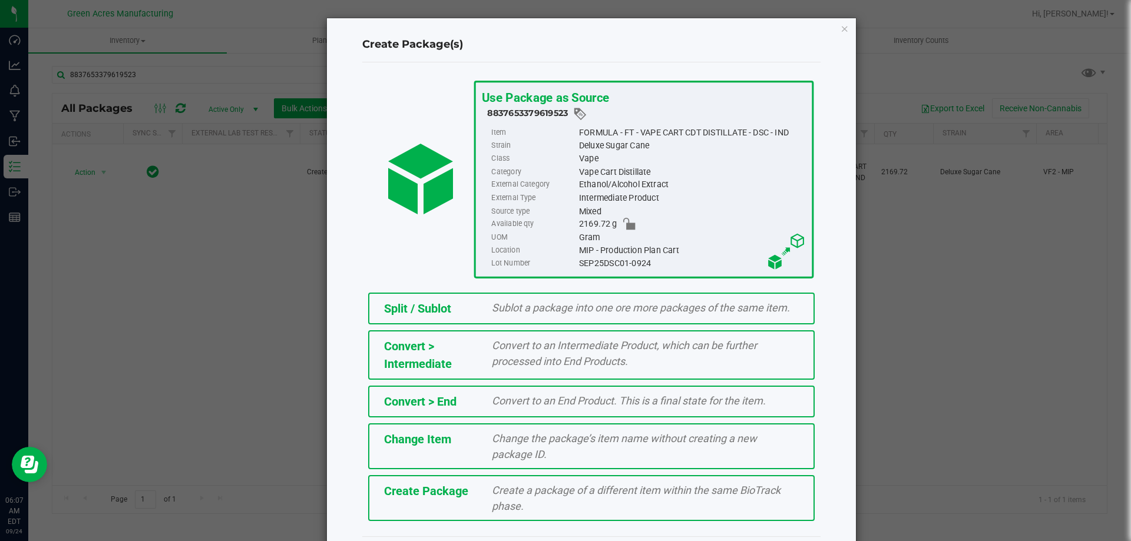
click at [476, 500] on div "Create Package" at bounding box center [429, 491] width 108 height 18
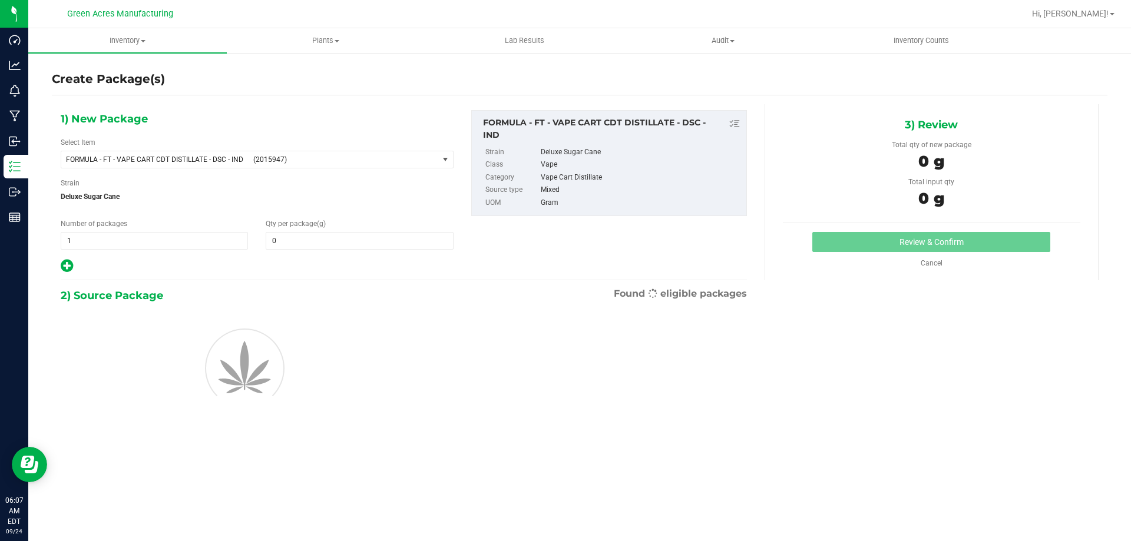
type input "0.0000"
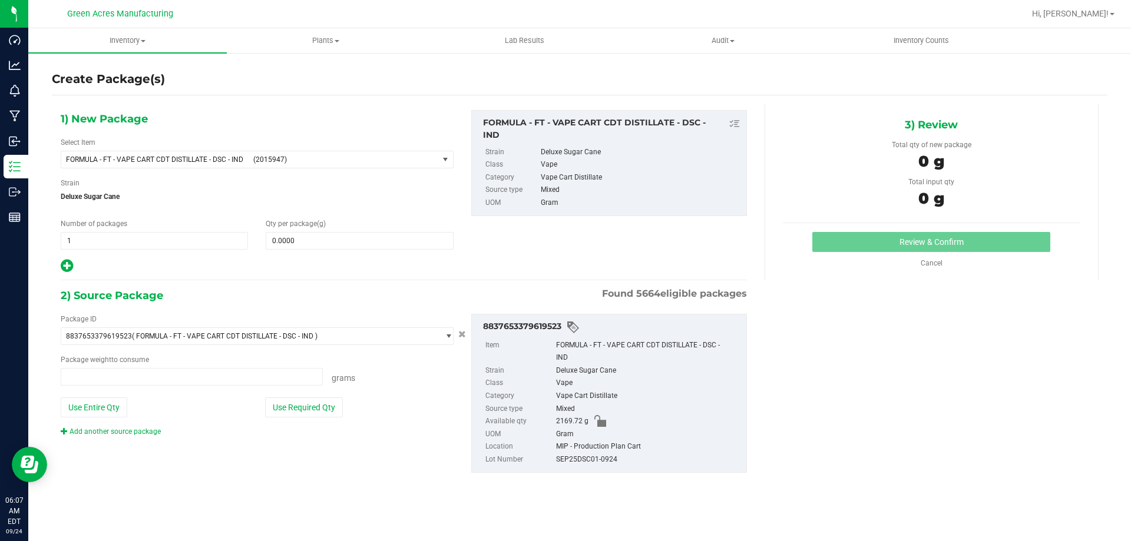
type input "0.0000 g"
click at [333, 157] on span "(2015947)" at bounding box center [343, 159] width 180 height 8
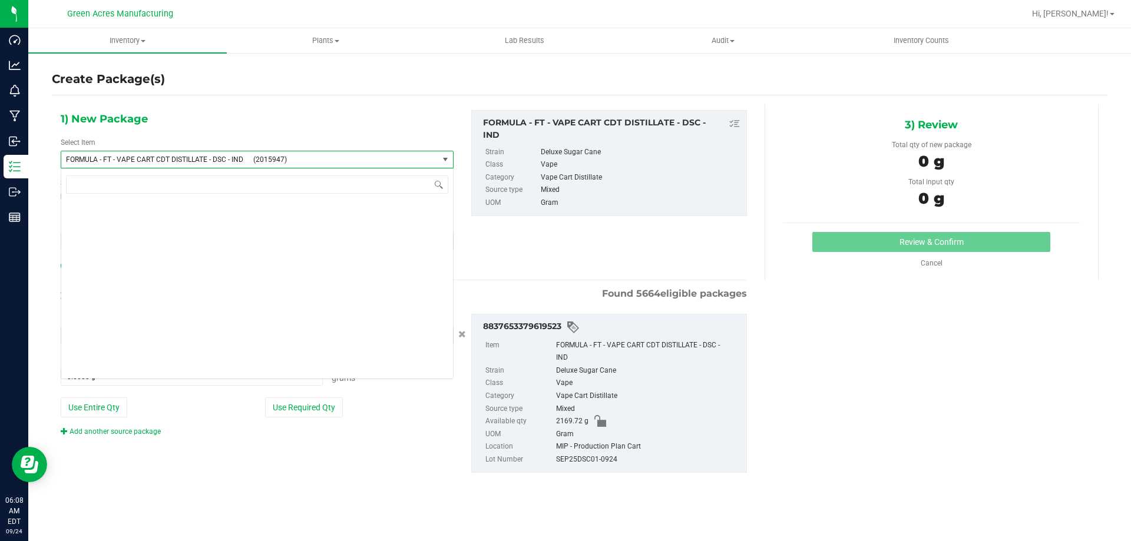
scroll to position [22098, 0]
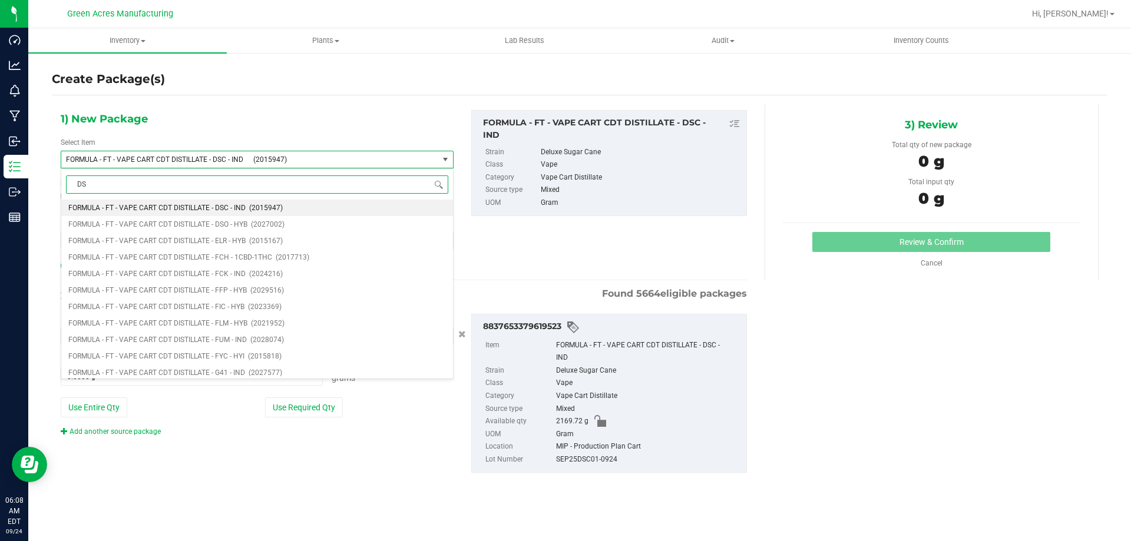
type input "DSC"
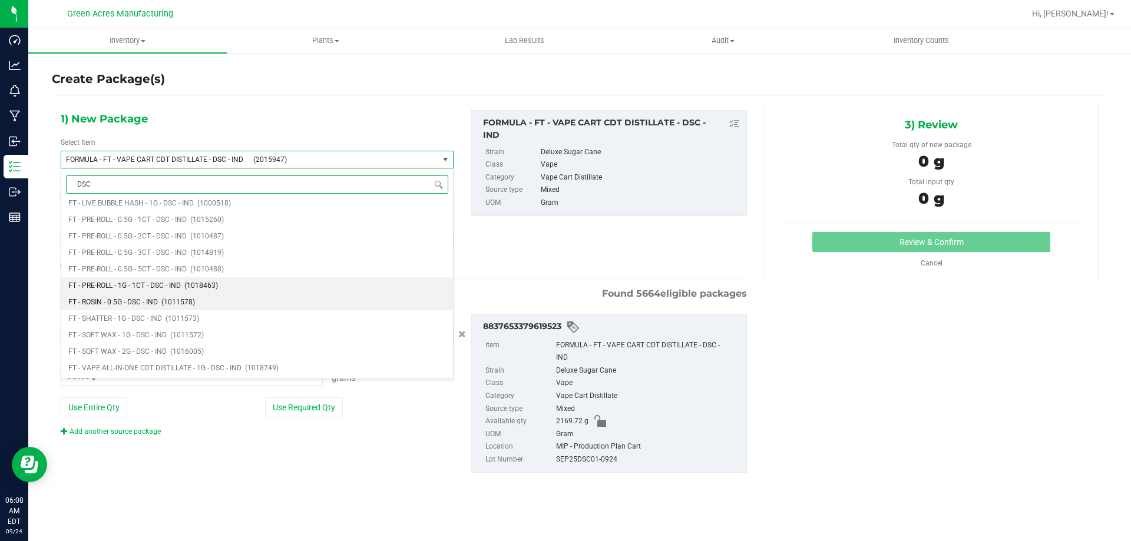
scroll to position [353, 0]
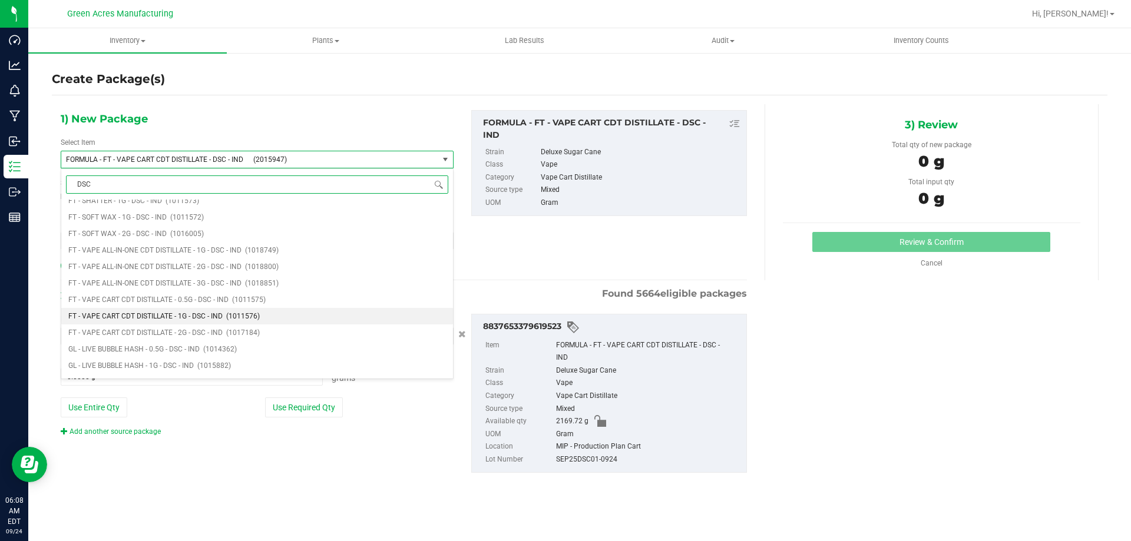
click at [151, 308] on li "FT - VAPE CART CDT DISTILLATE - 1G - DSC - IND (1011576)" at bounding box center [257, 316] width 392 height 16
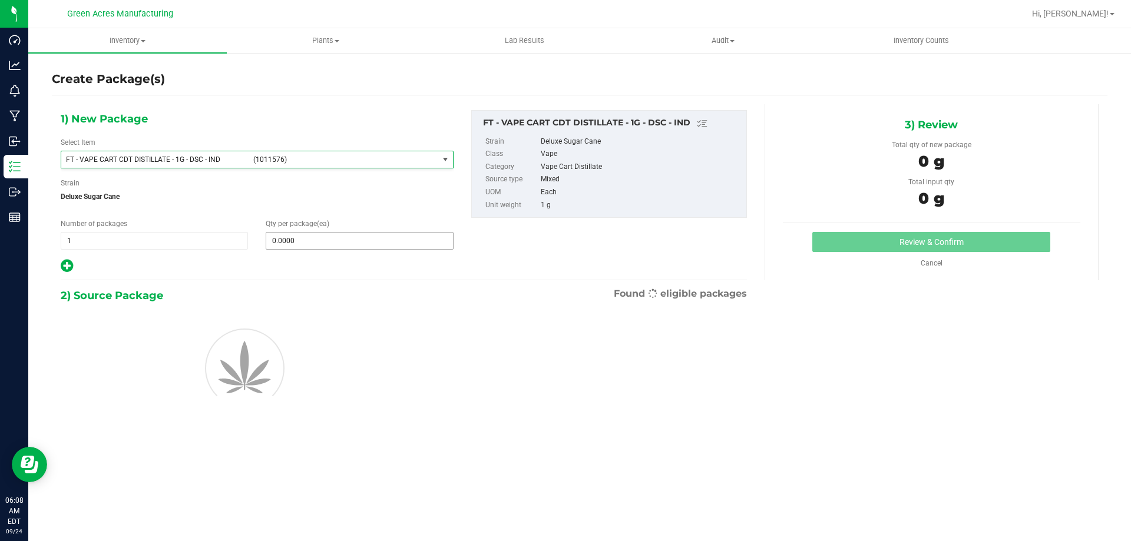
type input "0"
click at [333, 240] on span at bounding box center [359, 241] width 187 height 18
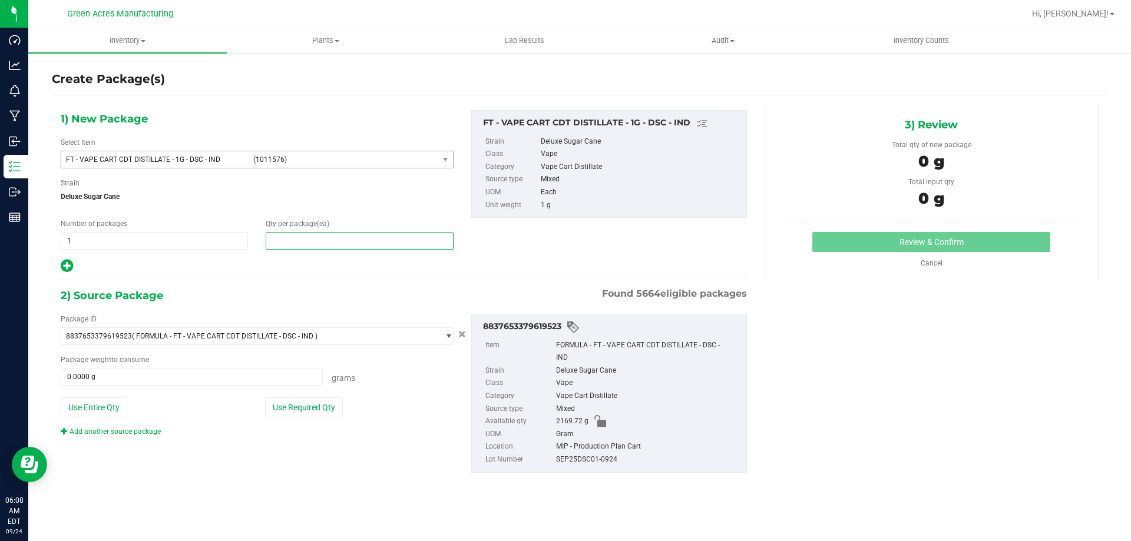
type input "1"
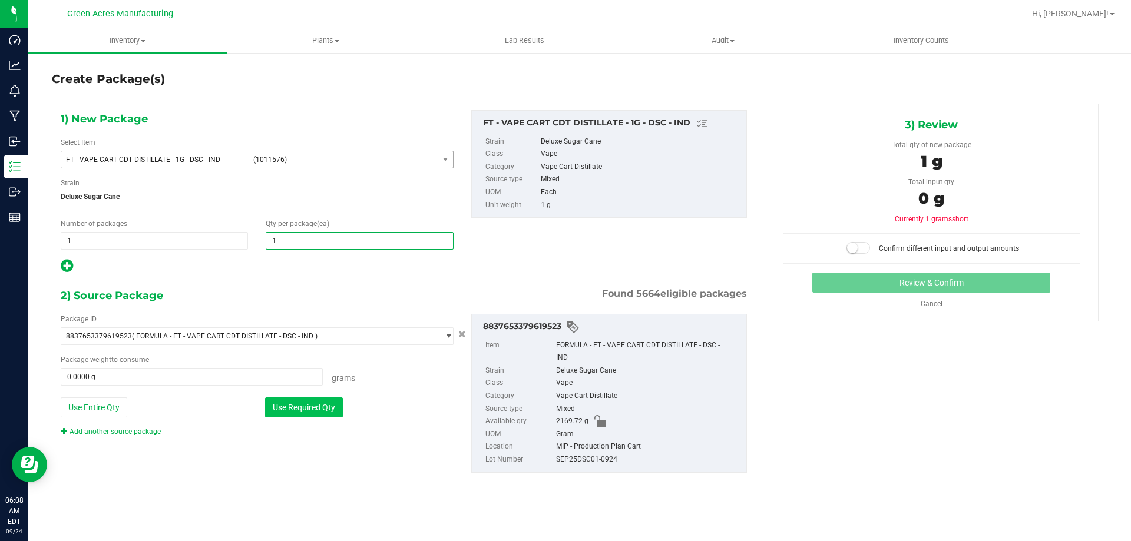
type input "1"
click at [330, 401] on button "Use Required Qty" at bounding box center [304, 408] width 78 height 20
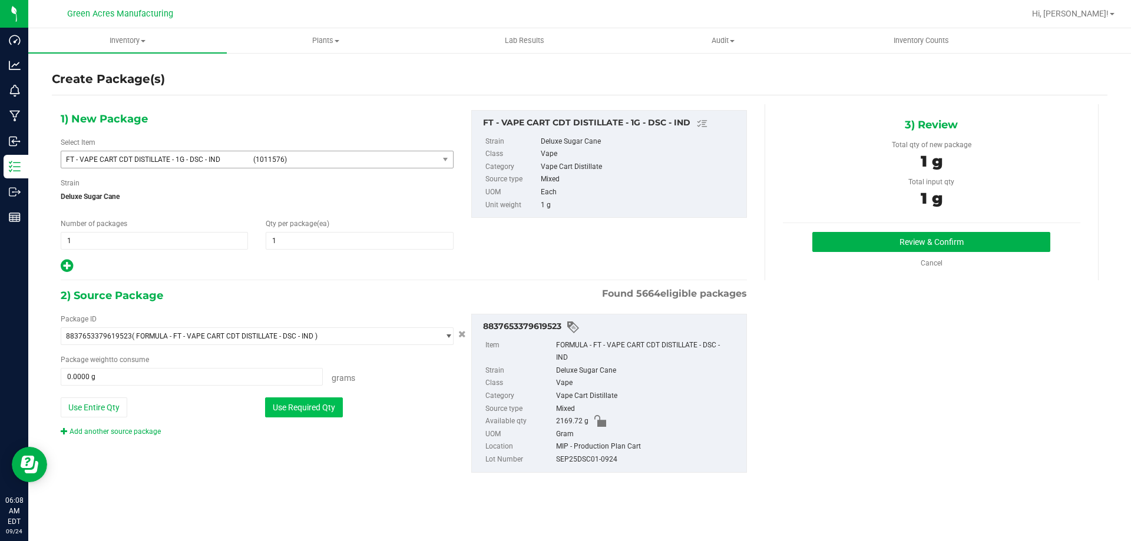
type input "1.0000 g"
click at [813, 249] on button "Review & Confirm" at bounding box center [931, 242] width 238 height 20
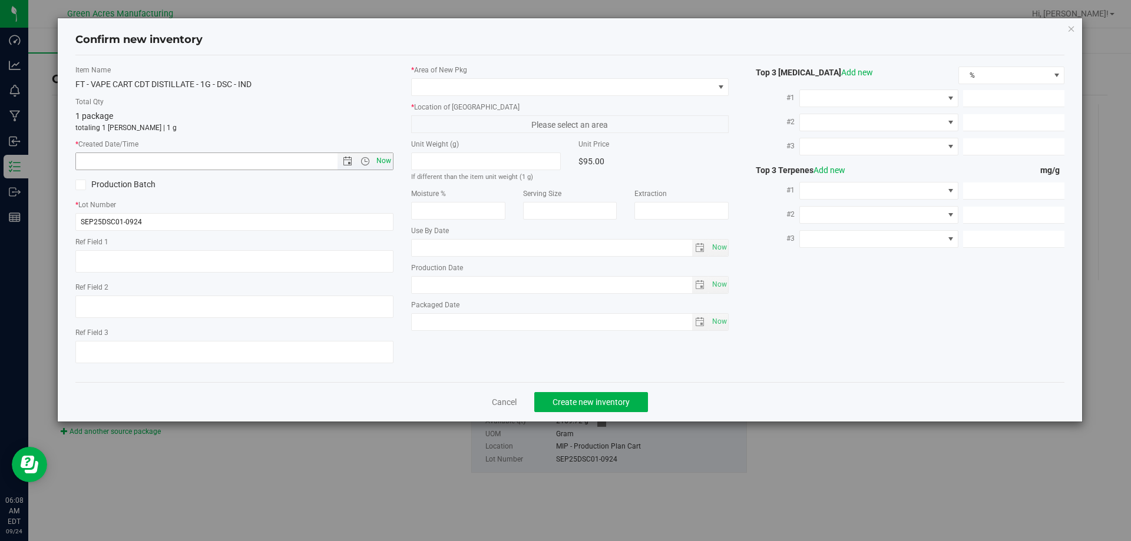
click at [390, 164] on span "Now" at bounding box center [383, 161] width 20 height 17
type input "[DATE] 6:08 AM"
click at [445, 86] on span at bounding box center [563, 87] width 302 height 16
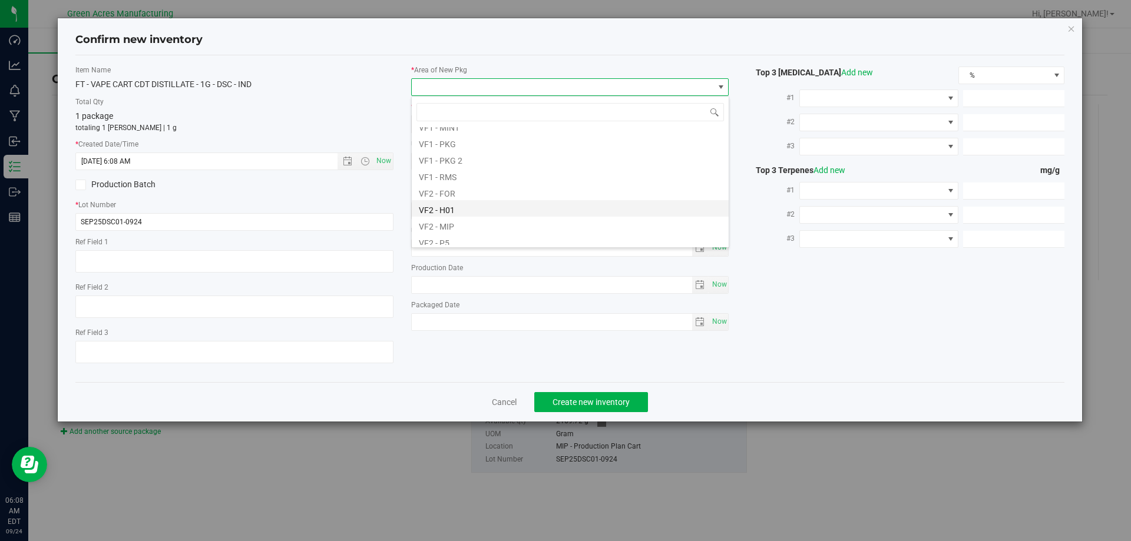
scroll to position [591, 0]
click at [472, 173] on li "VF2 - MIP" at bounding box center [570, 171] width 317 height 16
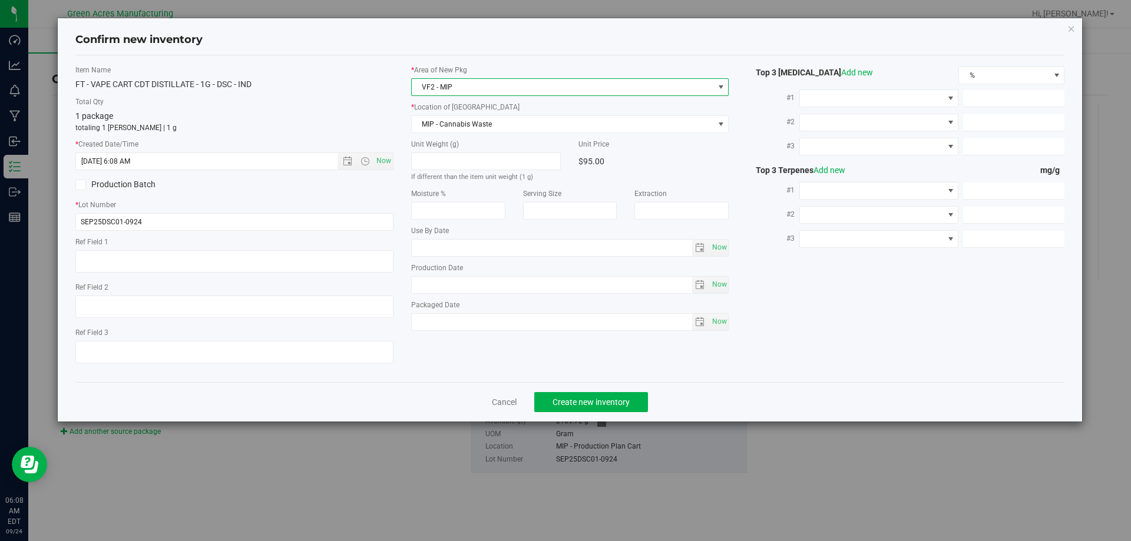
click at [479, 113] on div "* Location of [GEOGRAPHIC_DATA] MIP - Cannabis Waste MIP - Cannabis Waste MIP -…" at bounding box center [570, 117] width 318 height 31
click at [483, 124] on span "MIP - Cannabis Waste" at bounding box center [563, 124] width 302 height 16
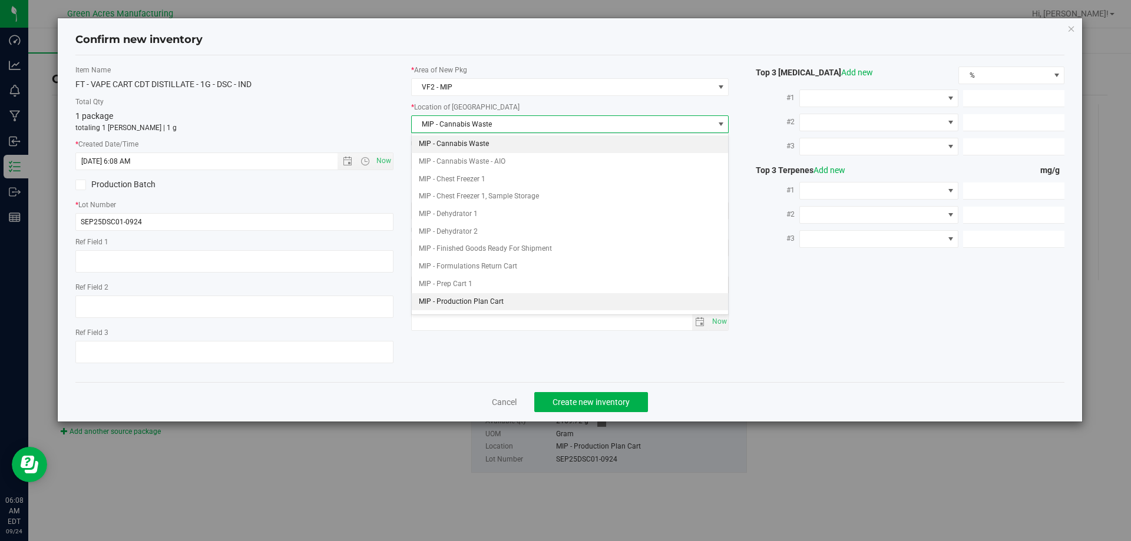
click at [505, 297] on li "MIP - Production Plan Cart" at bounding box center [570, 302] width 317 height 18
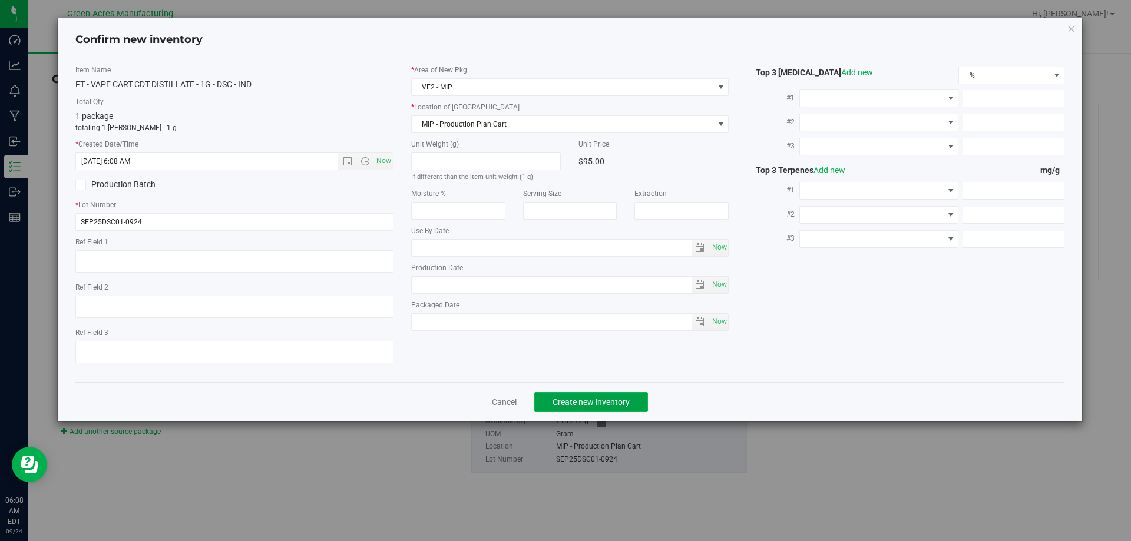
click at [578, 402] on span "Create new inventory" at bounding box center [590, 402] width 77 height 9
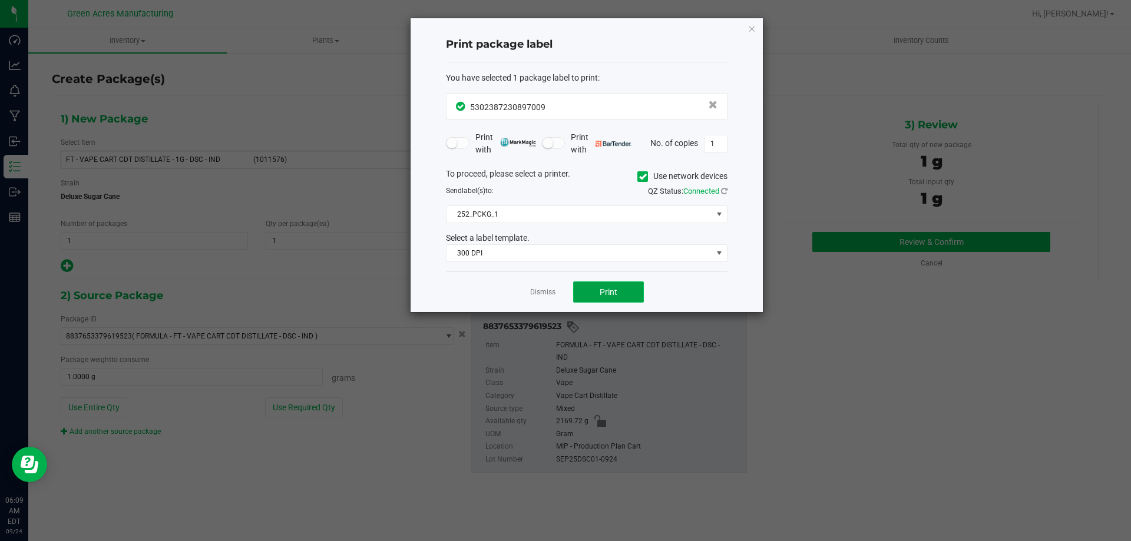
click at [592, 288] on button "Print" at bounding box center [608, 292] width 71 height 21
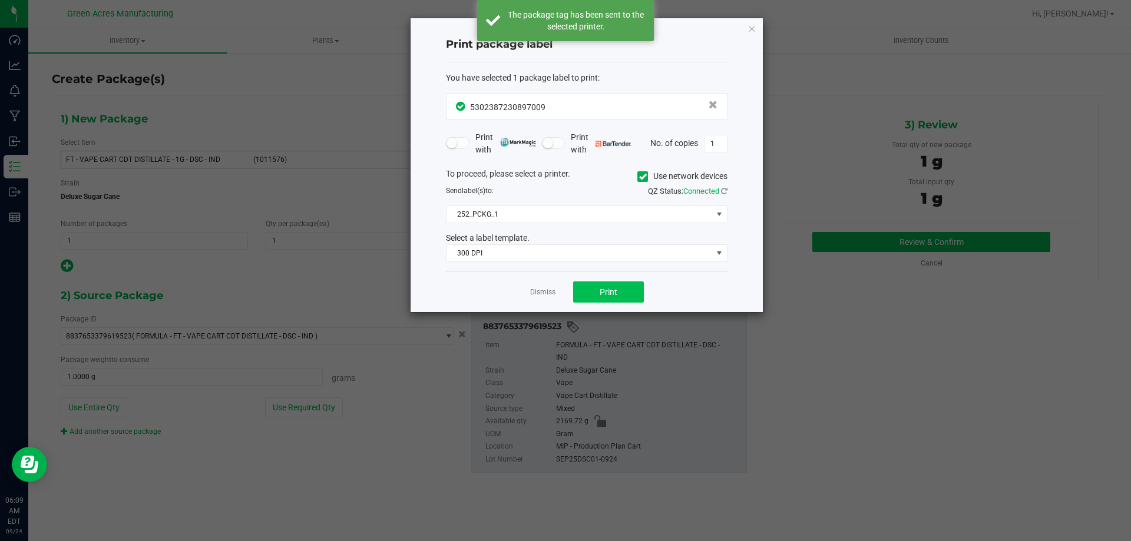
click at [535, 292] on link "Dismiss" at bounding box center [542, 292] width 25 height 10
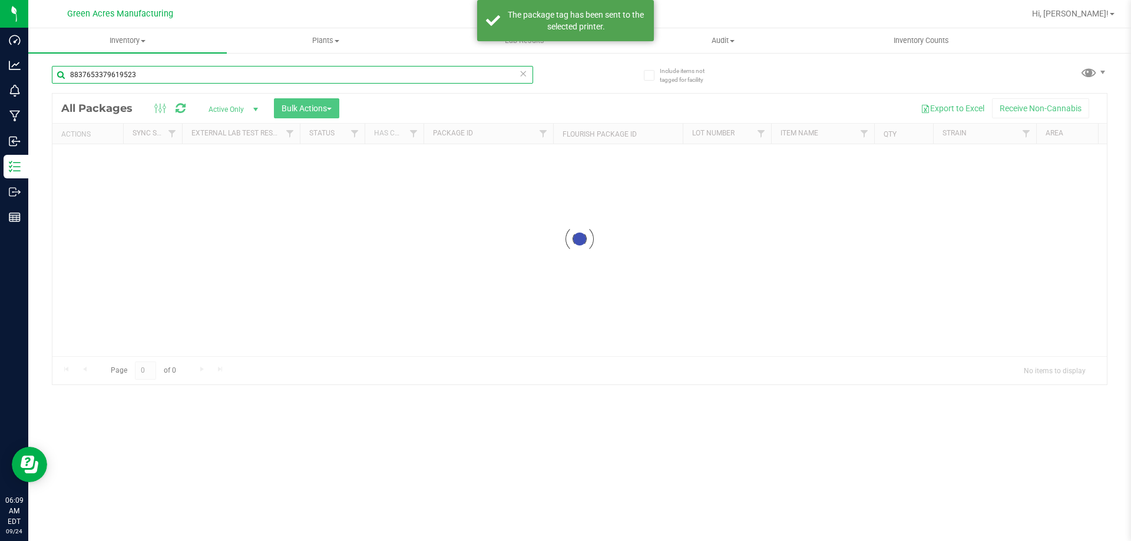
drag, startPoint x: 159, startPoint y: 77, endPoint x: 67, endPoint y: 75, distance: 91.9
click at [67, 75] on input "8837653379619523" at bounding box center [292, 75] width 481 height 18
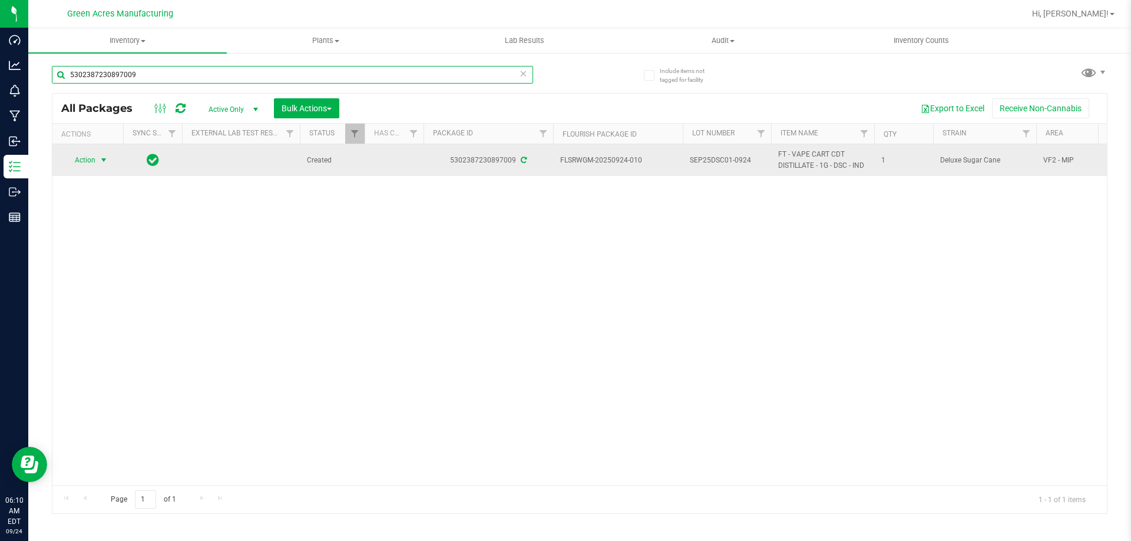
type input "5302387230897009"
click at [93, 164] on span "Action" at bounding box center [80, 160] width 32 height 16
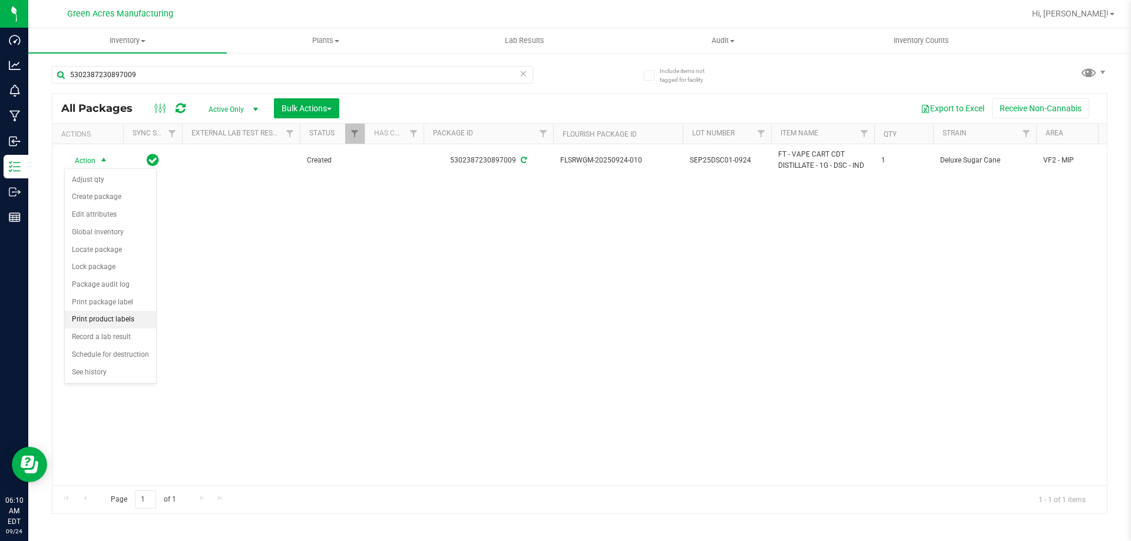
click at [121, 319] on li "Print product labels" at bounding box center [110, 320] width 91 height 18
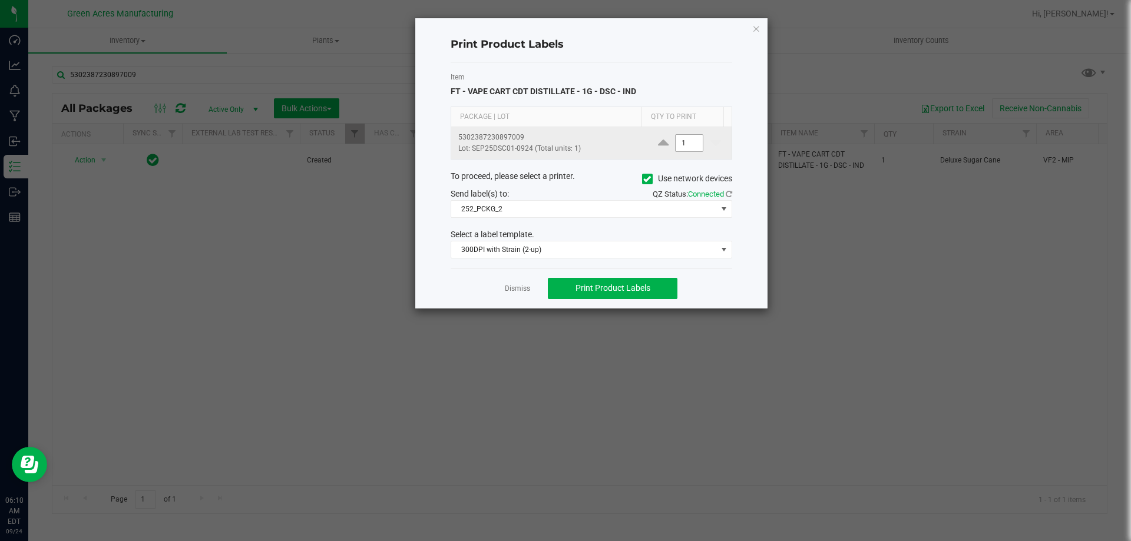
click at [690, 145] on input "1" at bounding box center [689, 143] width 27 height 16
type input "1,900"
click at [650, 302] on div "Dismiss Print Product Labels" at bounding box center [592, 288] width 282 height 41
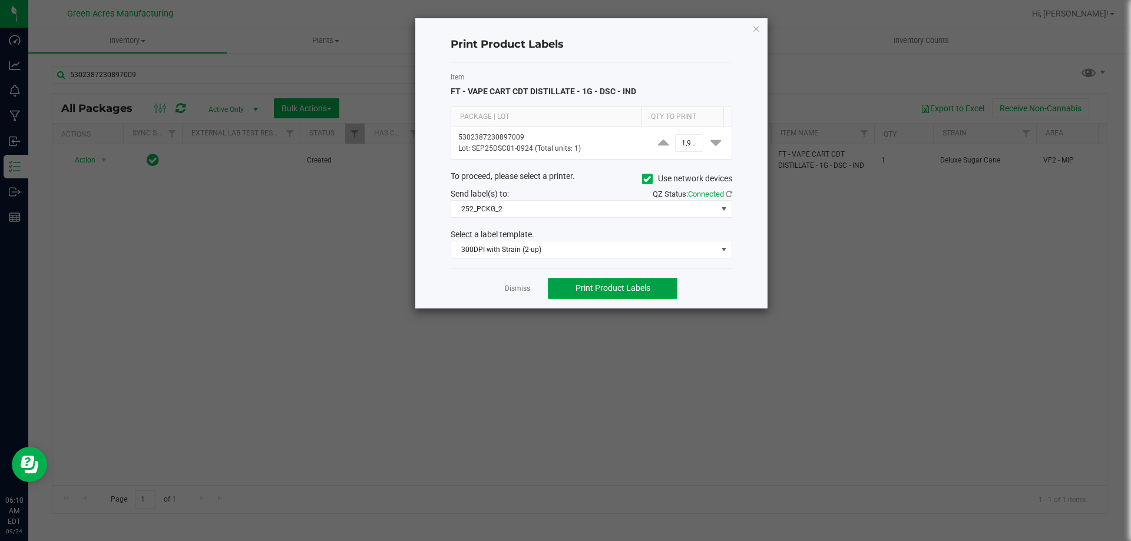
click at [656, 286] on button "Print Product Labels" at bounding box center [613, 288] width 130 height 21
